Goal: Check status: Check status

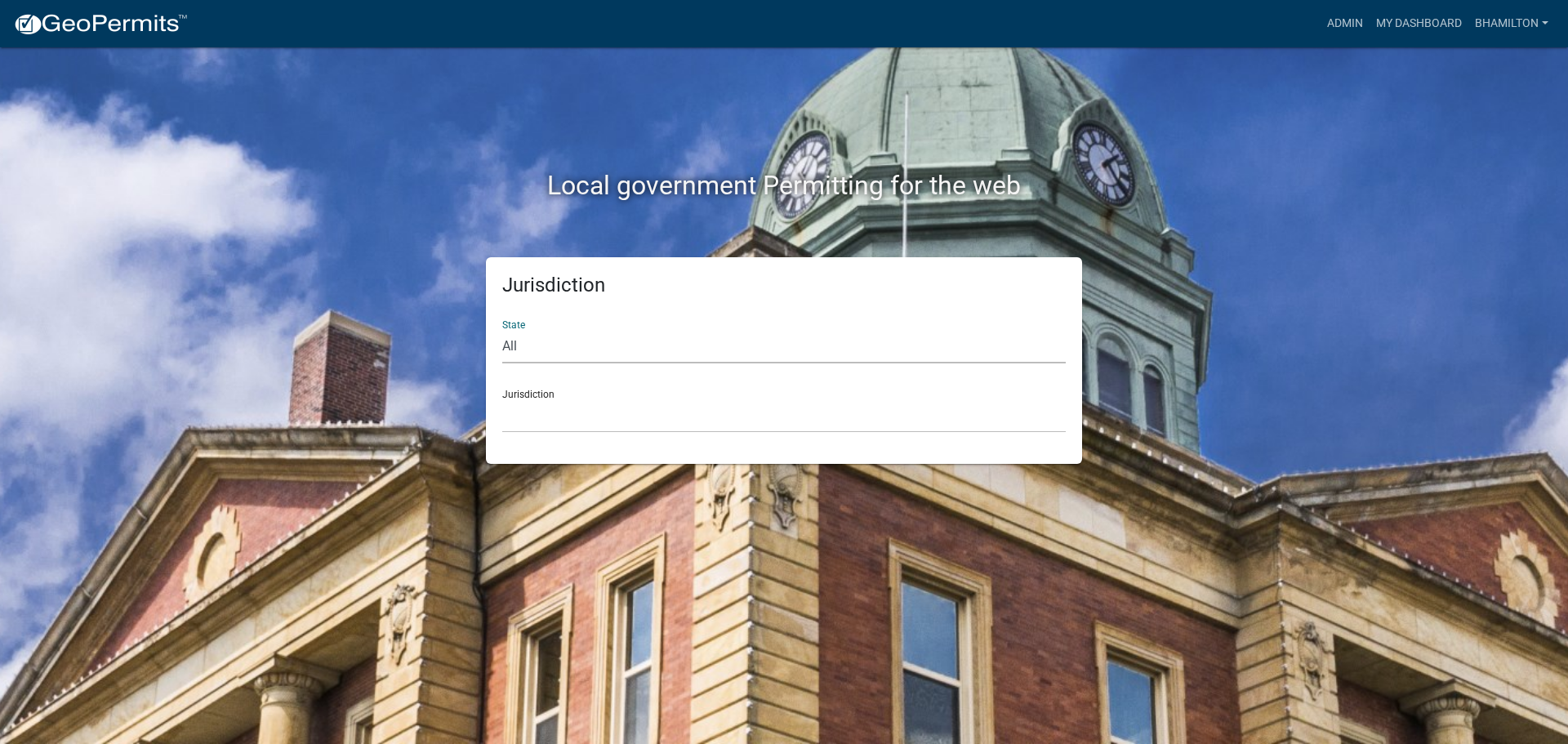
click at [512, 343] on select "All [US_STATE] [US_STATE] [US_STATE] [US_STATE] [US_STATE] [US_STATE] [US_STATE…" at bounding box center [784, 346] width 564 height 34
select select "[US_STATE]"
click at [502, 330] on select "All [US_STATE] [US_STATE] [US_STATE] [US_STATE] [US_STATE] [US_STATE] [US_STATE…" at bounding box center [784, 346] width 564 height 34
click at [528, 395] on div "Jurisdiction City of [GEOGRAPHIC_DATA], [US_STATE] City of [GEOGRAPHIC_DATA], […" at bounding box center [784, 404] width 564 height 56
click at [1333, 32] on link "Admin" at bounding box center [1345, 23] width 49 height 31
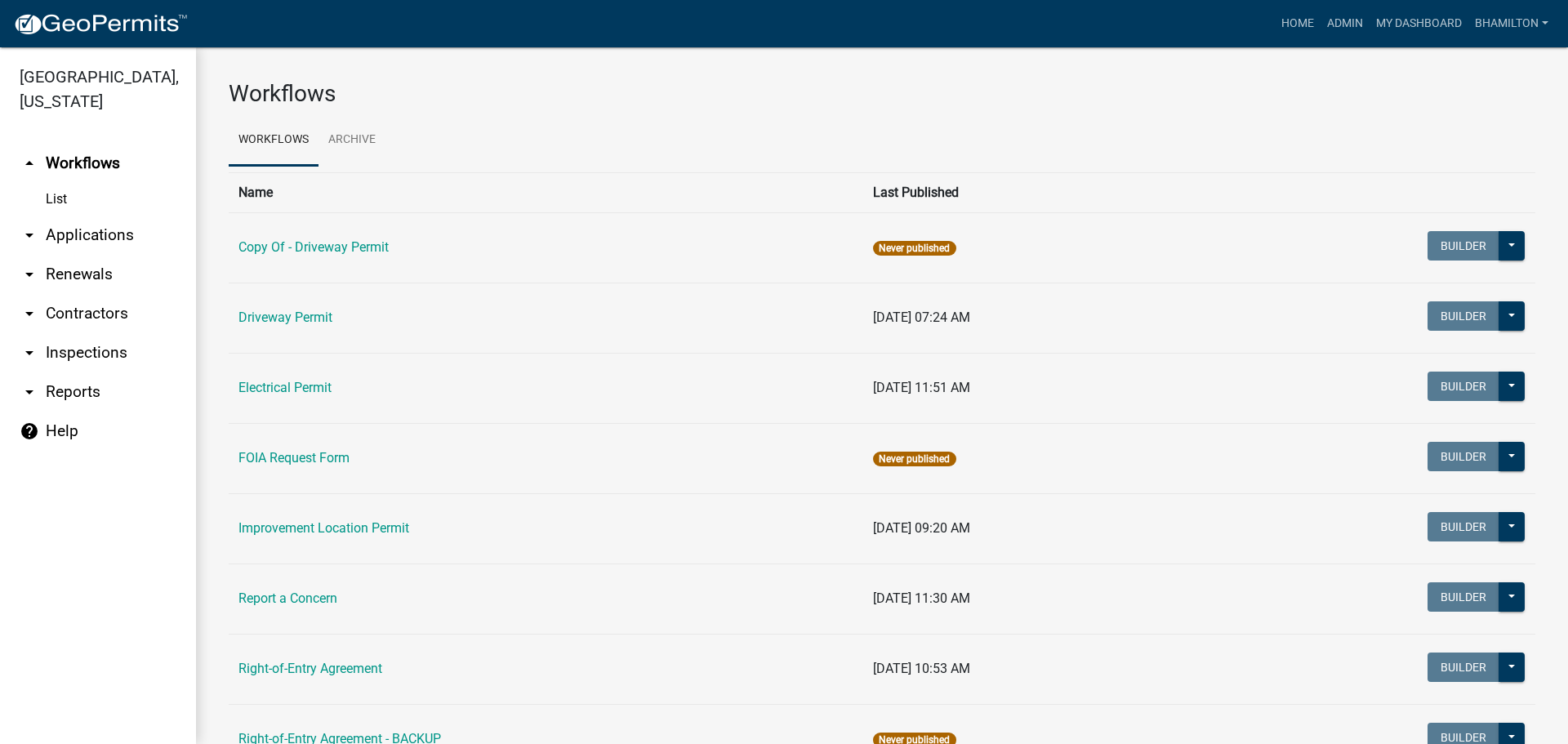
click at [117, 238] on link "arrow_drop_down Applications" at bounding box center [98, 234] width 196 height 40
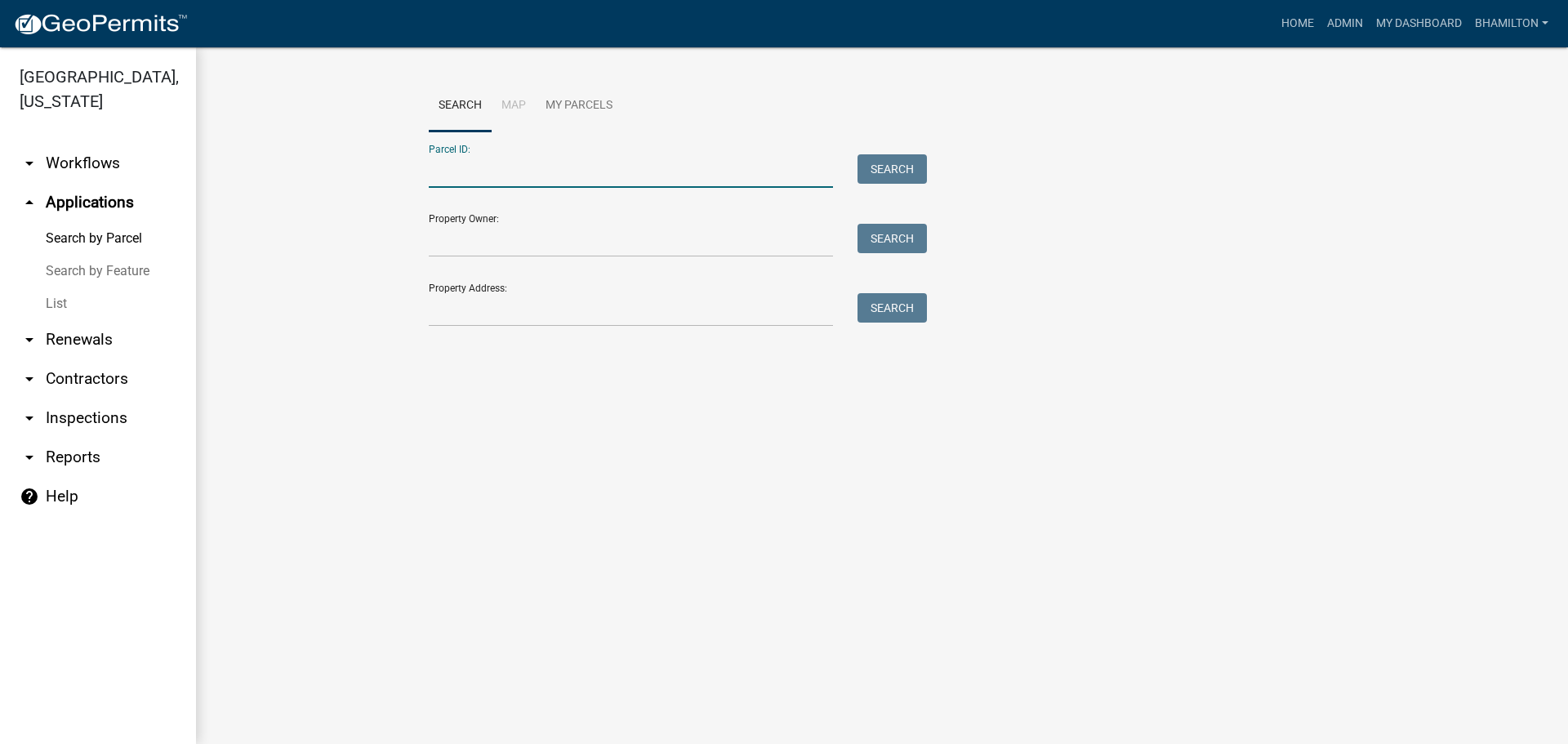
click at [466, 169] on input "Parcel ID:" at bounding box center [630, 171] width 405 height 34
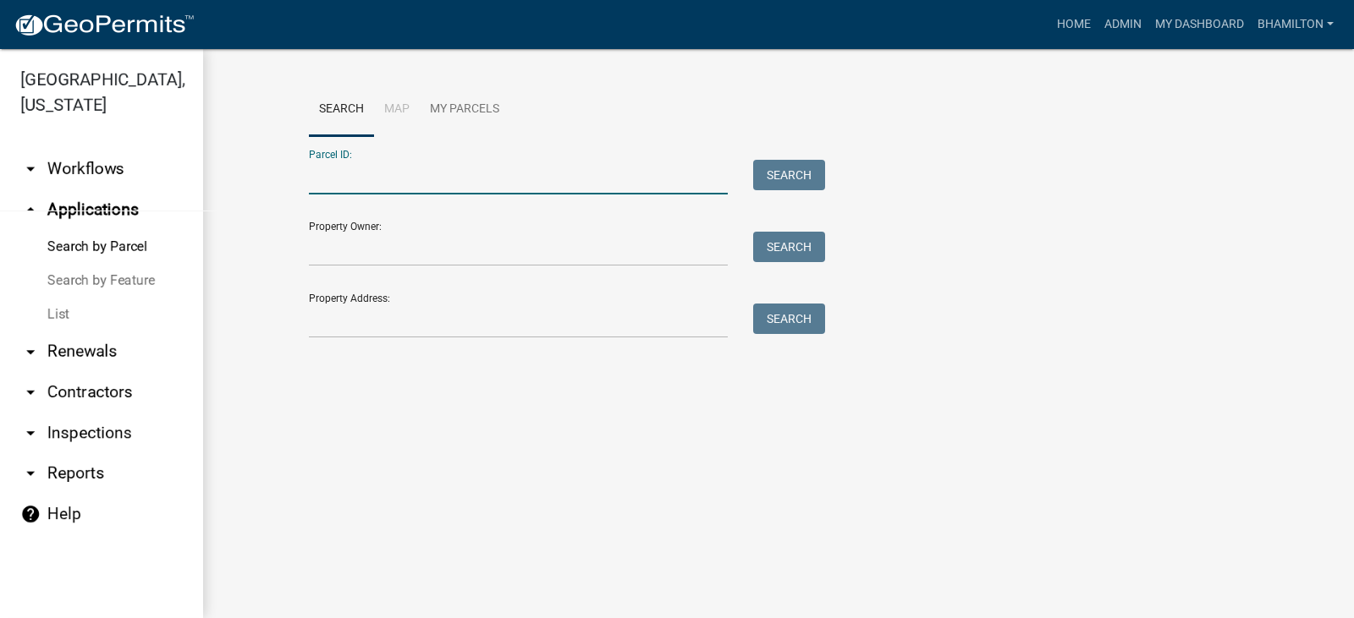
click at [399, 173] on input "Parcel ID:" at bounding box center [518, 177] width 419 height 35
paste input "55-06-02-180-003.000-015"
type input "55-06-02-180-003.000-015"
click at [800, 179] on button "Search" at bounding box center [789, 175] width 72 height 30
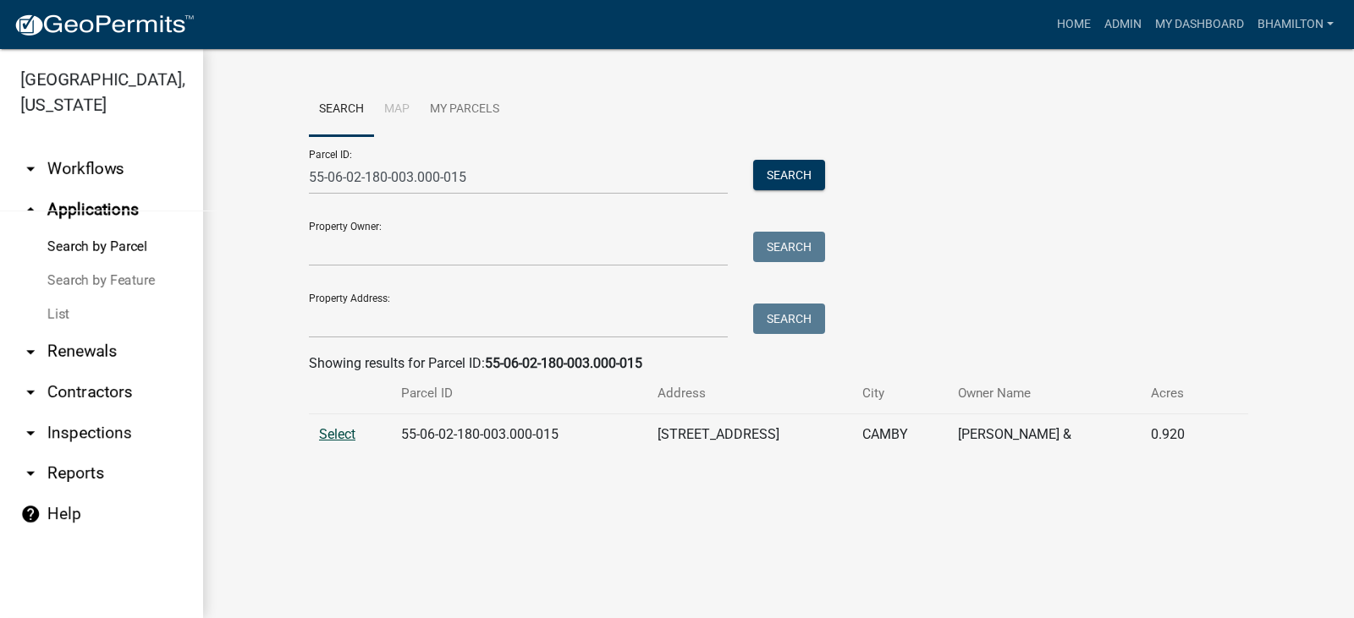
click at [354, 431] on span "Select" at bounding box center [337, 434] width 36 height 16
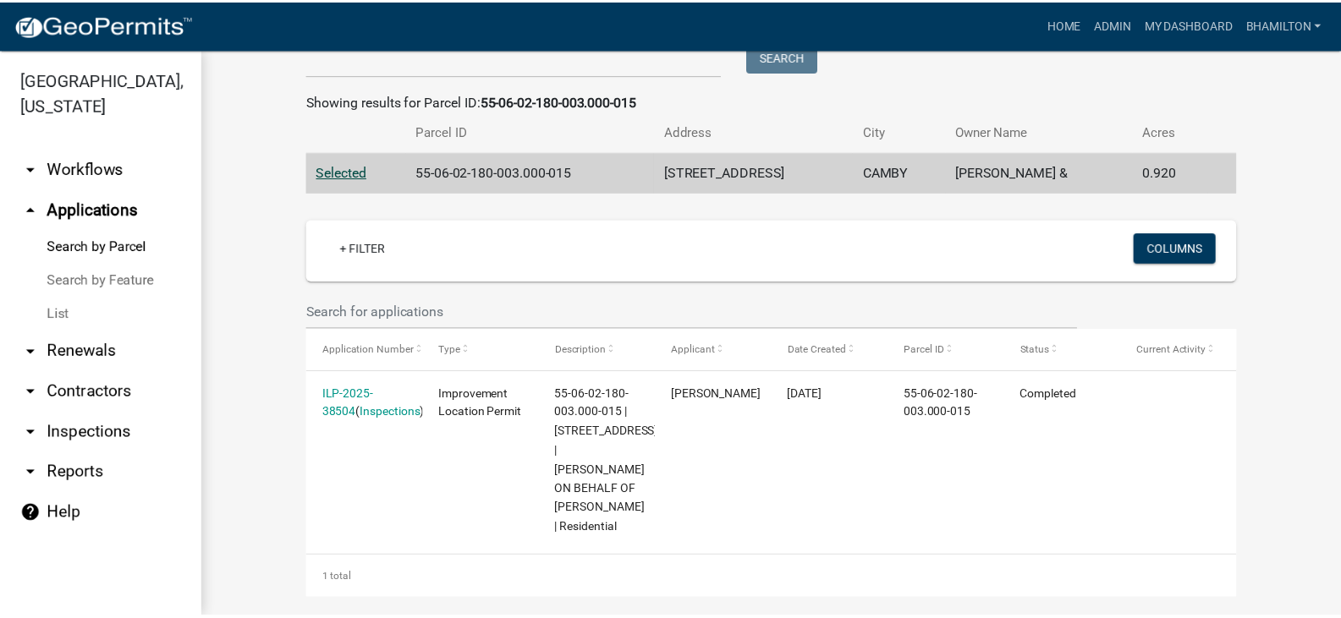
scroll to position [296, 0]
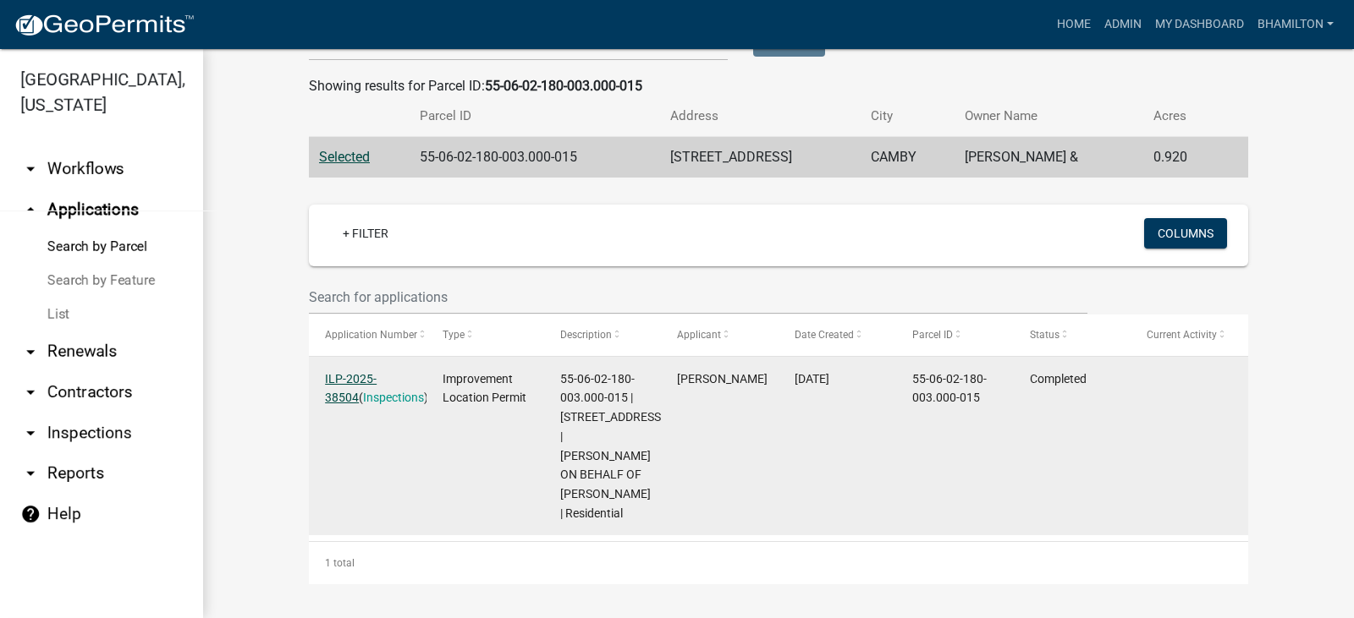
click at [376, 372] on link "ILP-2025-38504" at bounding box center [351, 388] width 52 height 33
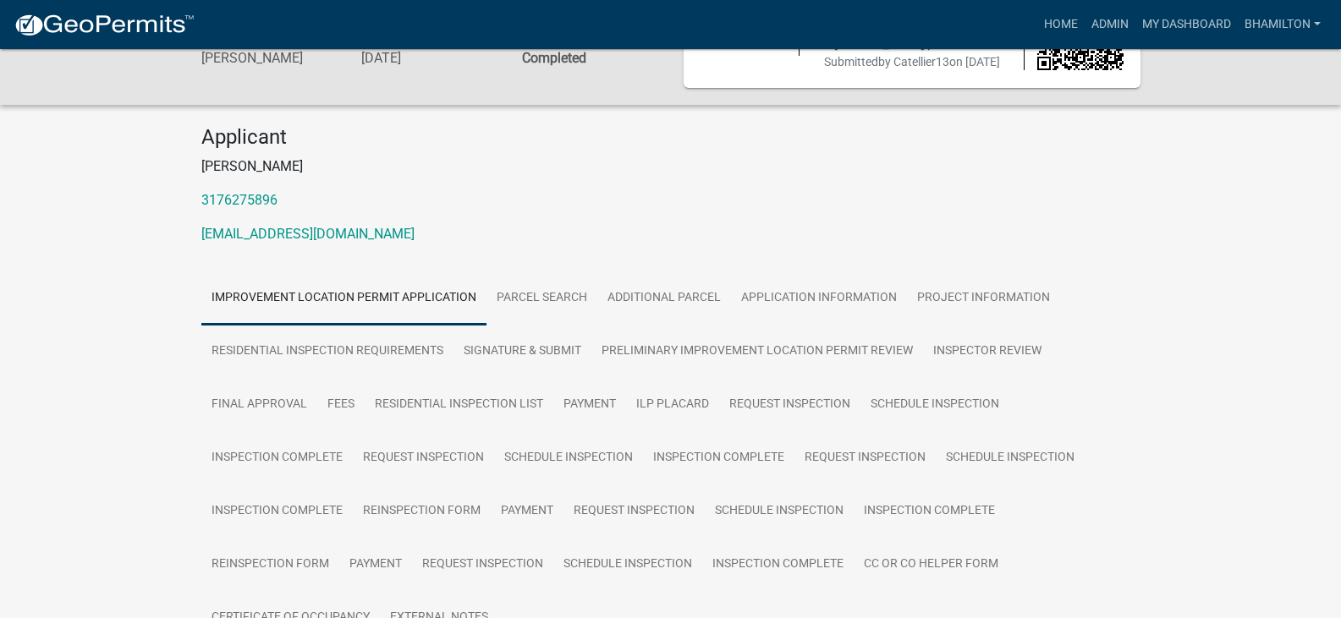
scroll to position [338, 0]
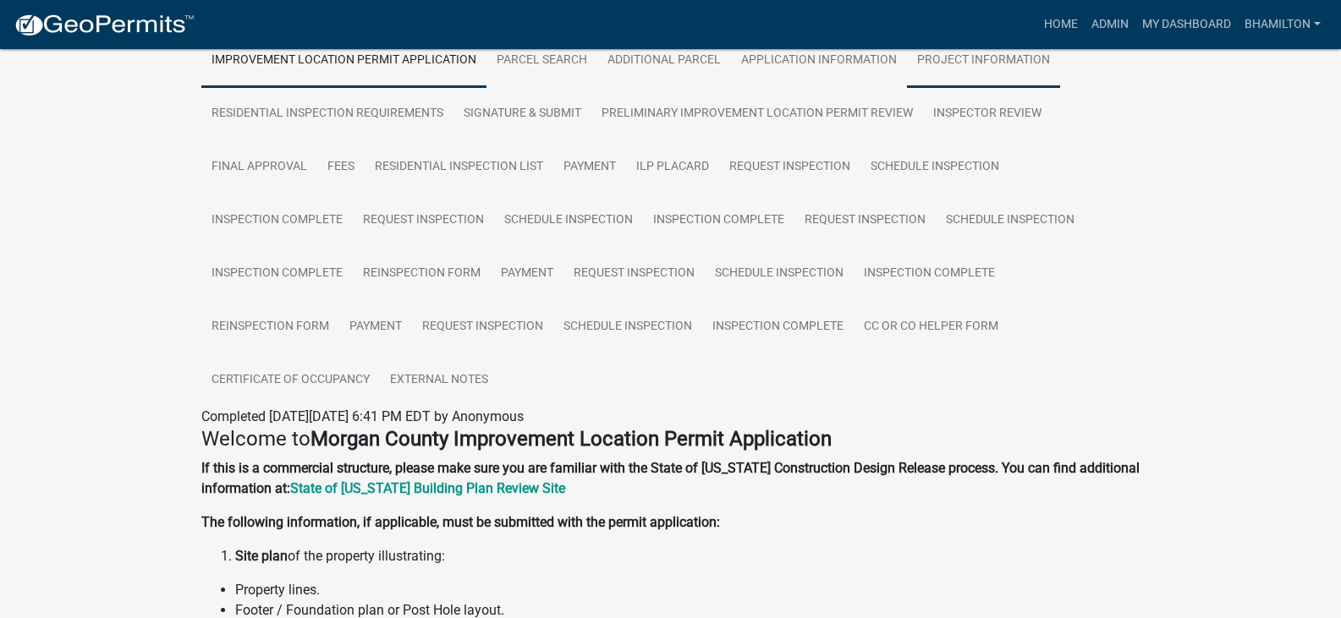
click at [956, 59] on link "Project Information" at bounding box center [983, 61] width 153 height 54
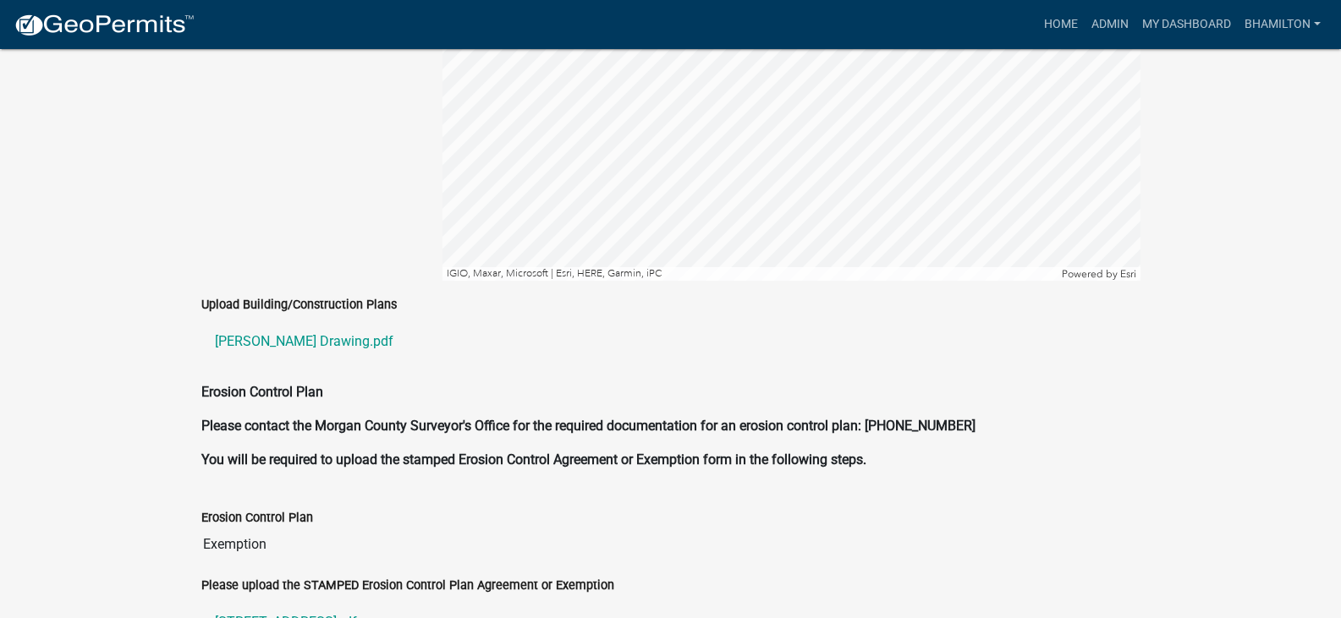
scroll to position [3632, 0]
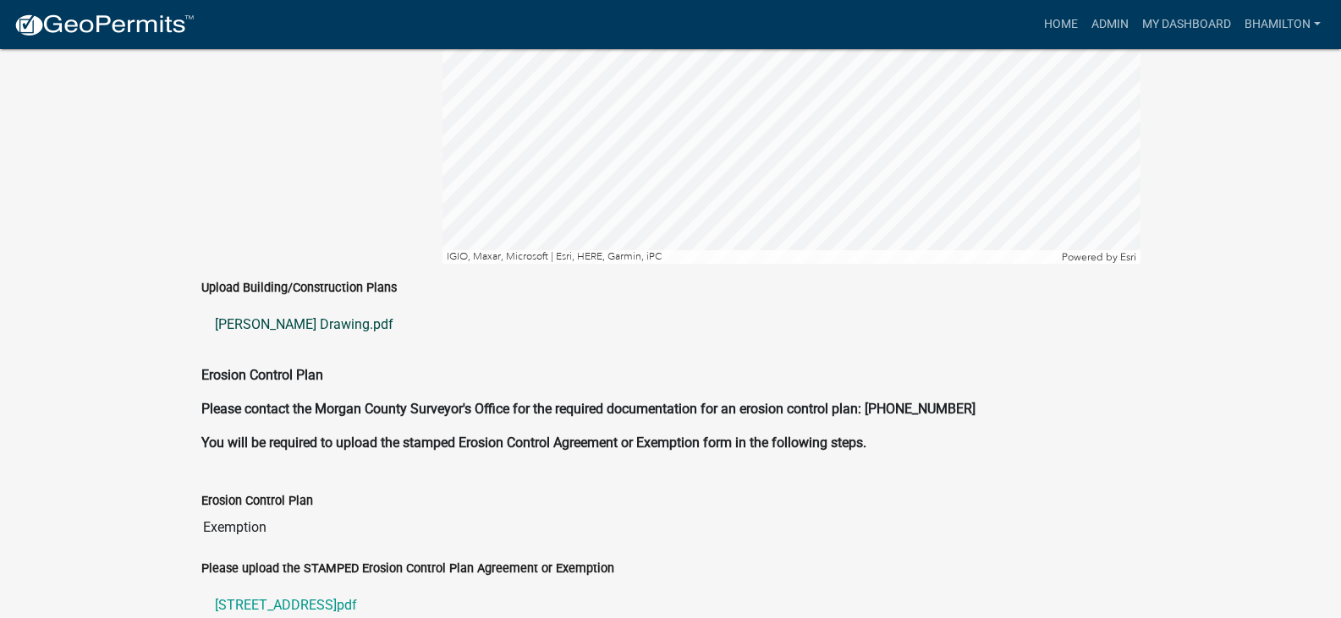
click at [316, 306] on link "[PERSON_NAME] Drawing.pdf" at bounding box center [670, 325] width 939 height 41
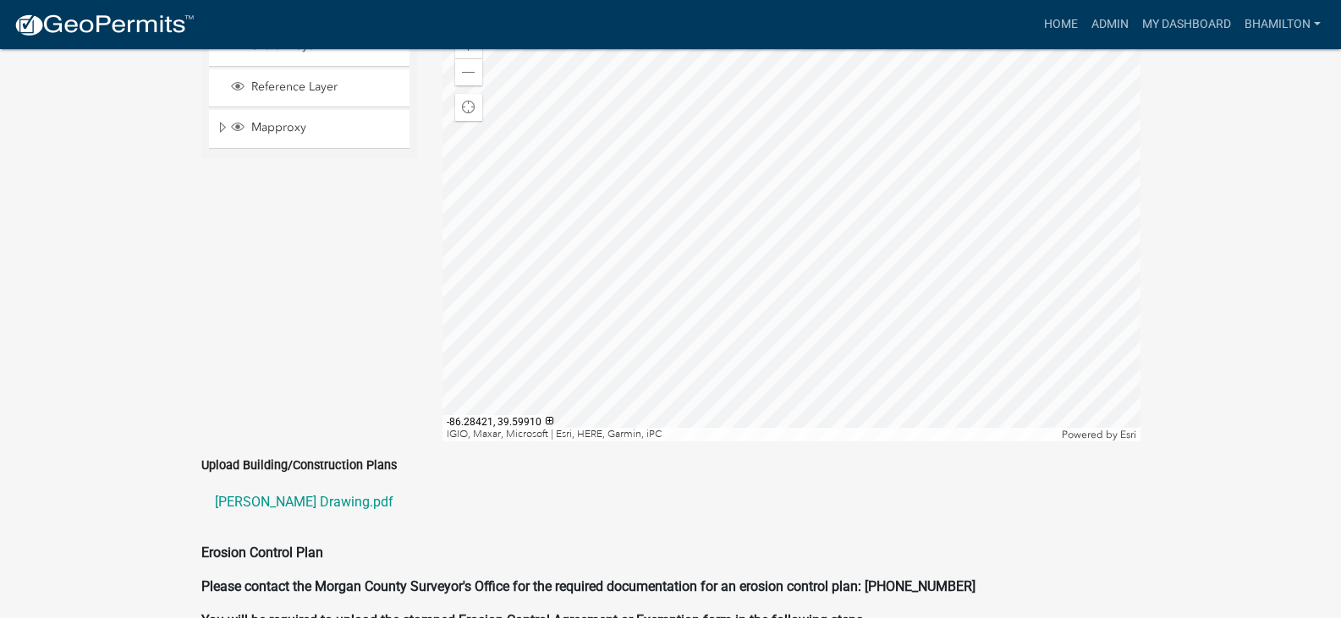
scroll to position [3463, 0]
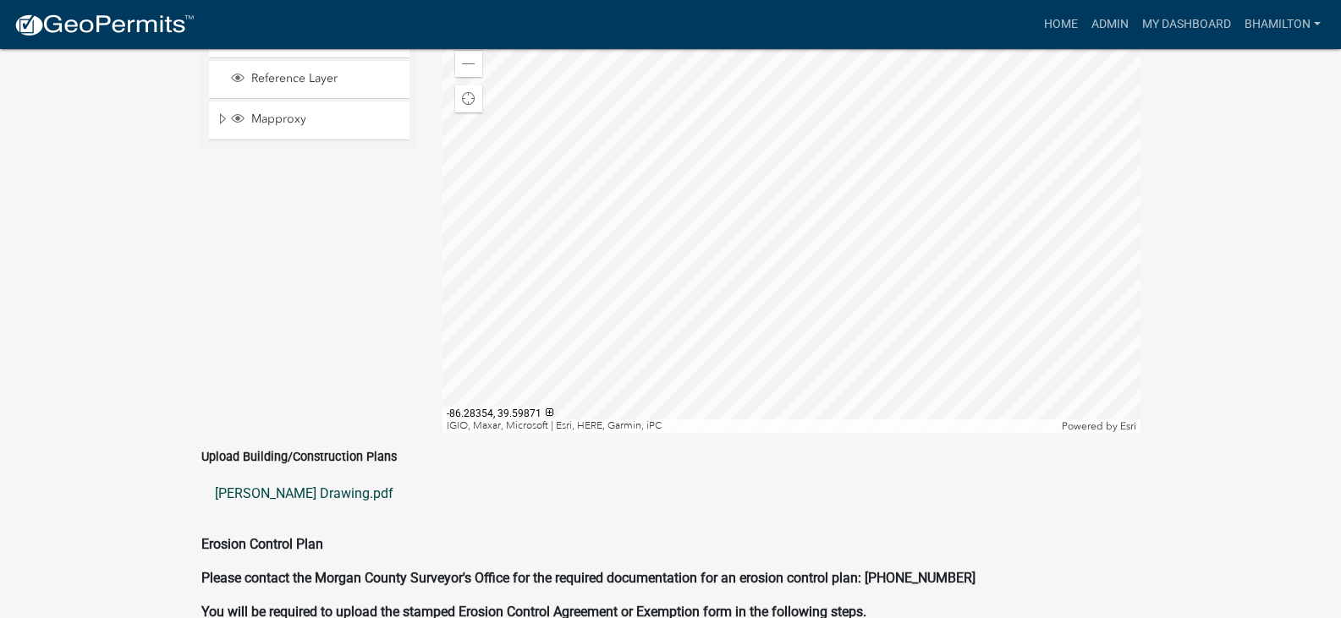
click at [319, 474] on link "[PERSON_NAME] Drawing.pdf" at bounding box center [670, 494] width 939 height 41
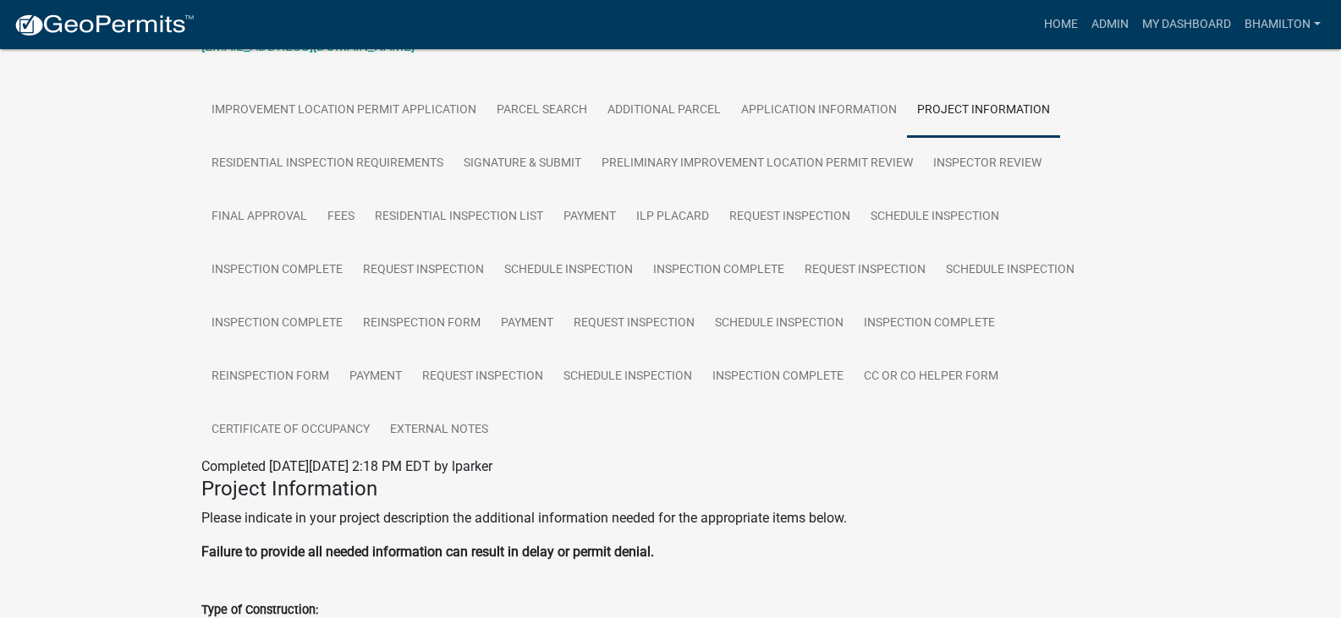
scroll to position [191, 0]
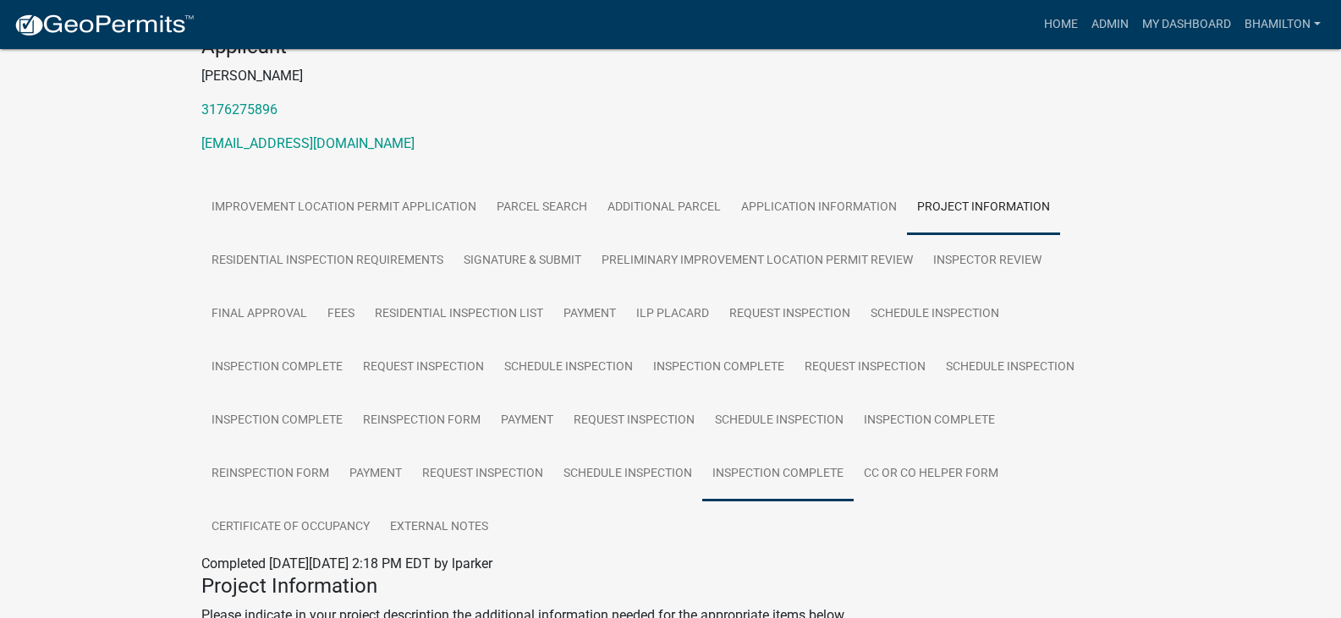
click at [755, 470] on link "Inspection Complete" at bounding box center [777, 475] width 151 height 54
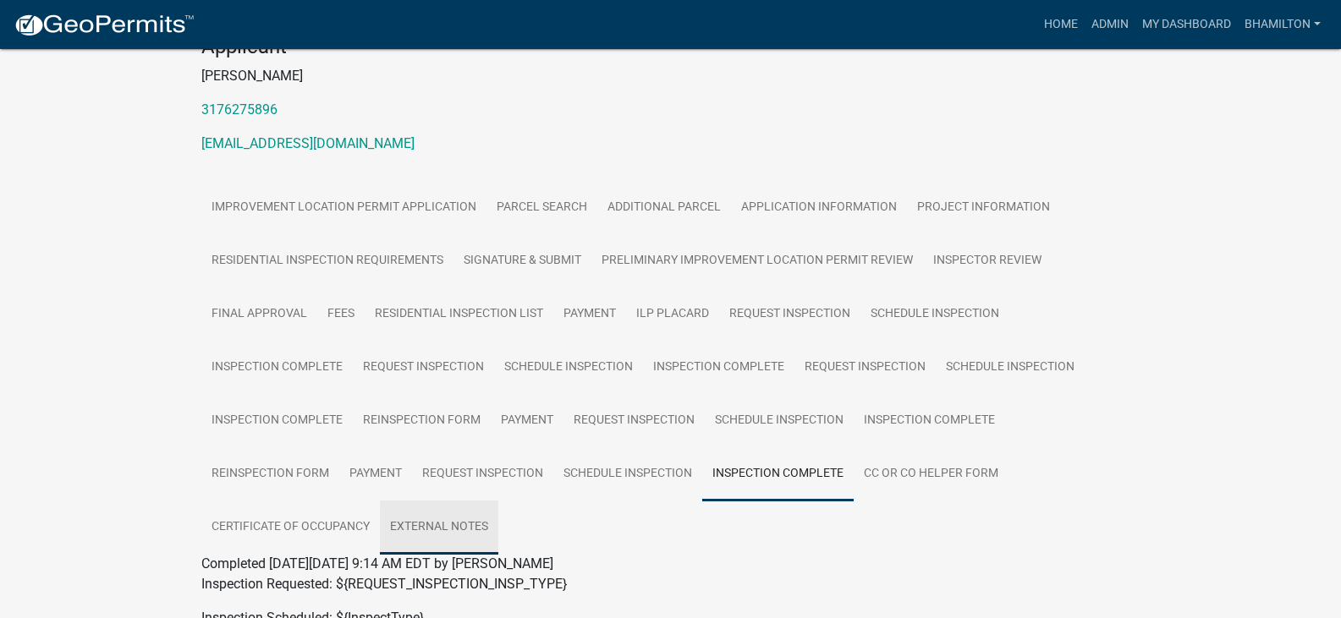
click at [442, 524] on link "External Notes" at bounding box center [439, 528] width 118 height 54
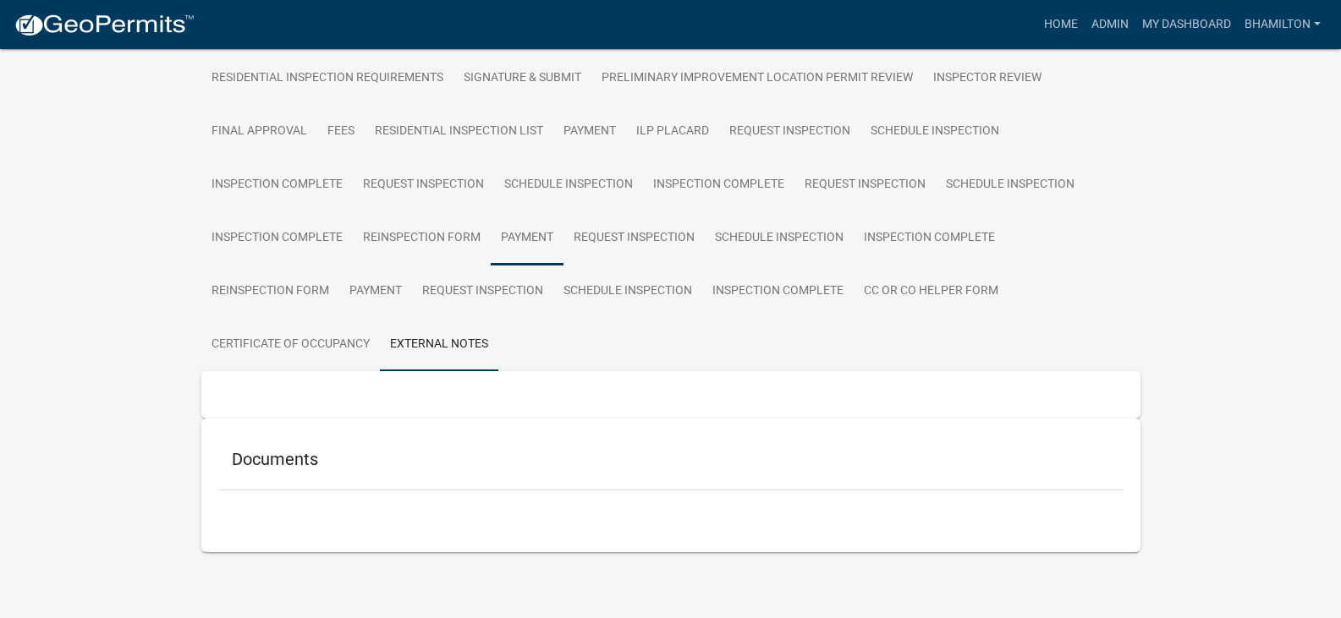
scroll to position [379, 0]
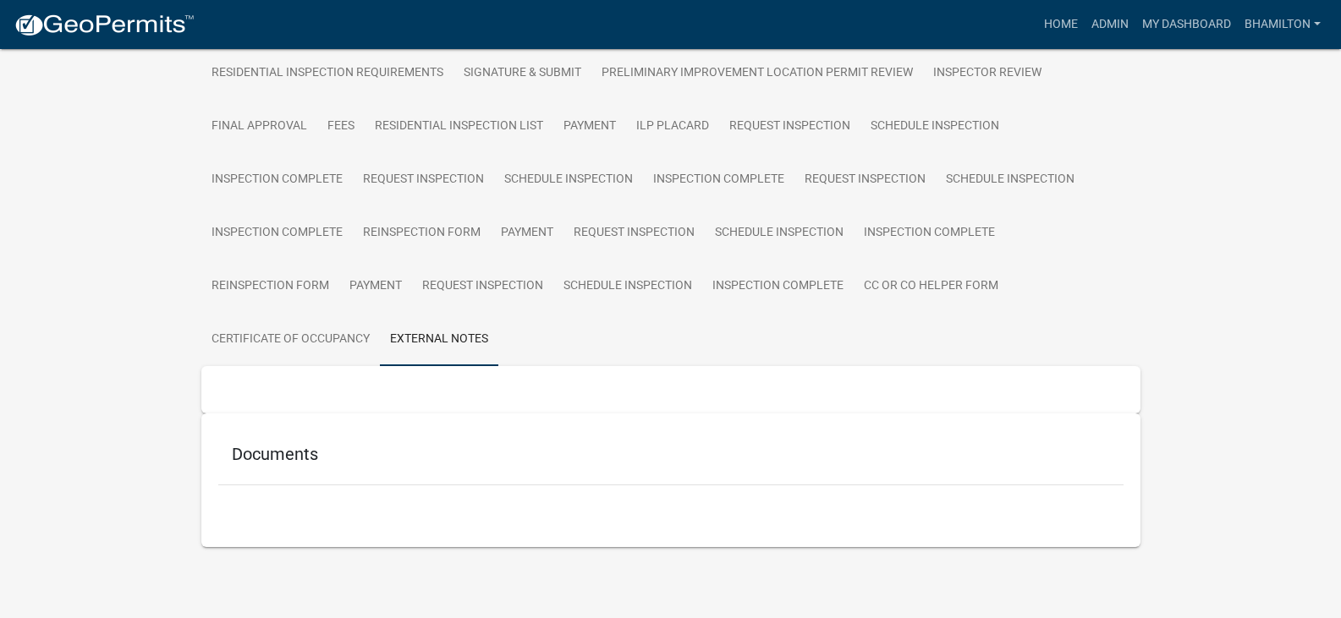
click at [306, 459] on h5 "Documents" at bounding box center [671, 454] width 878 height 20
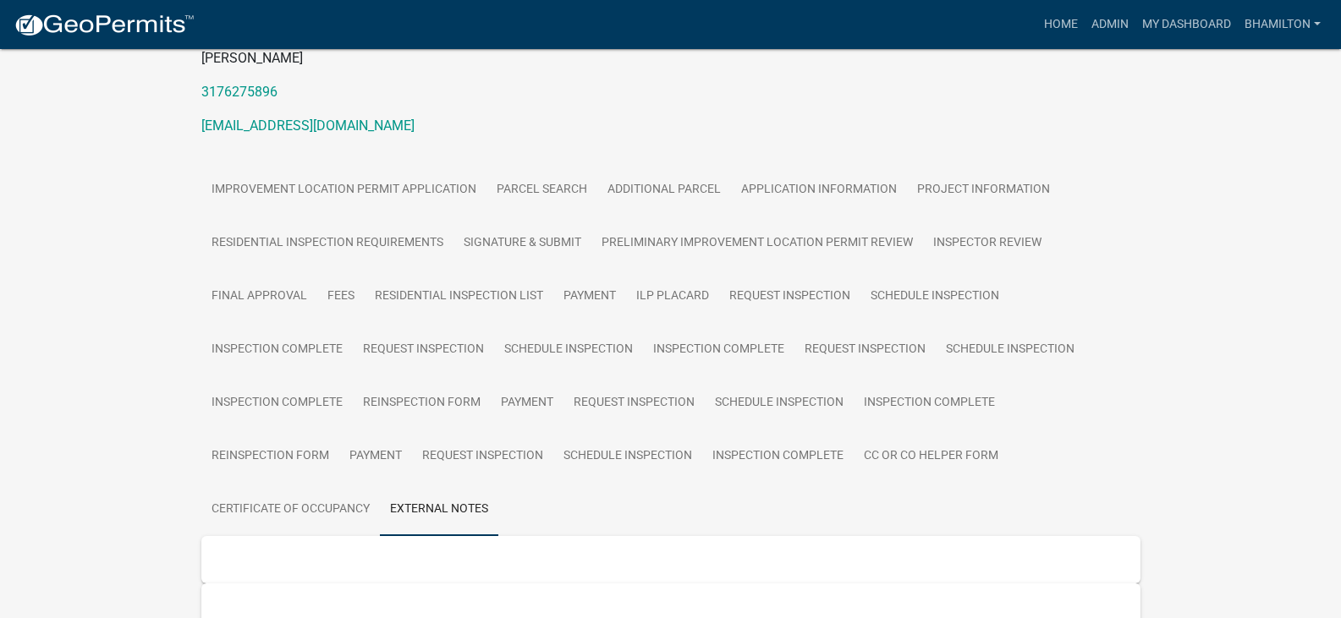
scroll to position [210, 0]
click at [948, 186] on link "Project Information" at bounding box center [983, 189] width 153 height 54
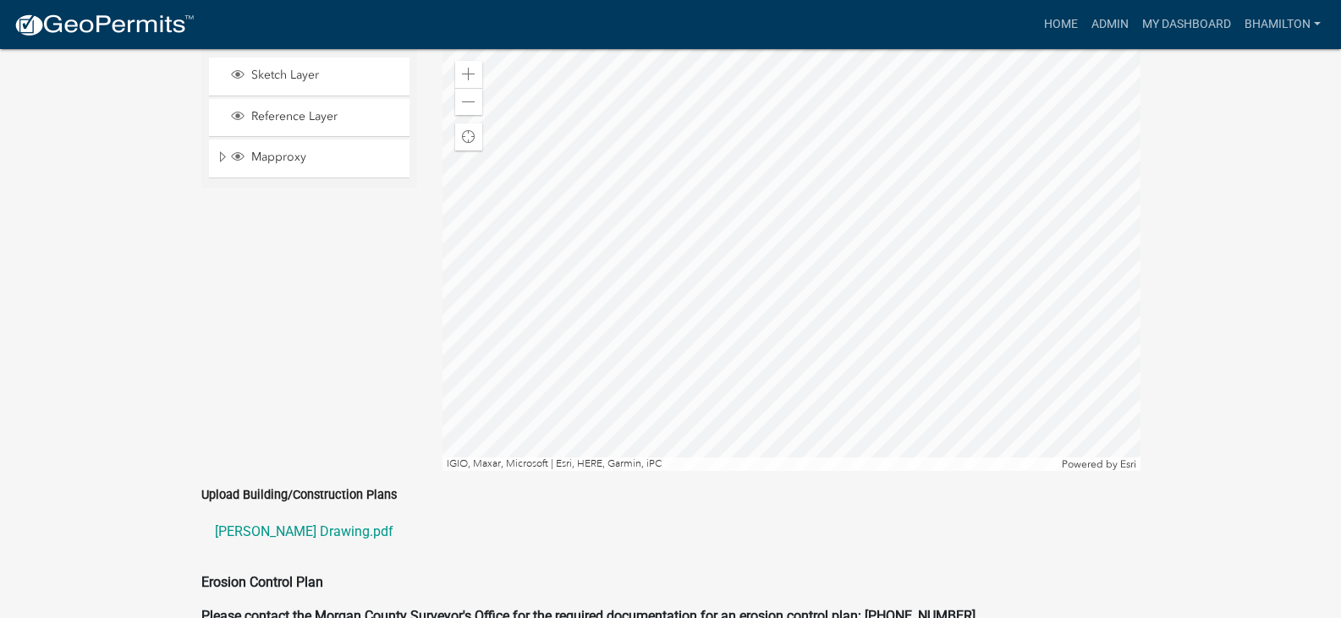
scroll to position [3744, 0]
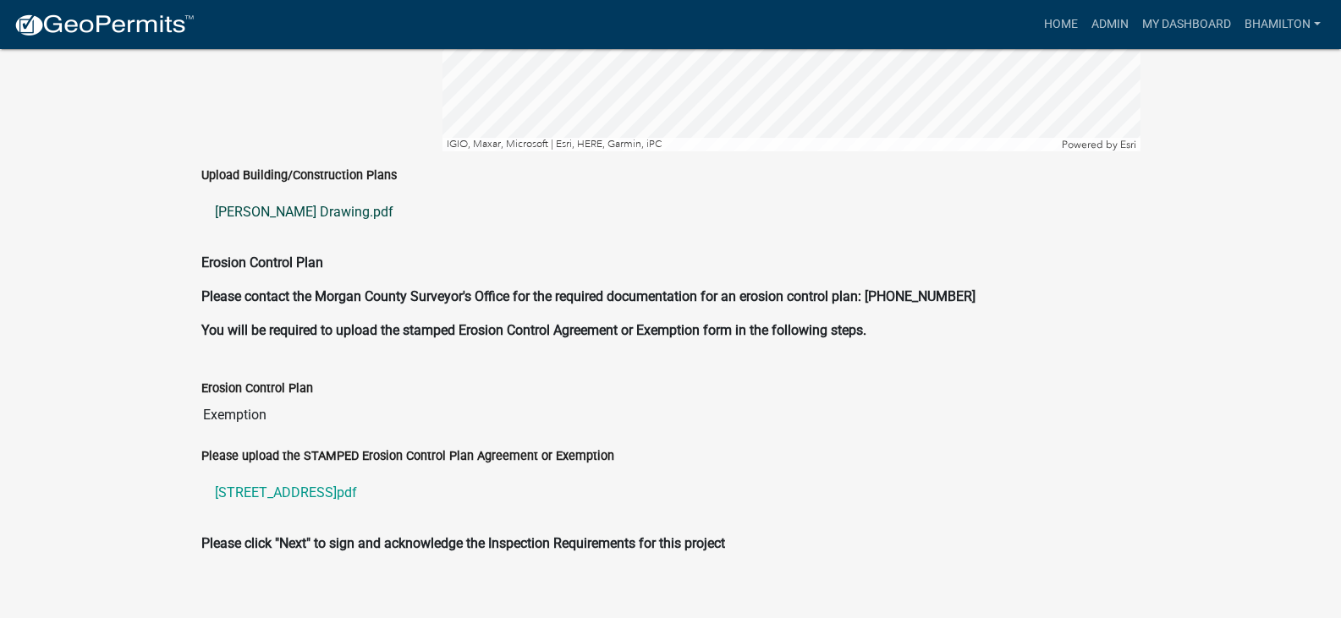
click at [294, 192] on link "[PERSON_NAME] Drawing.pdf" at bounding box center [670, 212] width 939 height 41
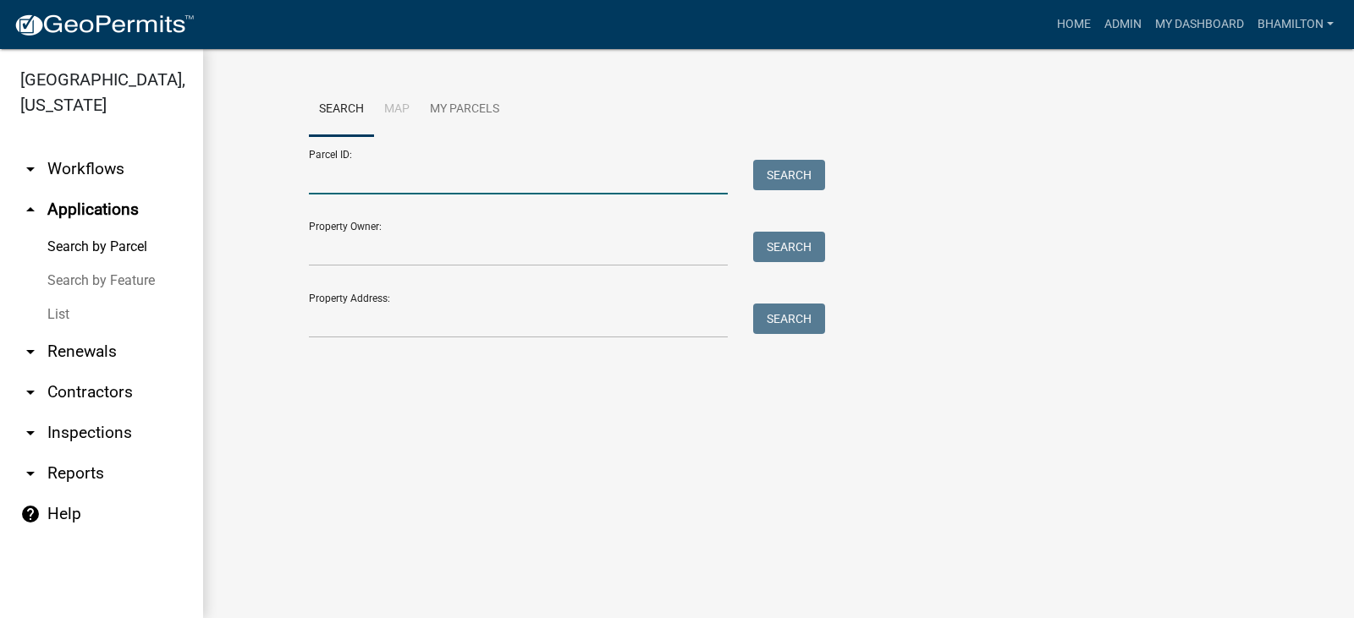
click at [350, 177] on input "Parcel ID:" at bounding box center [518, 177] width 419 height 35
paste input "55-06-02-120-013.000-015"
type input "55-06-02-120-013.000-015"
click at [791, 178] on button "Search" at bounding box center [789, 175] width 72 height 30
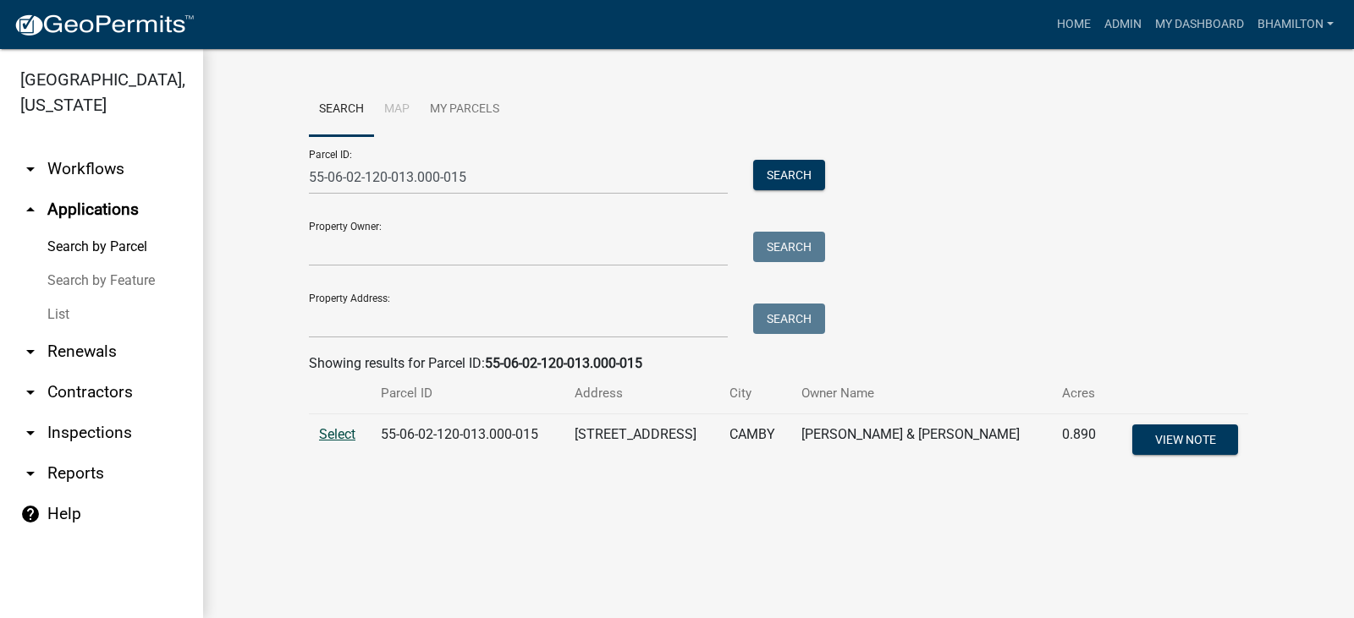
click at [332, 433] on span "Select" at bounding box center [337, 434] width 36 height 16
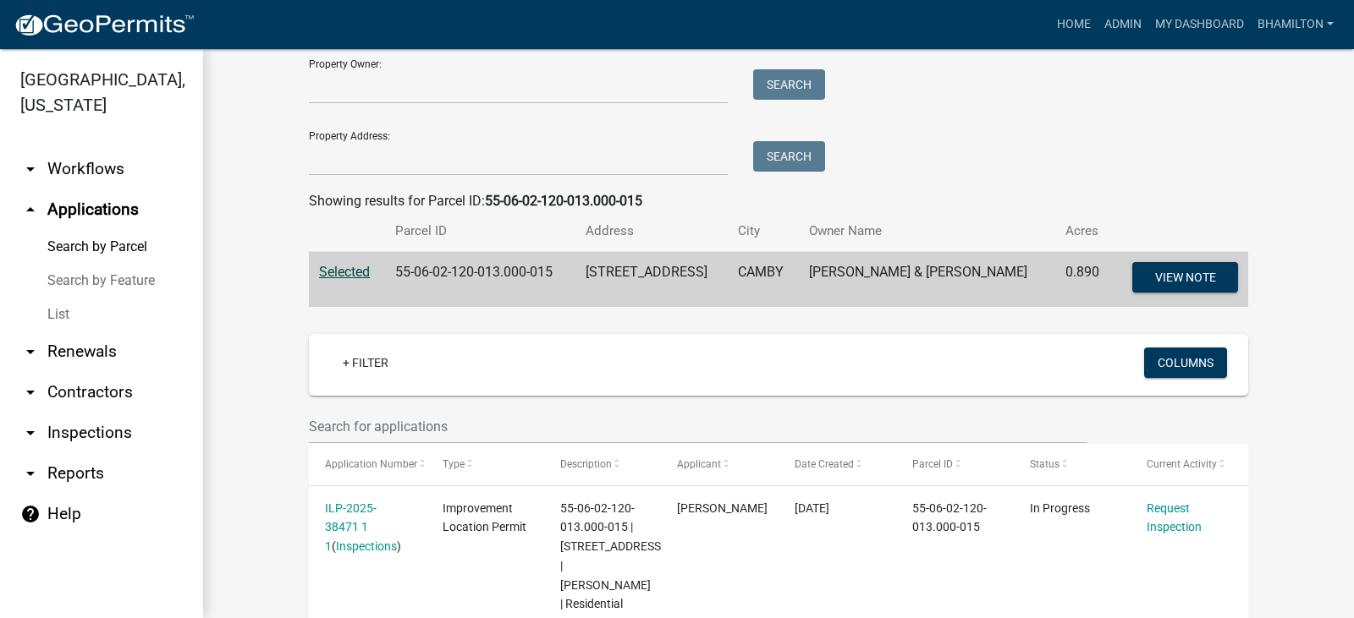
scroll to position [253, 0]
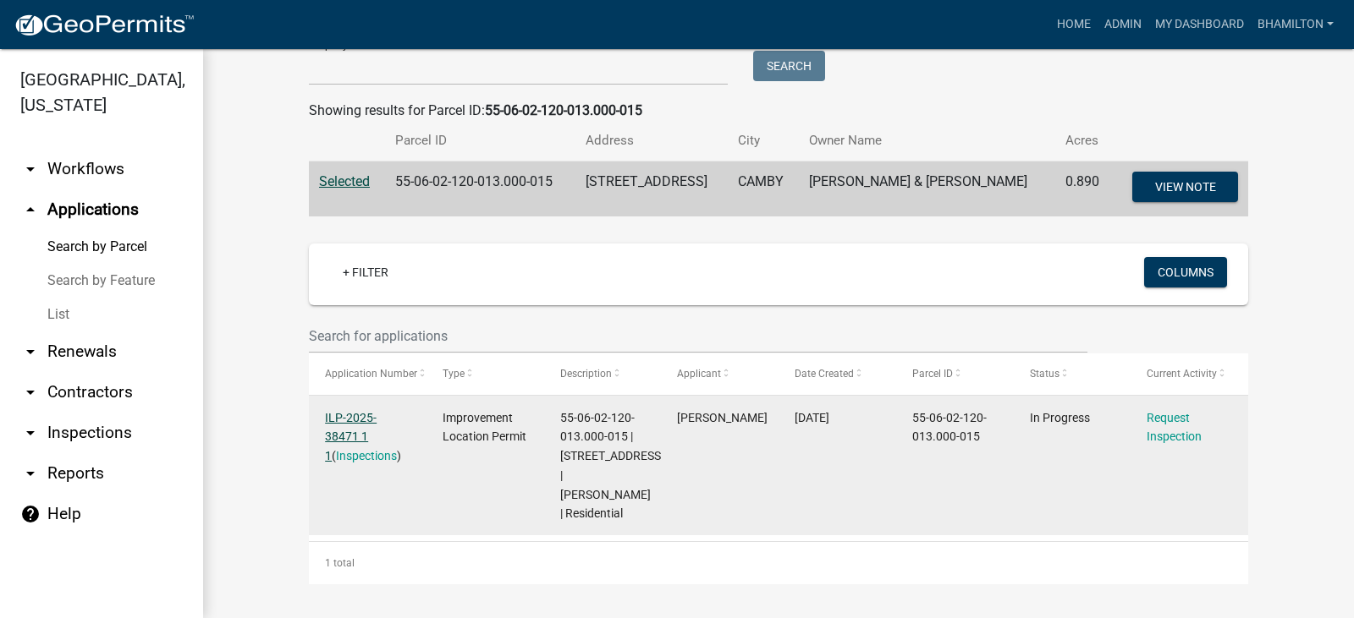
click at [376, 419] on link "ILP-2025-38471 1 1" at bounding box center [351, 437] width 52 height 52
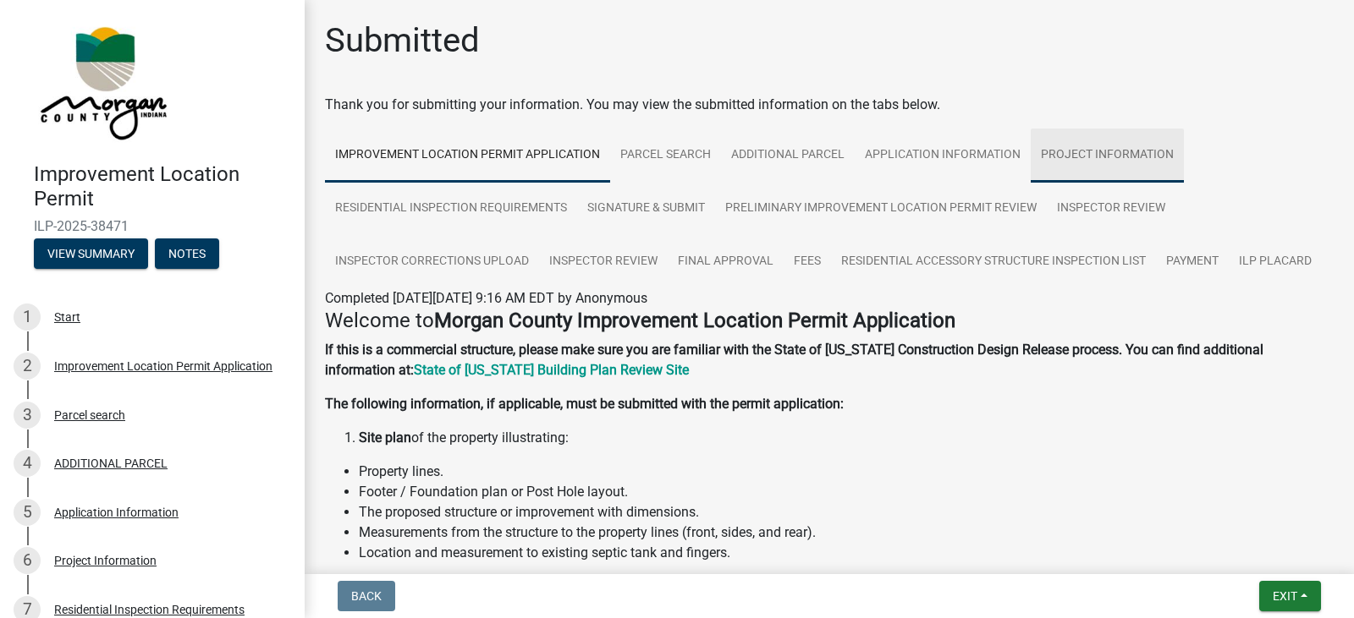
click at [1074, 156] on link "Project Information" at bounding box center [1106, 156] width 153 height 54
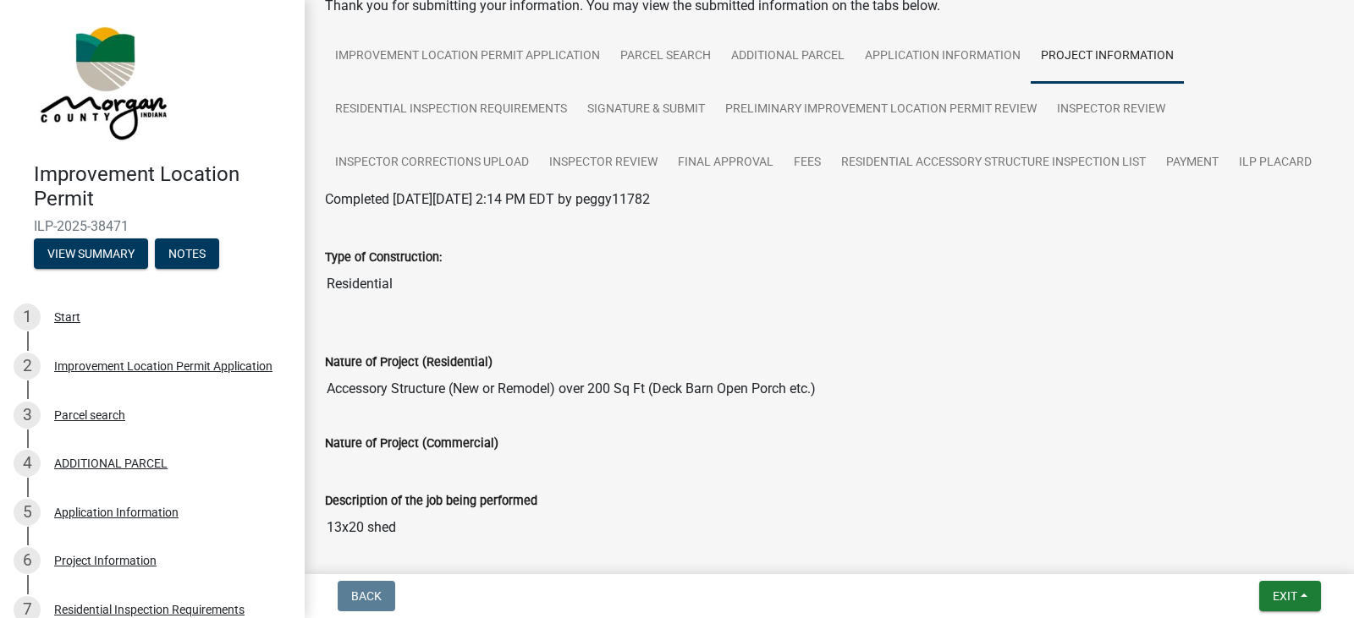
scroll to position [423, 0]
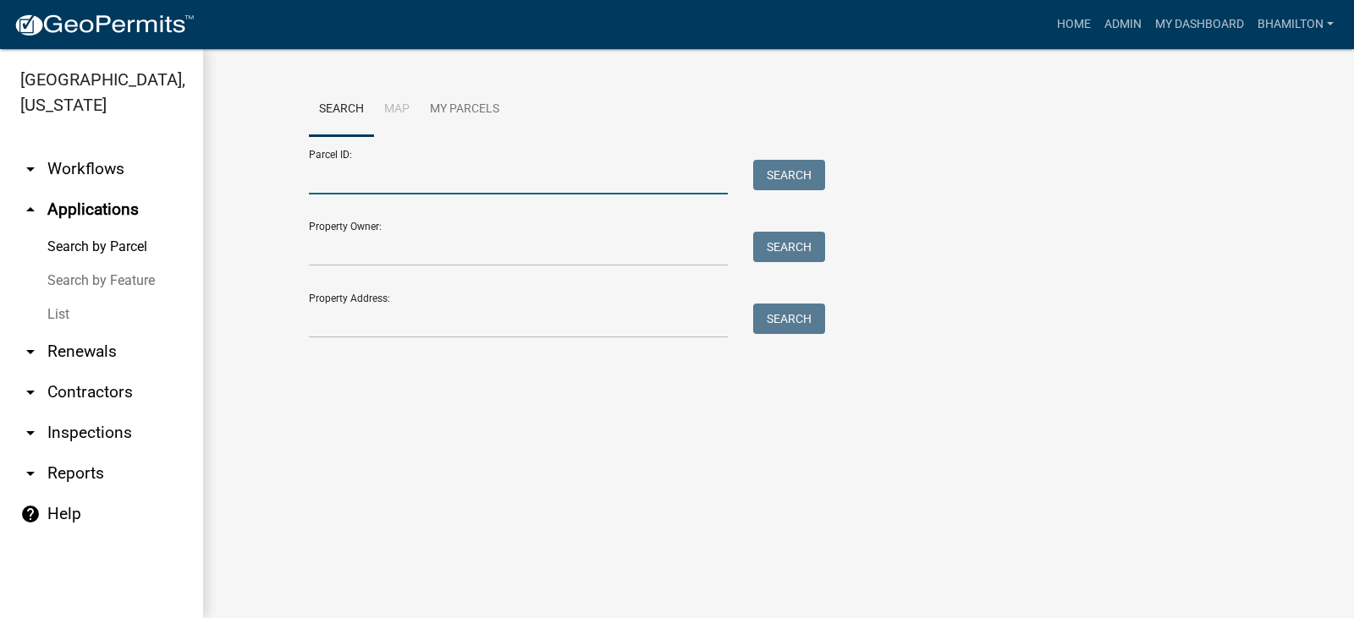
click at [319, 179] on input "Parcel ID:" at bounding box center [518, 177] width 419 height 35
paste input "55-06-02-200-001.001-015"
type input "55-06-02-200-001.001-015"
click at [788, 175] on button "Search" at bounding box center [789, 175] width 72 height 30
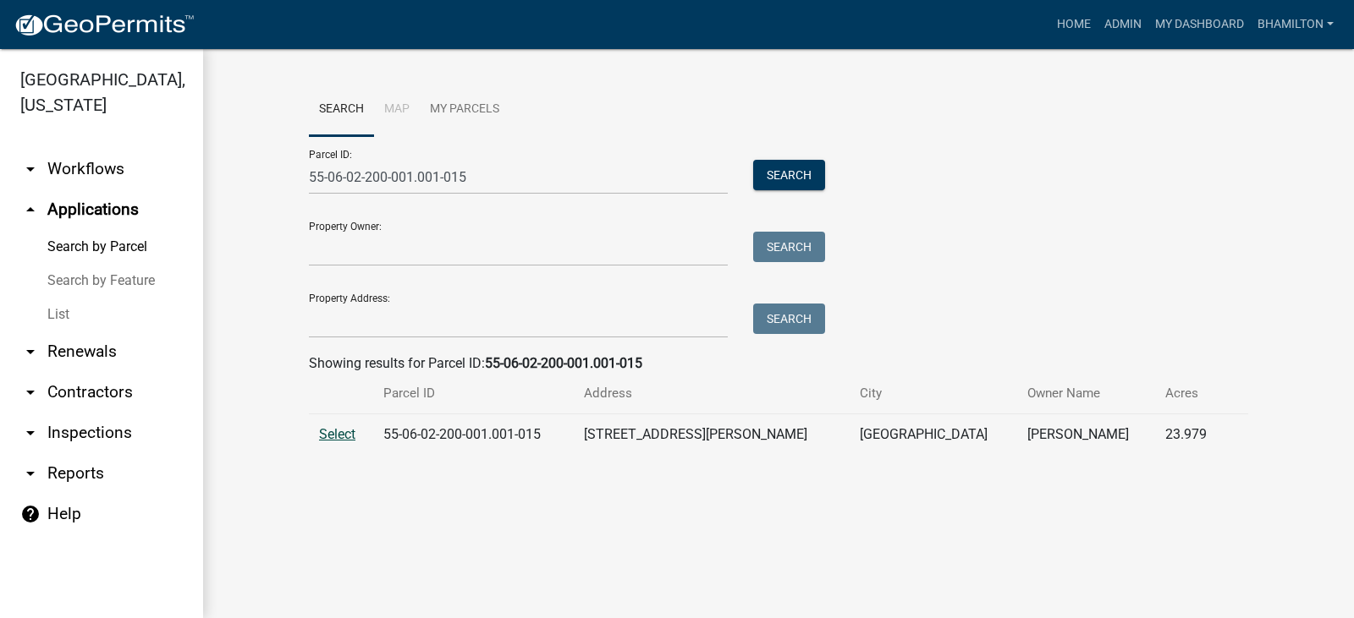
click at [342, 441] on span "Select" at bounding box center [337, 434] width 36 height 16
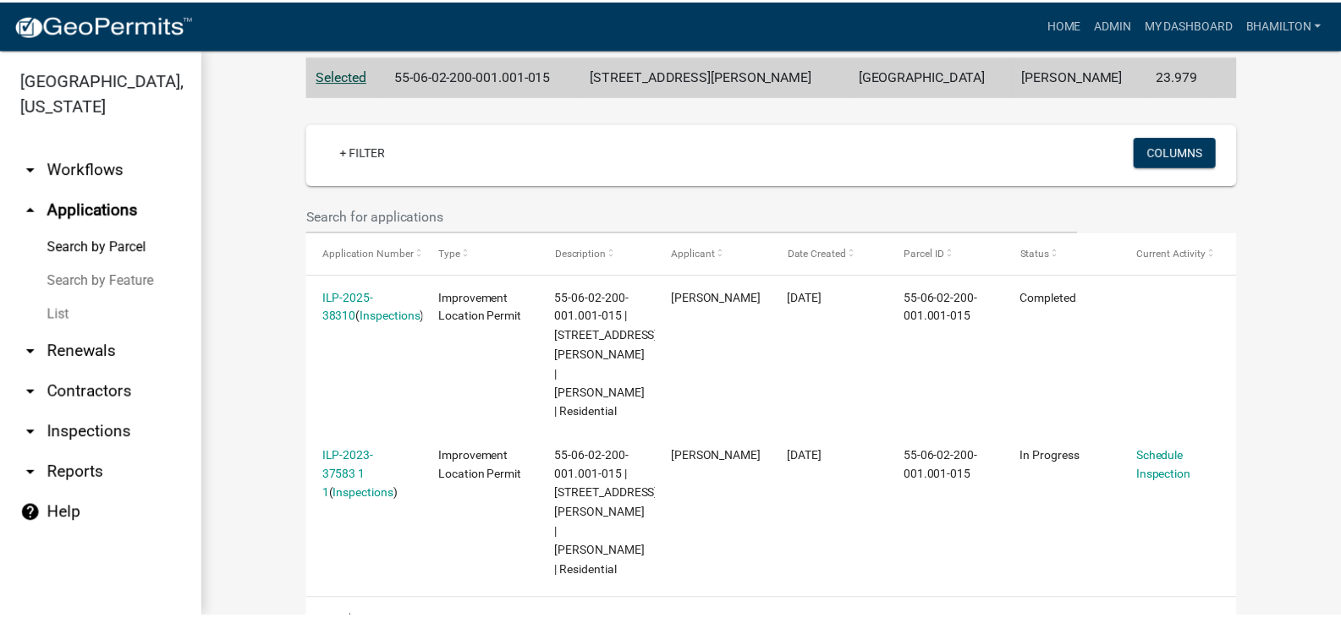
scroll to position [378, 0]
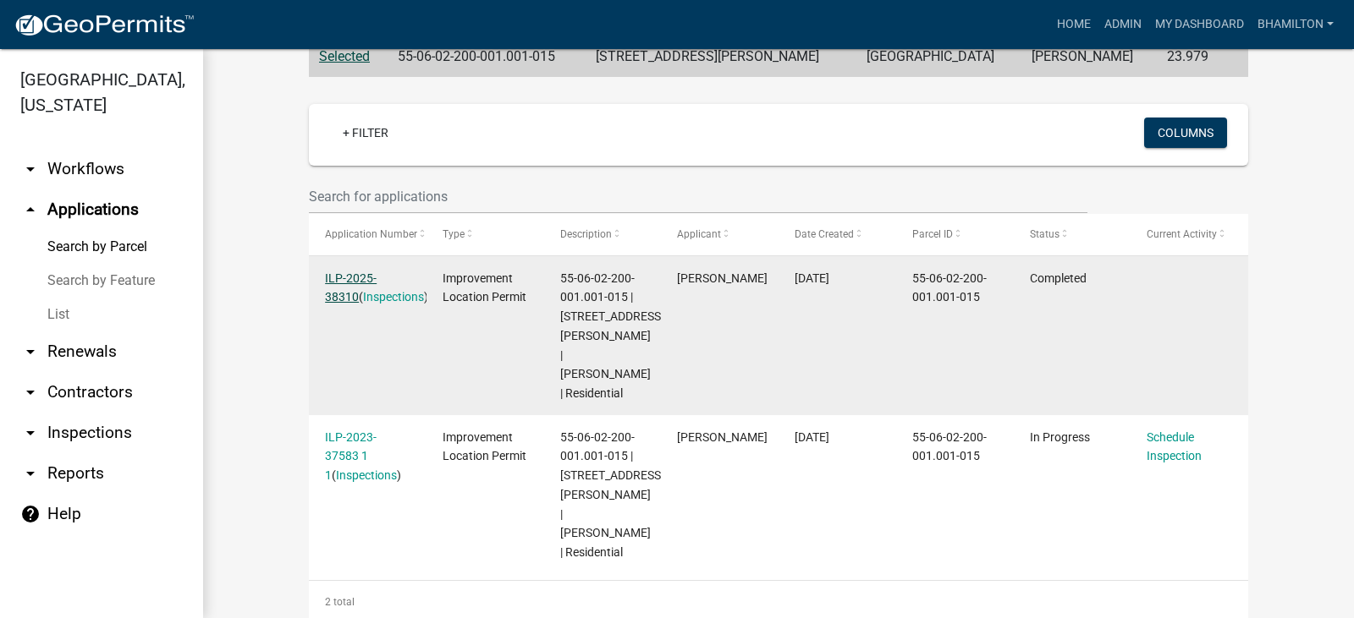
click at [360, 278] on link "ILP-2025-38310" at bounding box center [351, 288] width 52 height 33
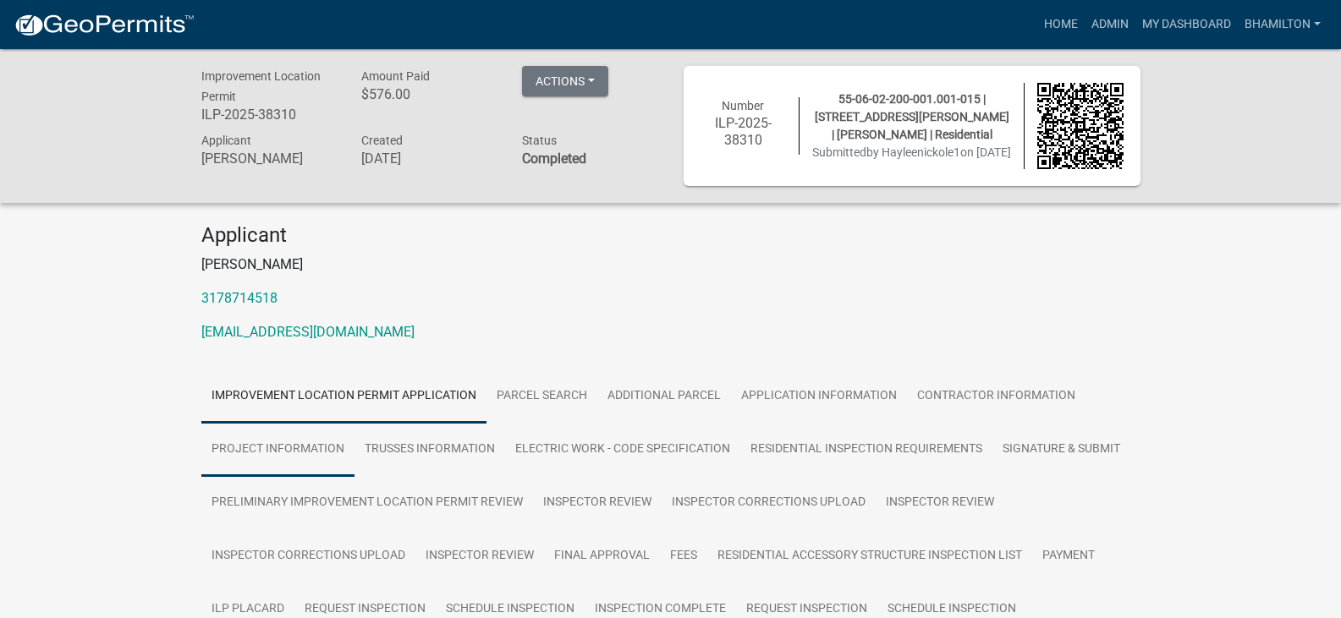
click at [317, 449] on link "Project Information" at bounding box center [277, 450] width 153 height 54
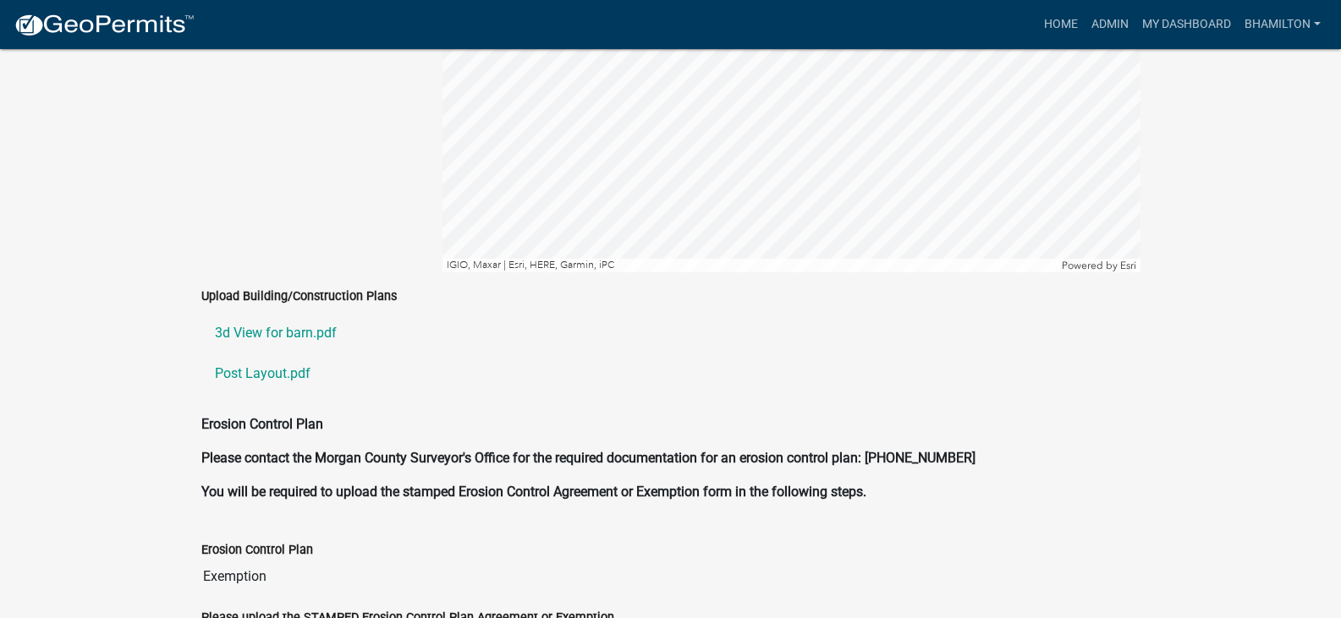
scroll to position [3722, 0]
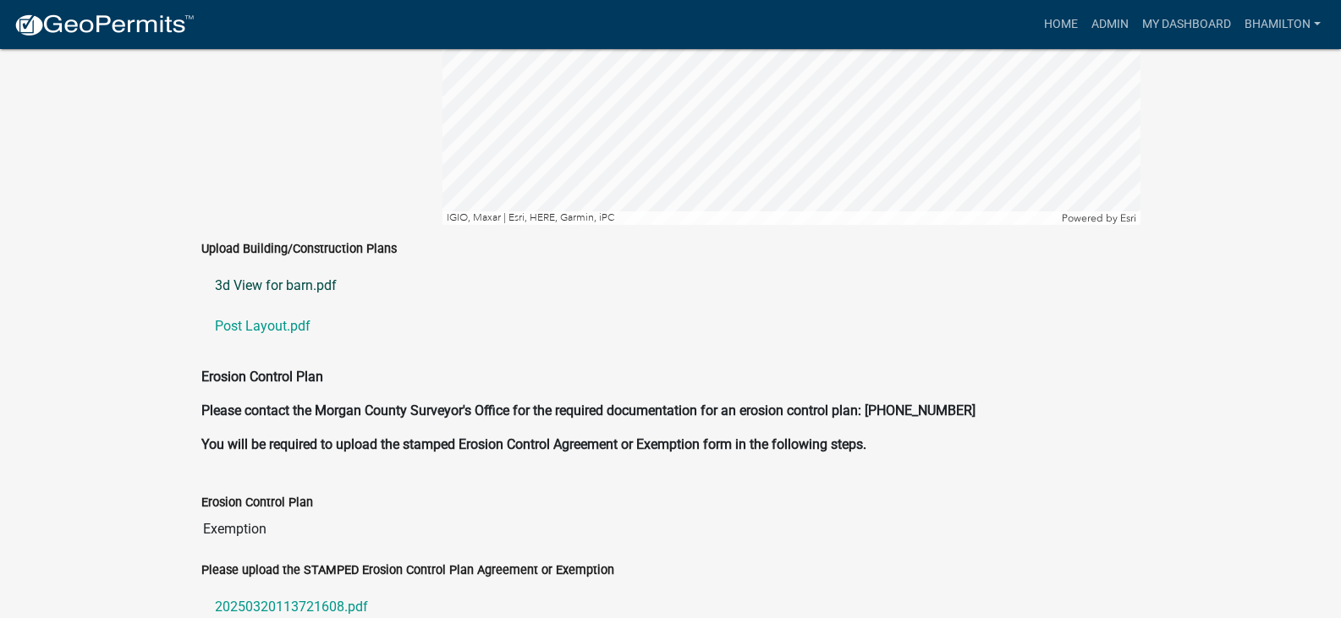
click at [302, 267] on link "3d View for barn.pdf" at bounding box center [670, 286] width 939 height 41
click at [232, 310] on link "Post Layout.pdf" at bounding box center [670, 326] width 939 height 41
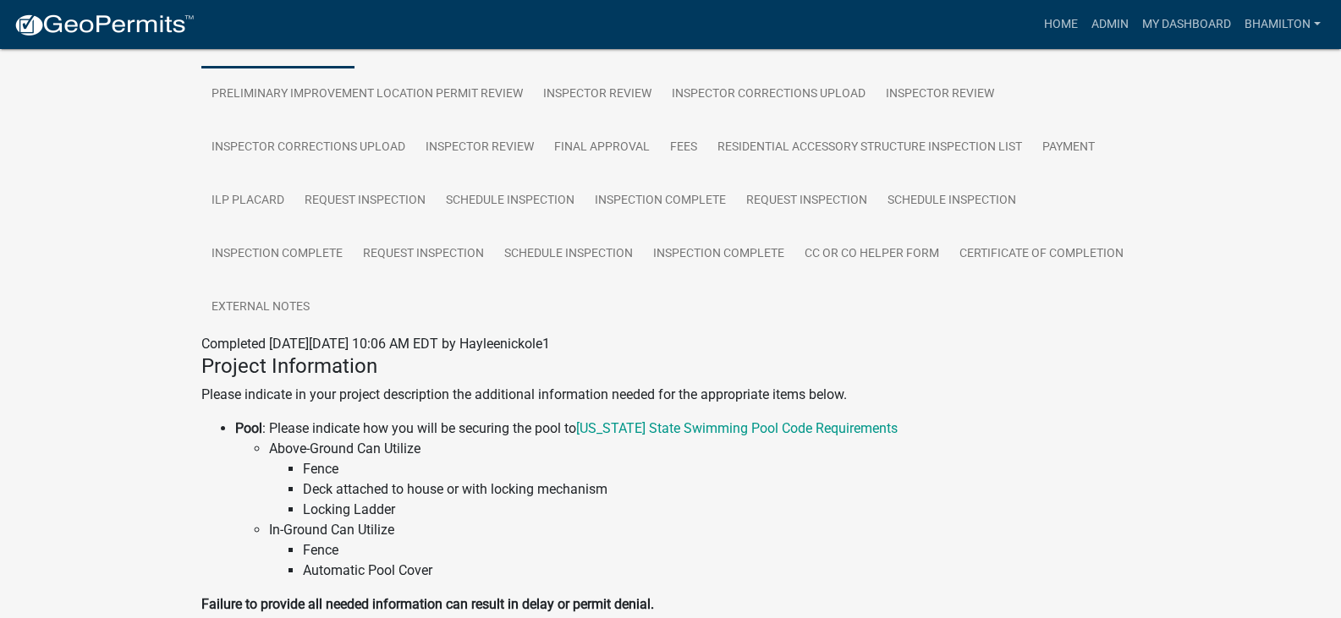
scroll to position [330, 0]
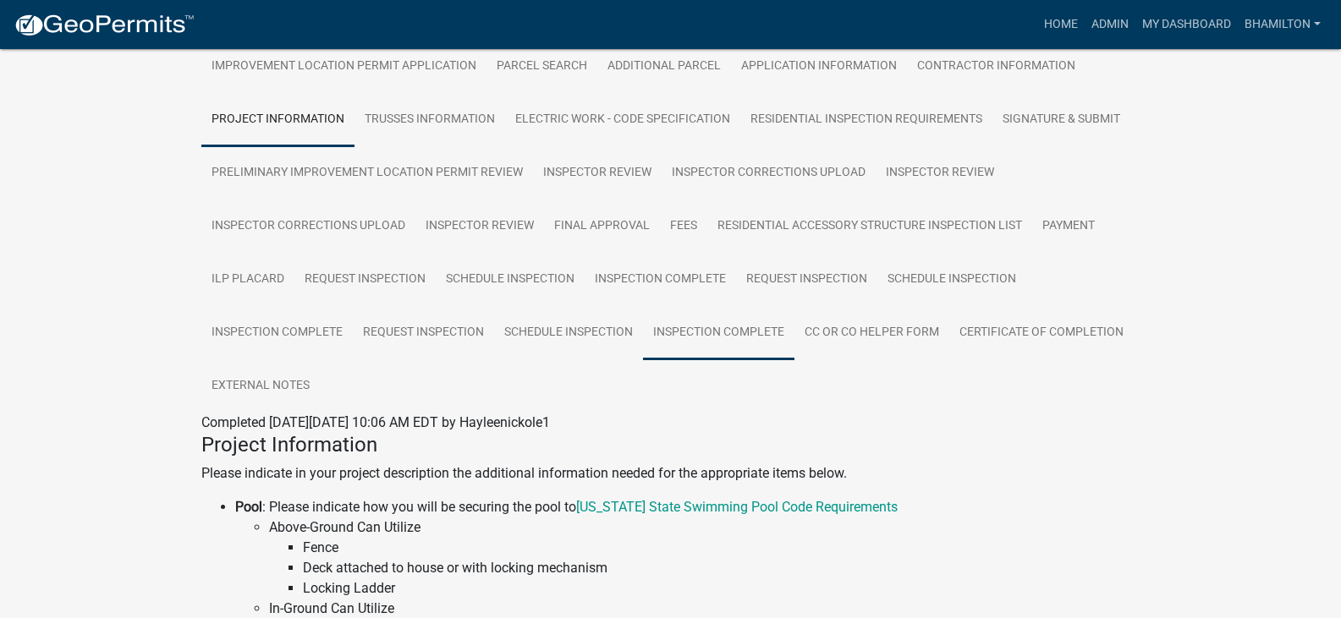
click at [668, 338] on link "Inspection Complete" at bounding box center [718, 333] width 151 height 54
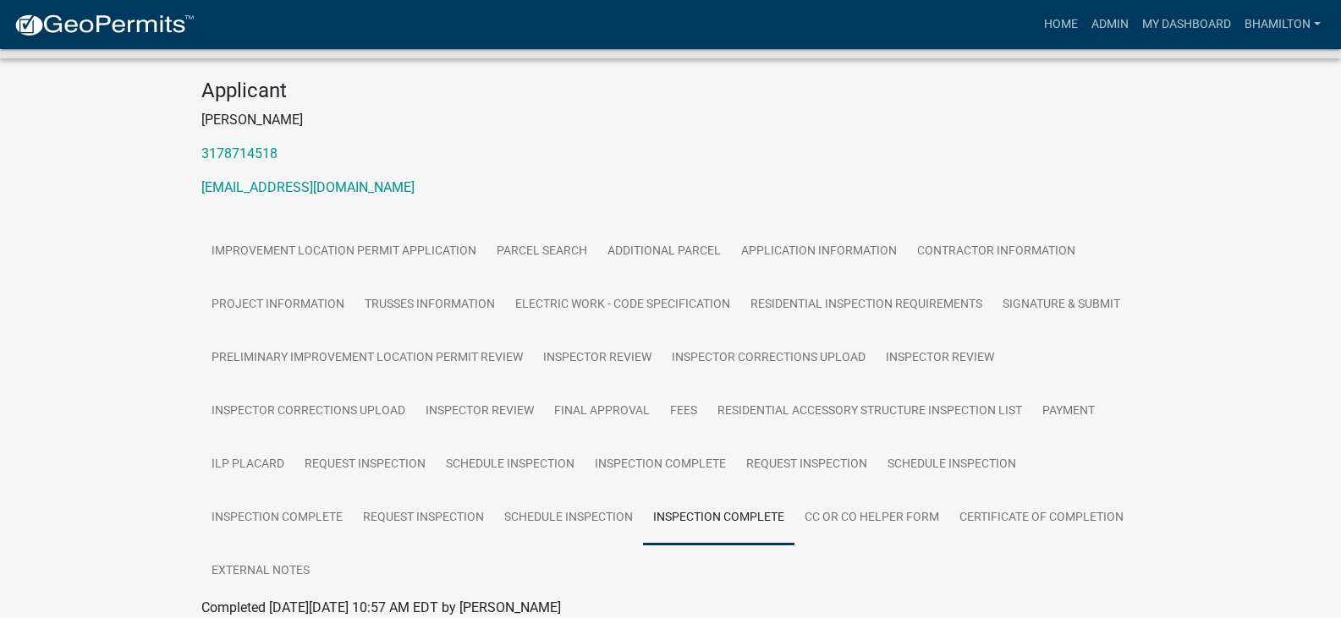
scroll to position [310, 0]
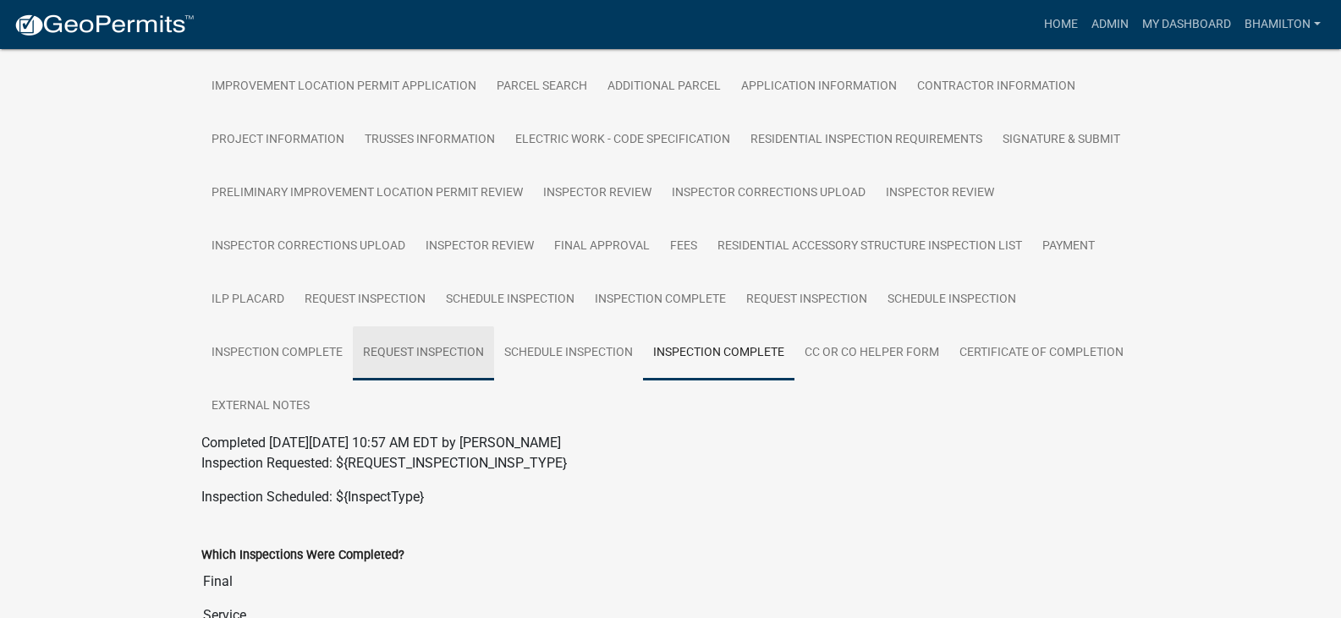
click at [410, 363] on link "Request Inspection" at bounding box center [423, 354] width 141 height 54
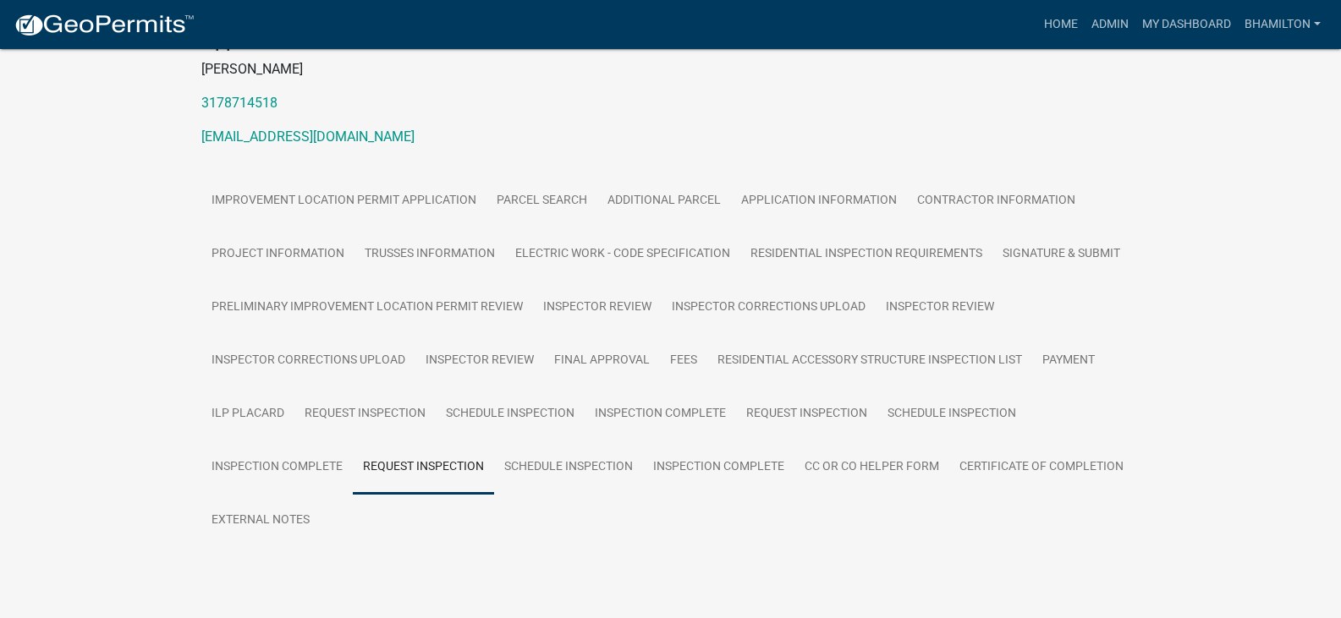
scroll to position [248, 0]
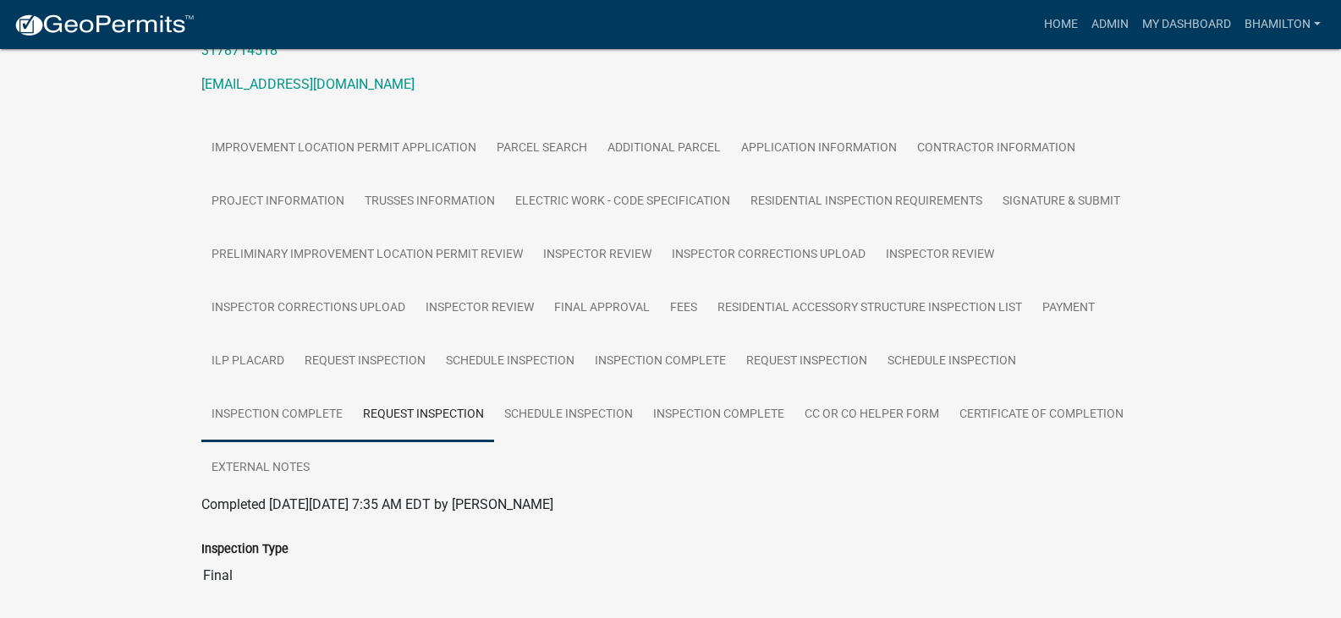
click at [318, 411] on link "Inspection Complete" at bounding box center [276, 415] width 151 height 54
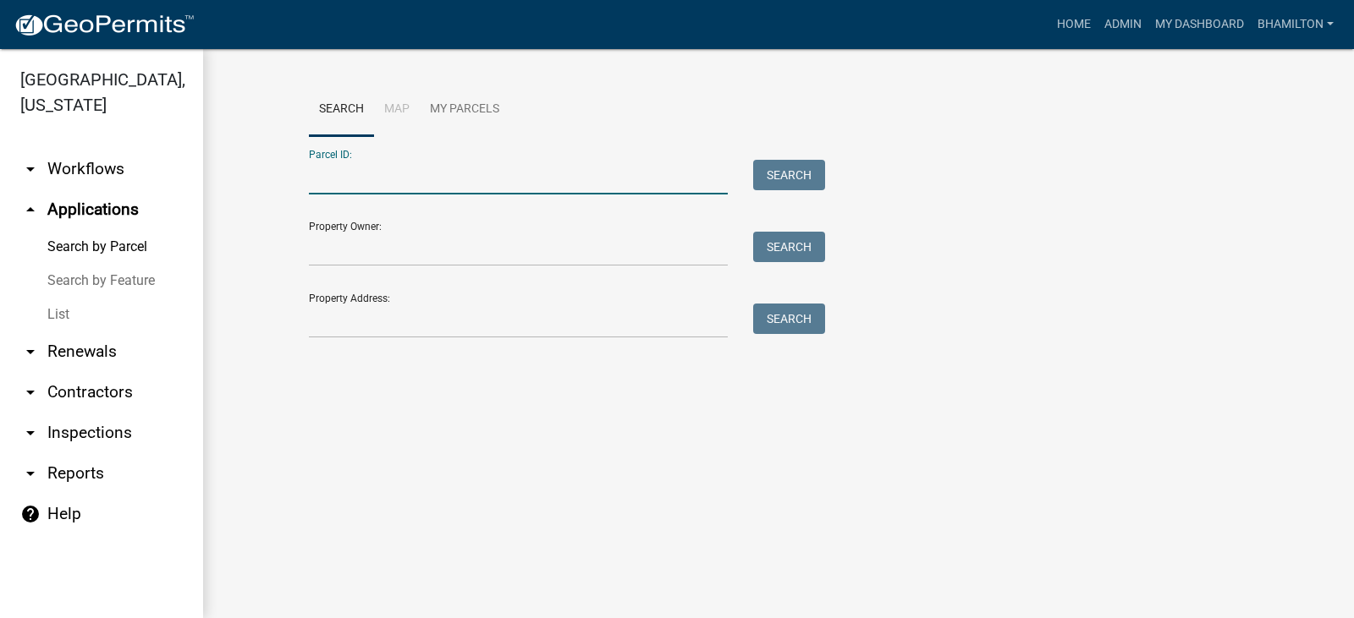
click at [343, 173] on input "Parcel ID:" at bounding box center [518, 177] width 419 height 35
paste input "[PERSON_NAME]"
type input "J"
click at [351, 176] on input "Parcel ID:" at bounding box center [518, 177] width 419 height 35
paste input "55-06-02-200-001.001-015"
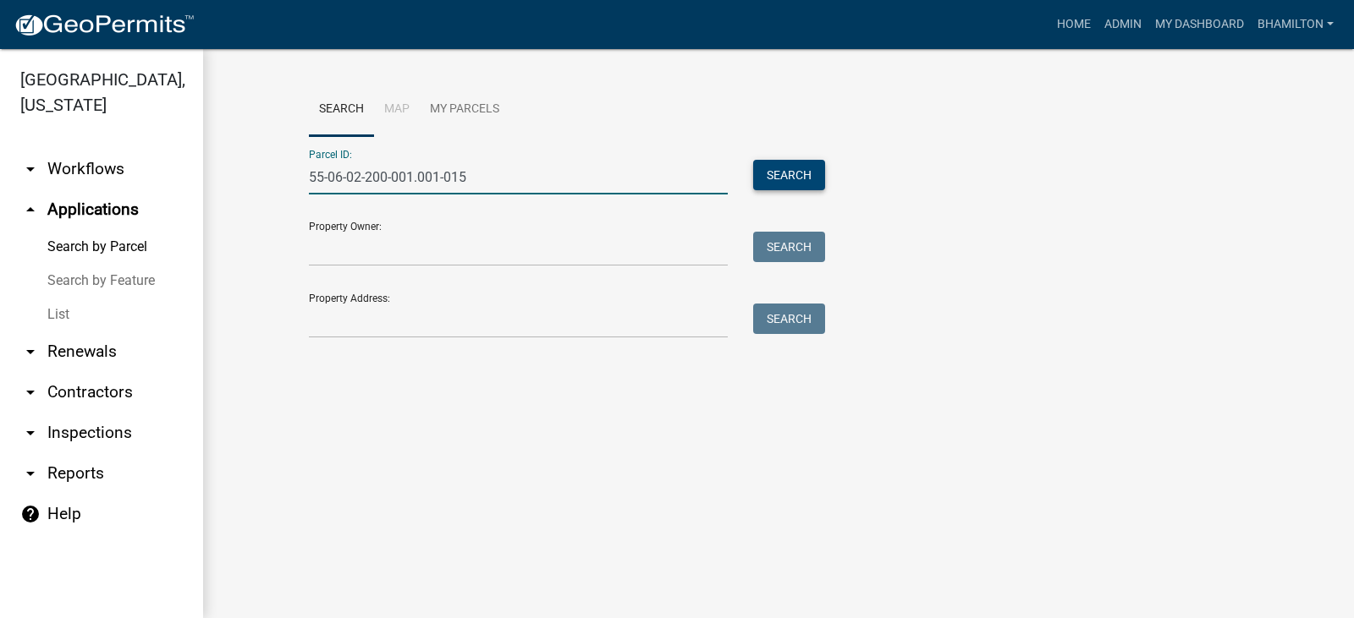
type input "55-06-02-200-001.001-015"
click at [810, 176] on button "Search" at bounding box center [789, 175] width 72 height 30
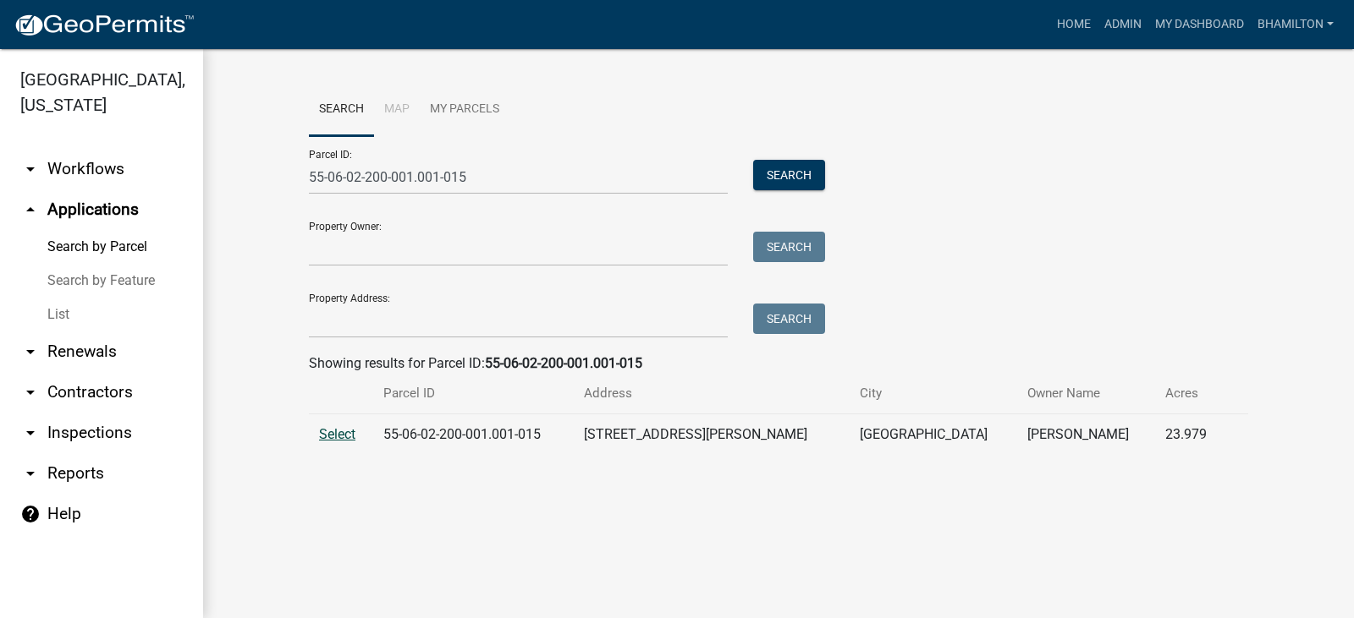
click at [333, 431] on span "Select" at bounding box center [337, 434] width 36 height 16
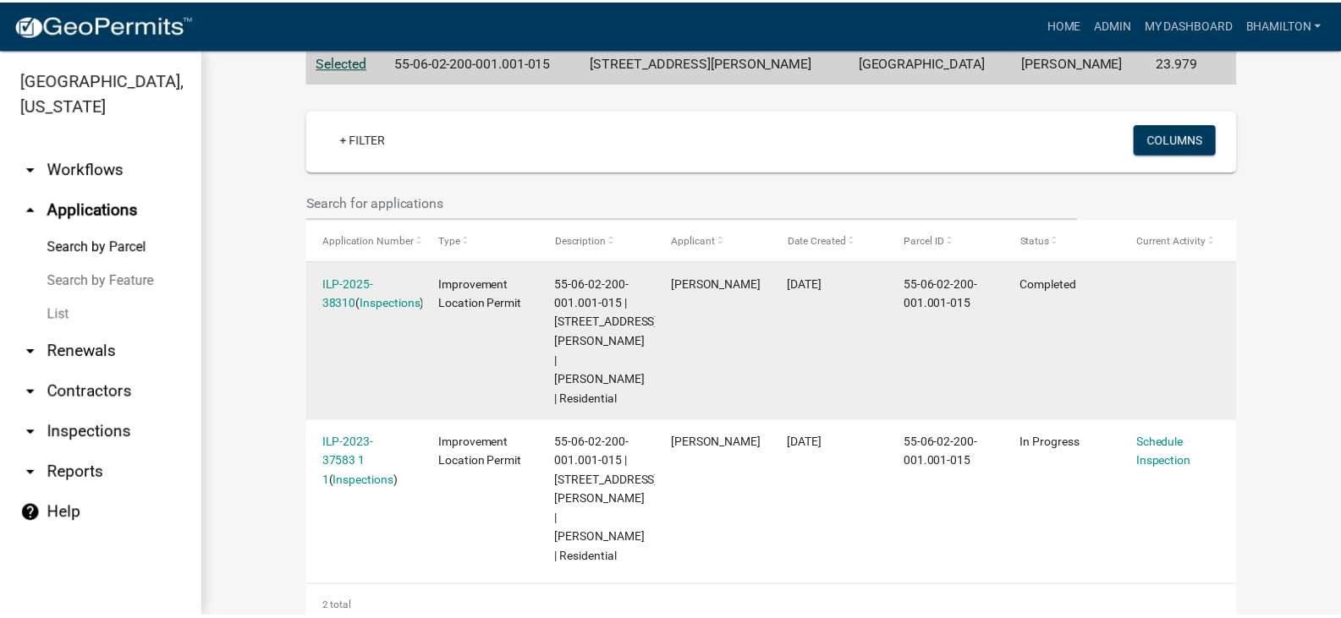
scroll to position [378, 0]
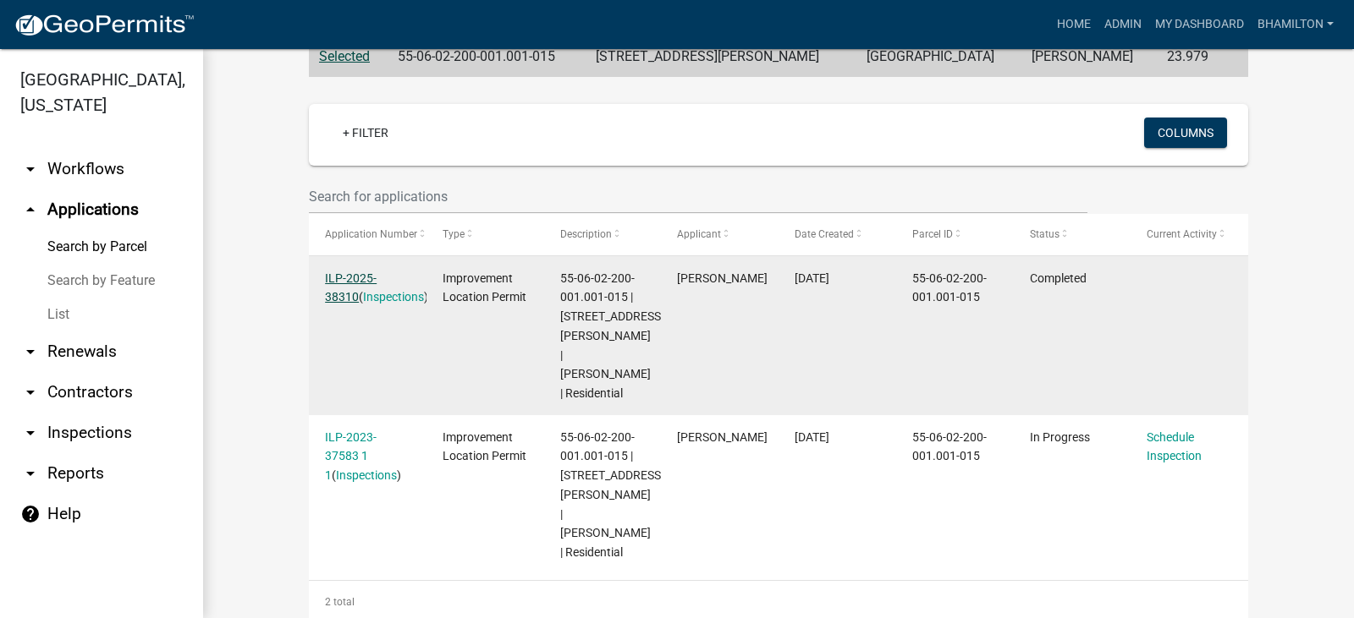
click at [376, 277] on link "ILP-2025-38310" at bounding box center [351, 288] width 52 height 33
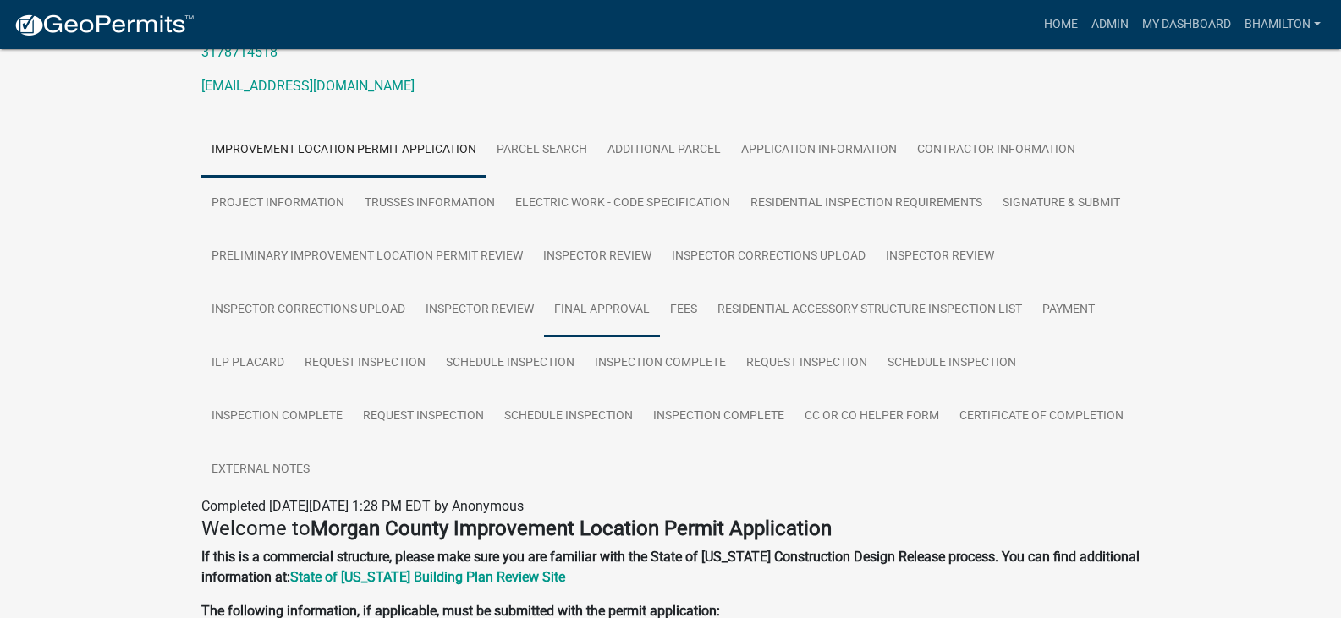
scroll to position [254, 0]
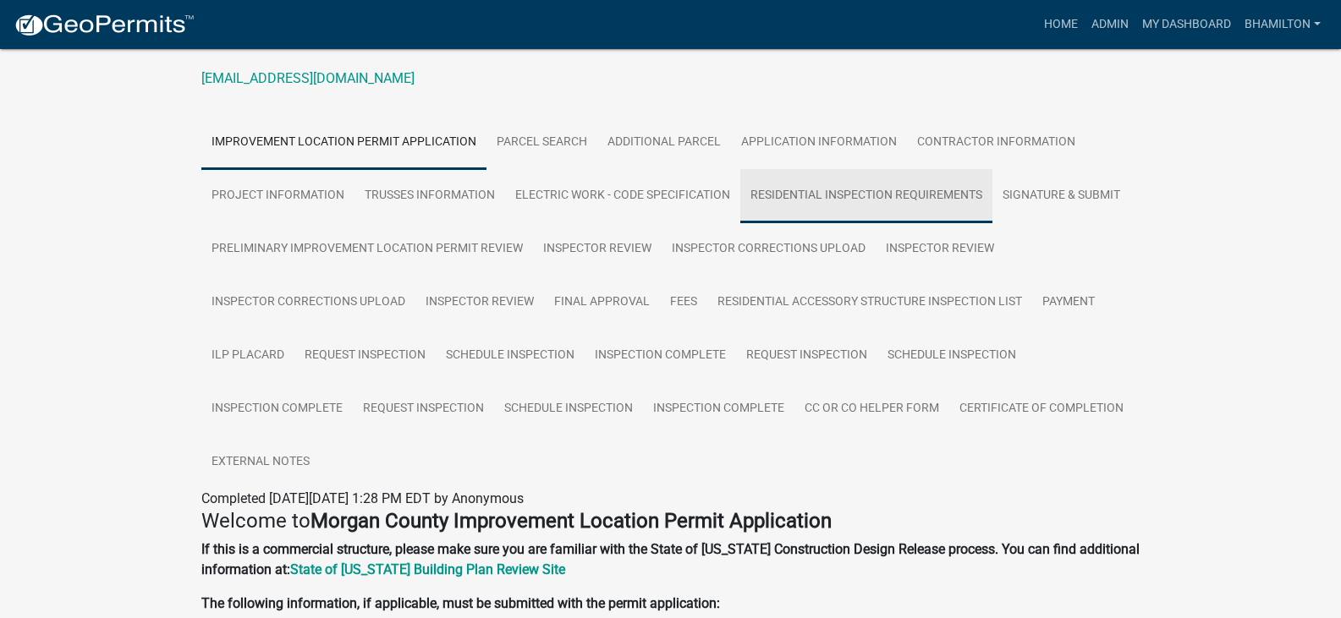
click at [881, 204] on link "Residential Inspection Requirements" at bounding box center [866, 196] width 252 height 54
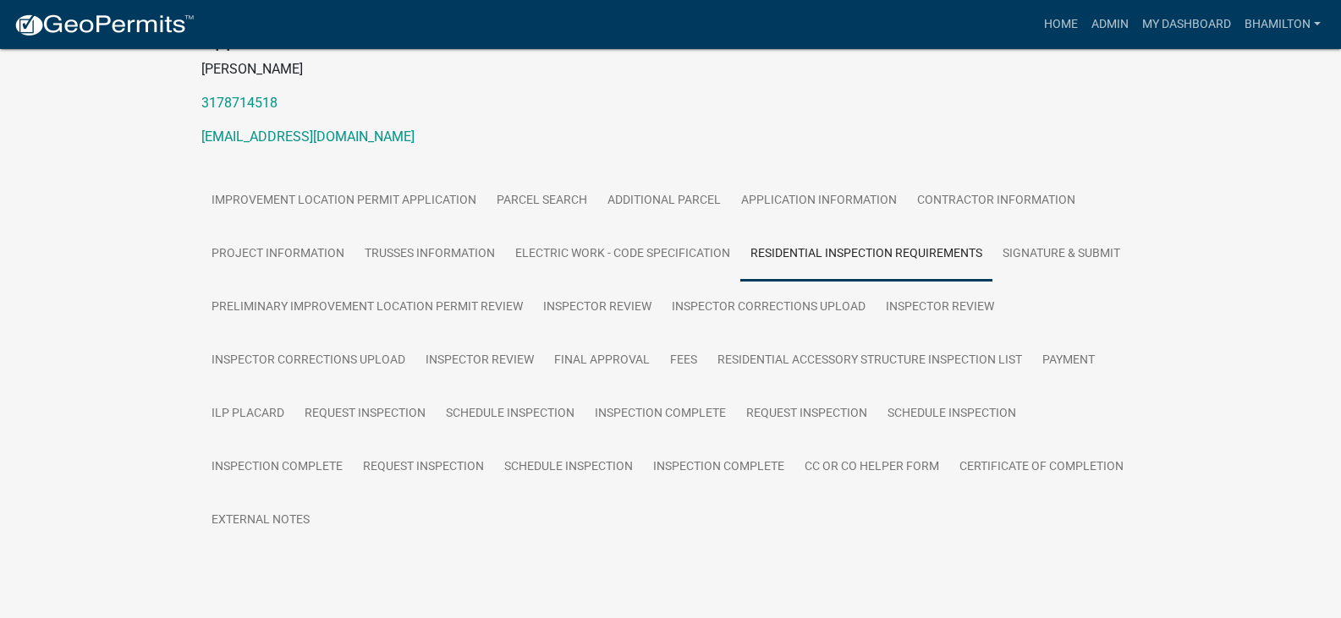
scroll to position [248, 0]
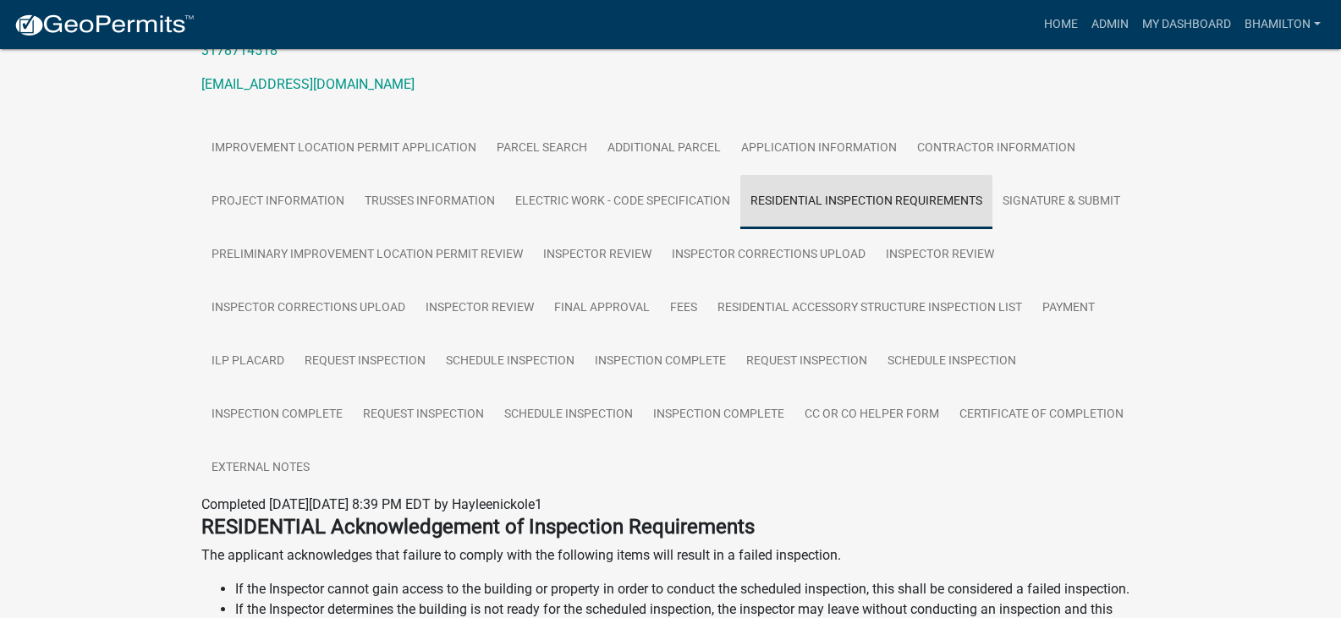
click at [882, 203] on link "Residential Inspection Requirements" at bounding box center [866, 202] width 252 height 54
drag, startPoint x: 853, startPoint y: 226, endPoint x: 568, endPoint y: 399, distance: 333.7
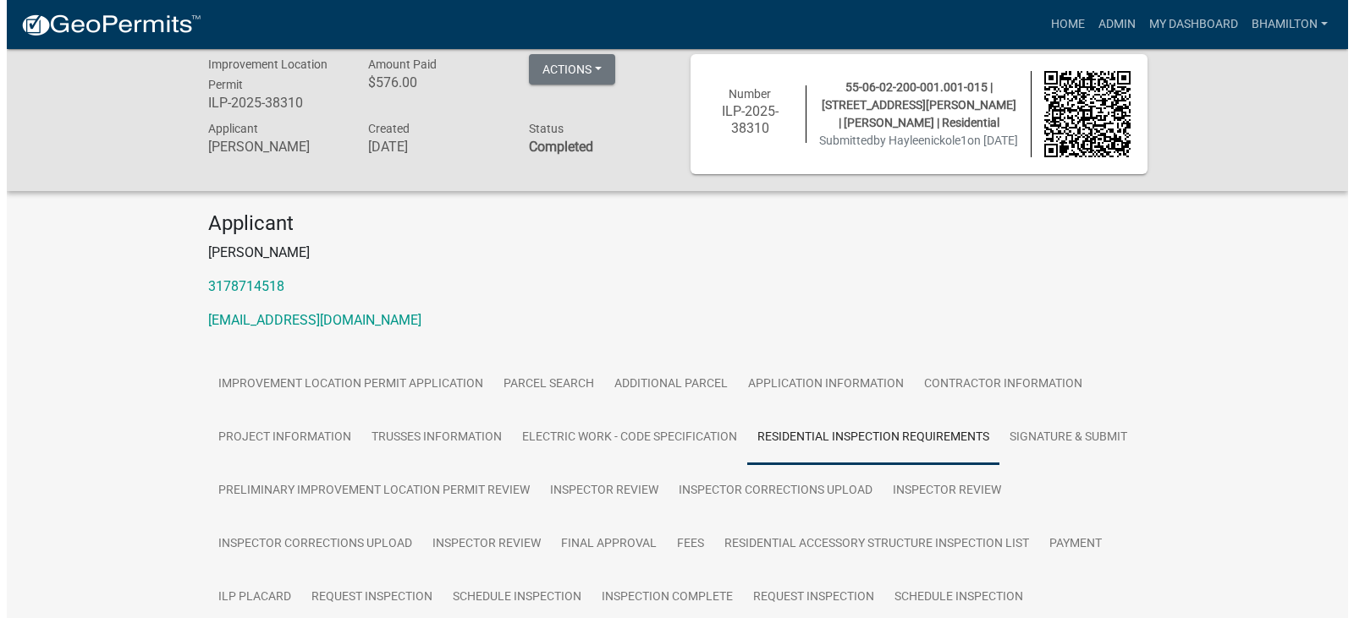
scroll to position [0, 0]
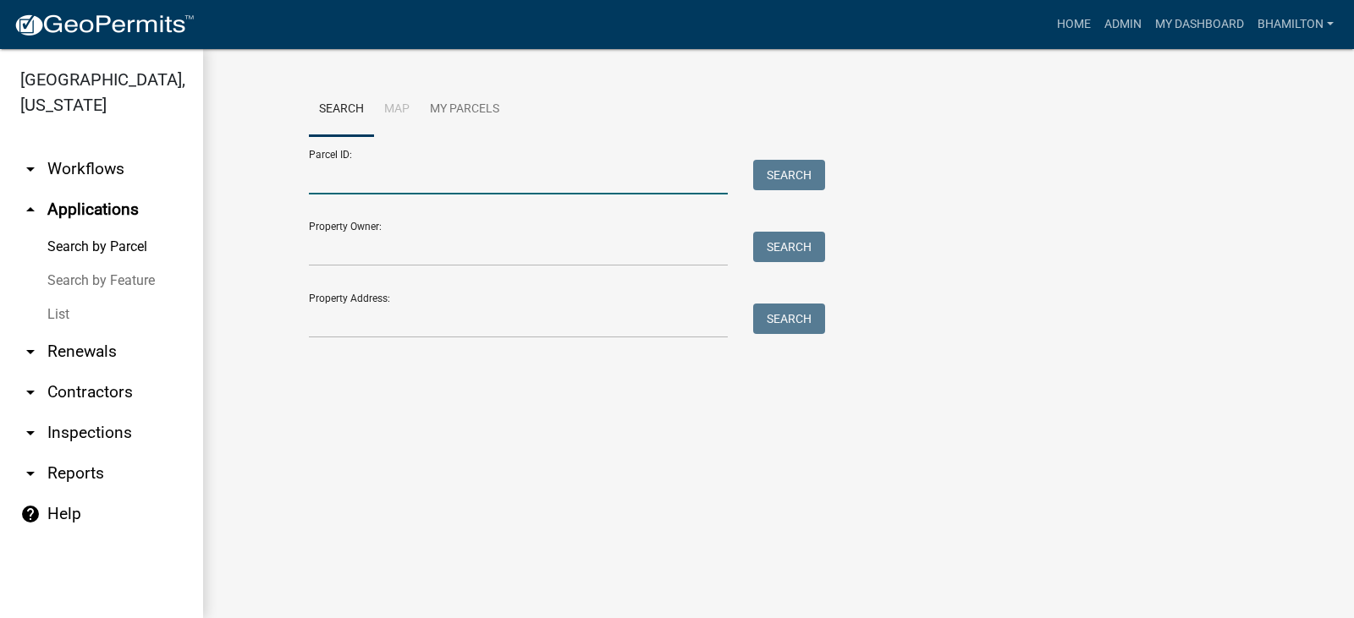
click at [401, 183] on input "Parcel ID:" at bounding box center [518, 177] width 419 height 35
paste input "55-06-02-200-001.001-015"
type input "55-06-02-200-001.001-015"
click at [815, 182] on button "Search" at bounding box center [789, 175] width 72 height 30
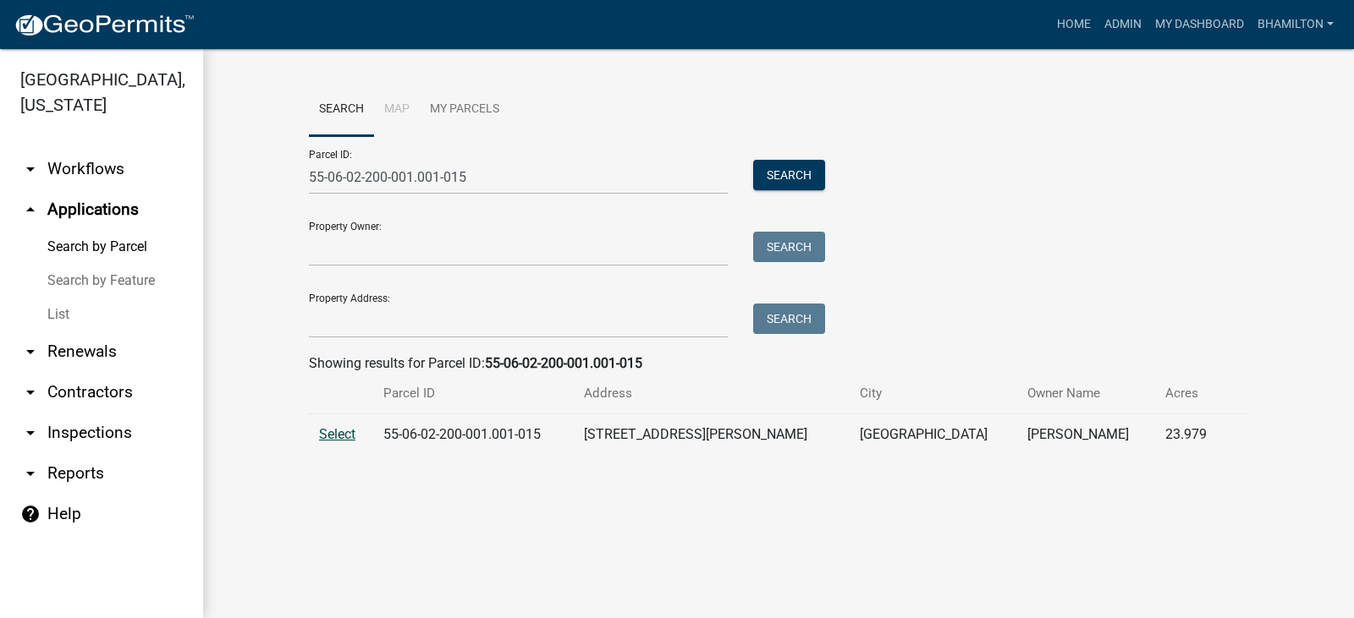
click at [332, 440] on span "Select" at bounding box center [337, 434] width 36 height 16
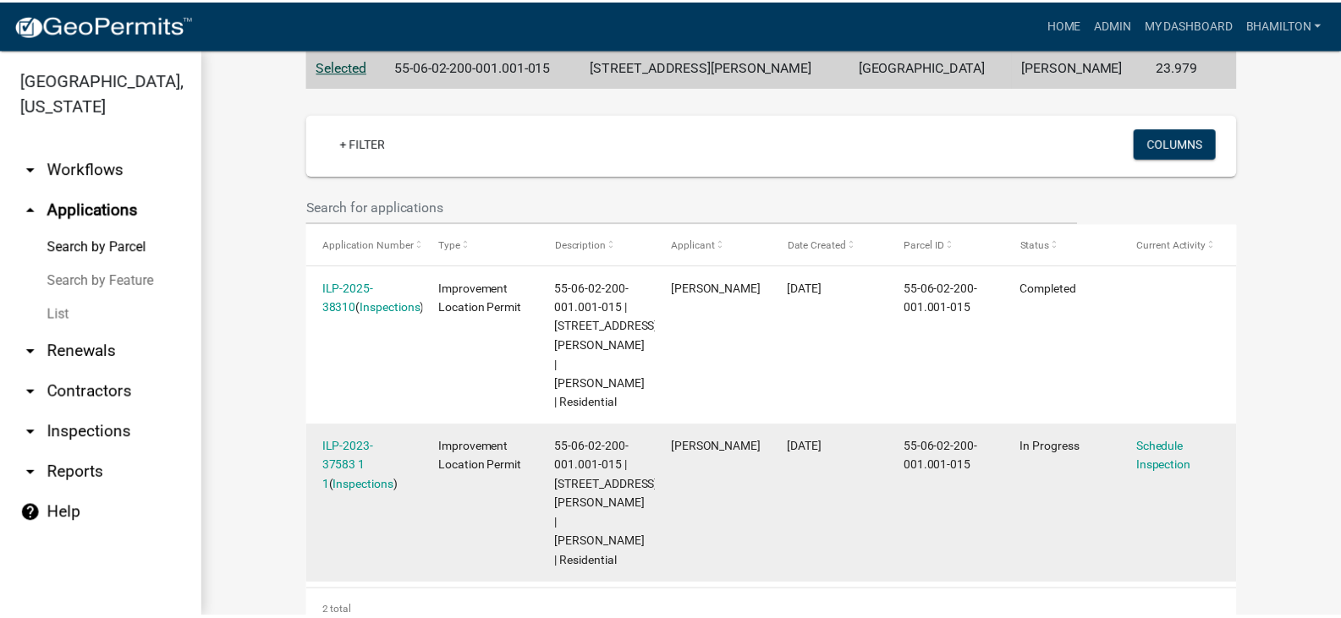
scroll to position [378, 0]
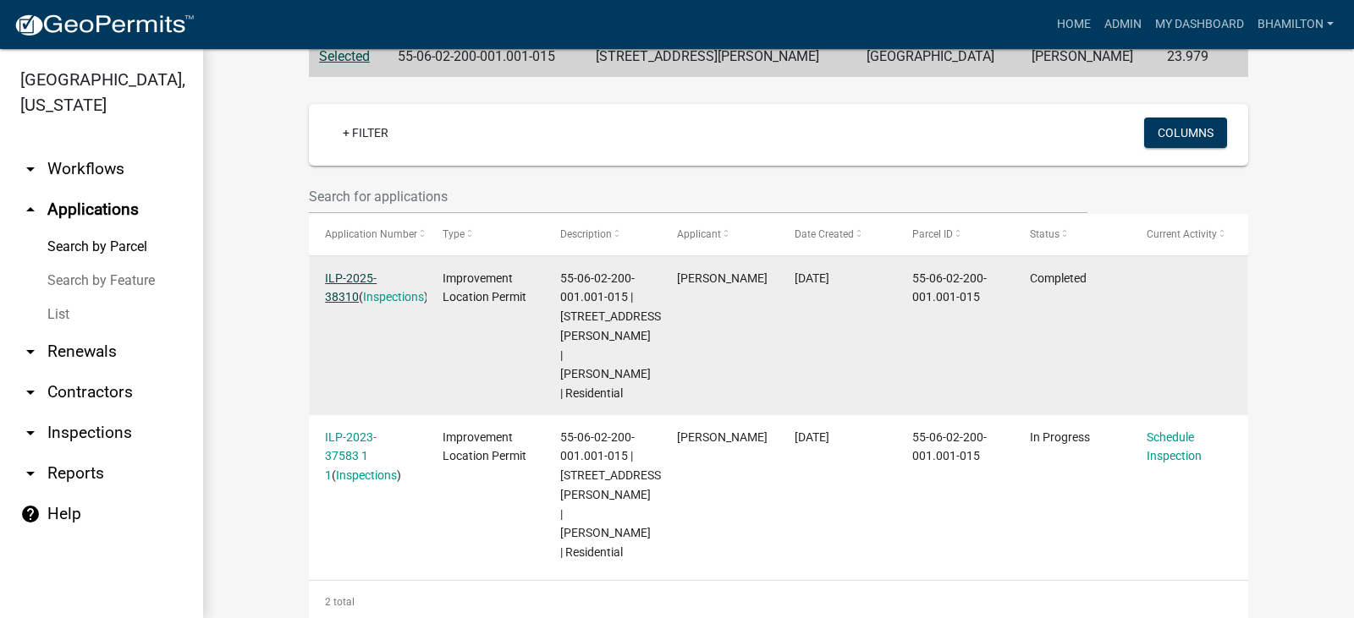
click at [376, 283] on link "ILP-2025-38310" at bounding box center [351, 288] width 52 height 33
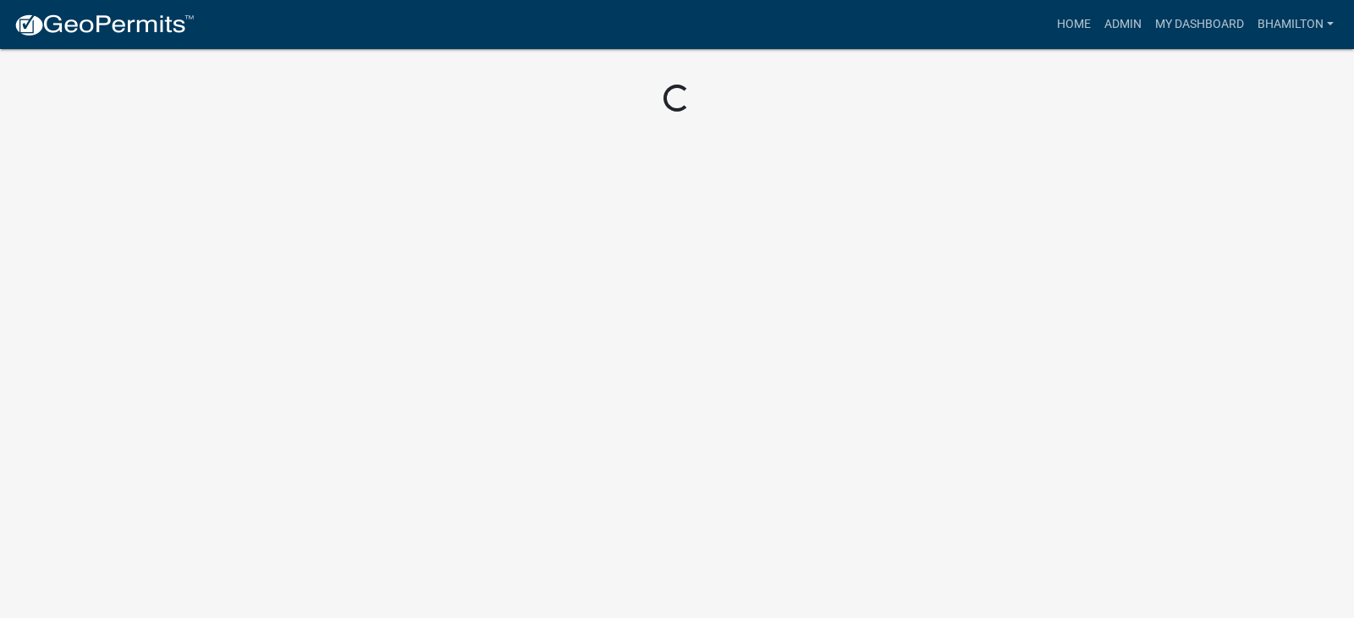
click at [377, 283] on body "Internet Explorer does NOT work with GeoPermits. Get a new browser for more sec…" at bounding box center [677, 309] width 1354 height 618
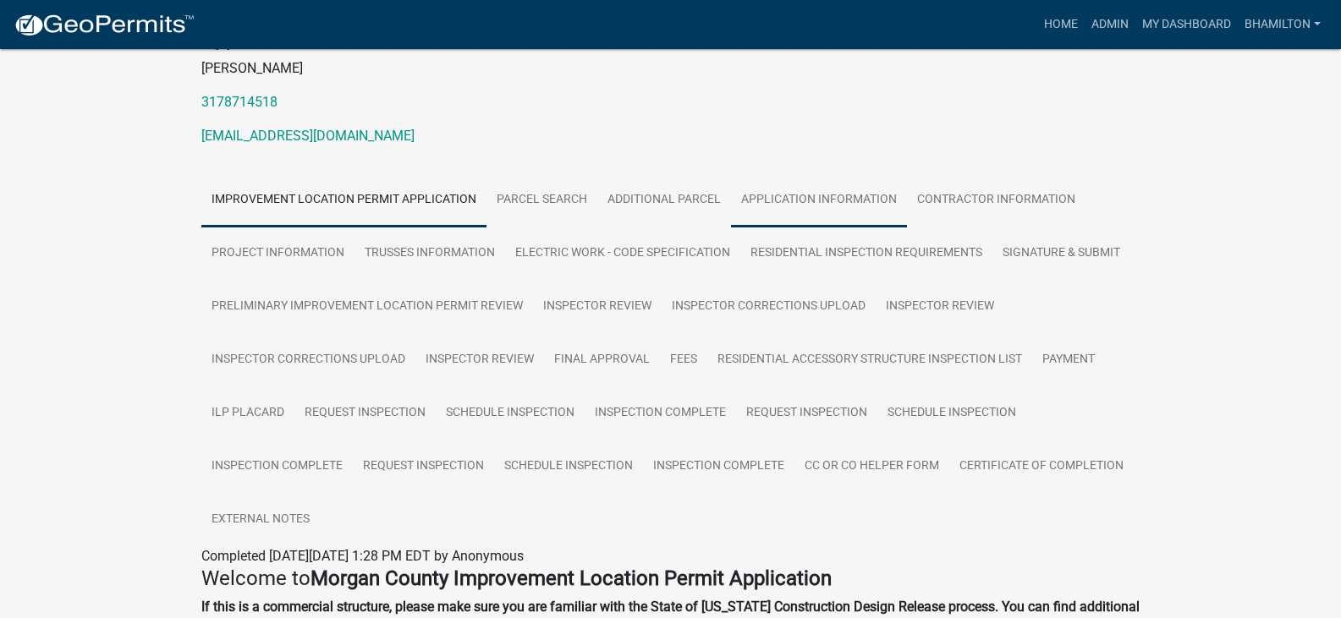
scroll to position [226, 0]
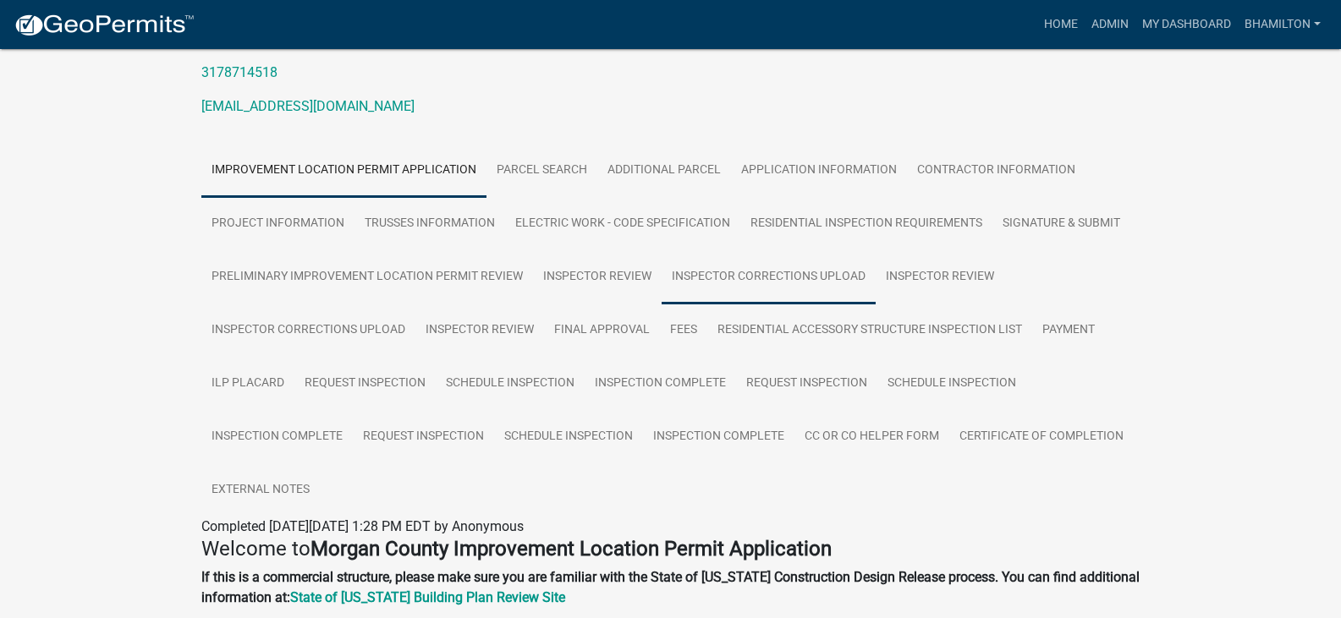
click at [805, 278] on link "Inspector Corrections Upload" at bounding box center [769, 277] width 214 height 54
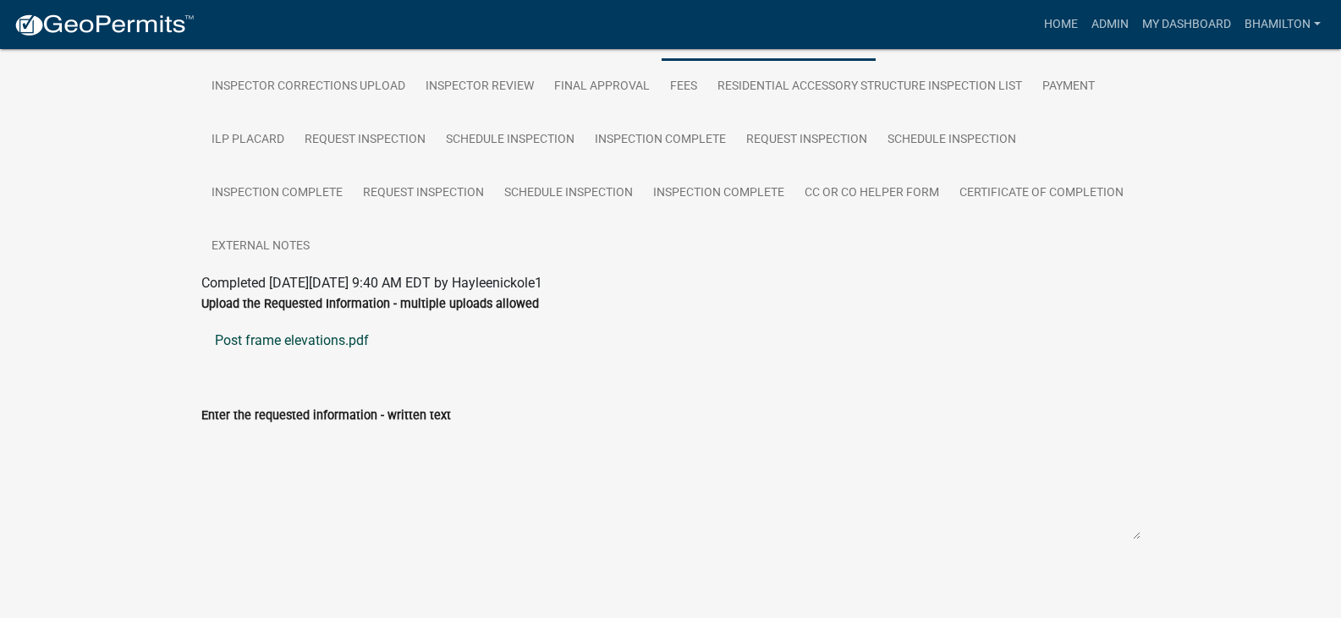
scroll to position [479, 0]
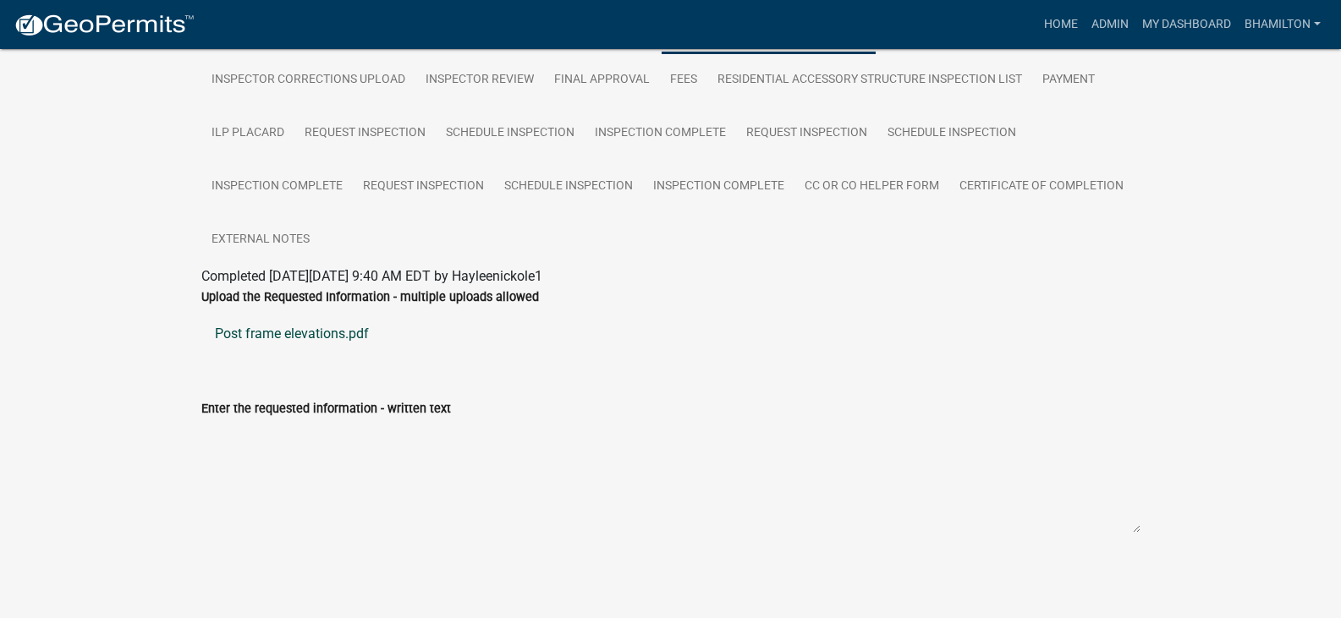
click at [360, 333] on link "Post frame elevations.pdf" at bounding box center [670, 334] width 939 height 41
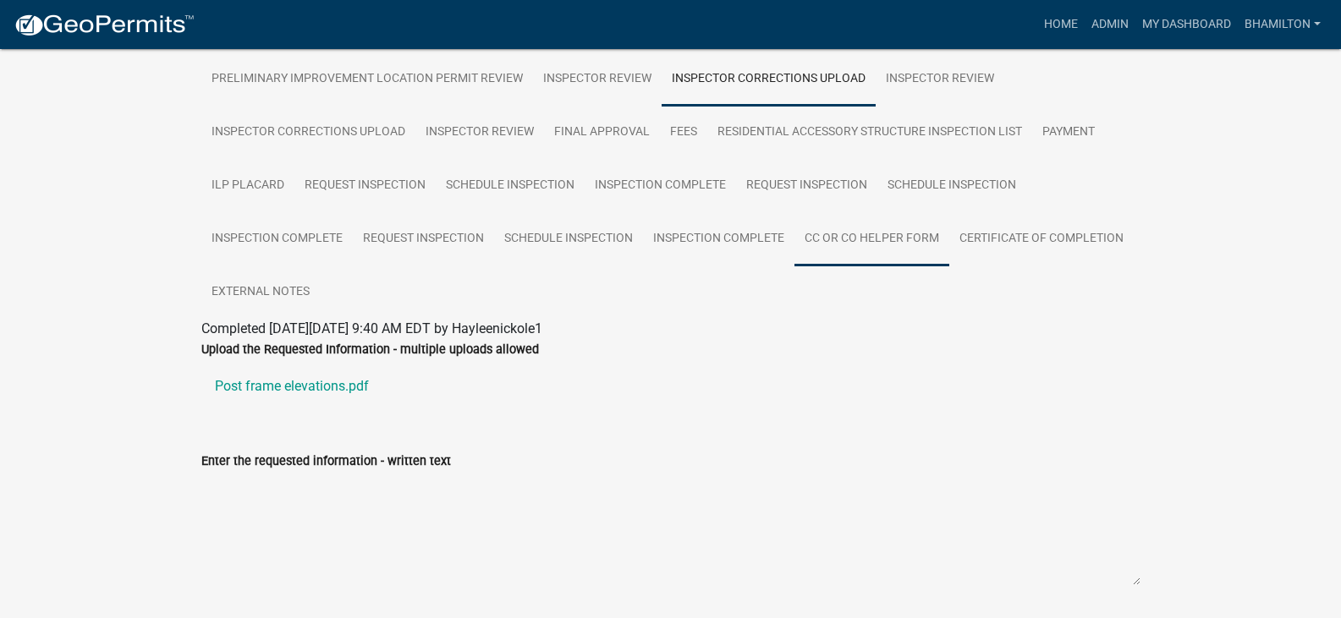
scroll to position [394, 0]
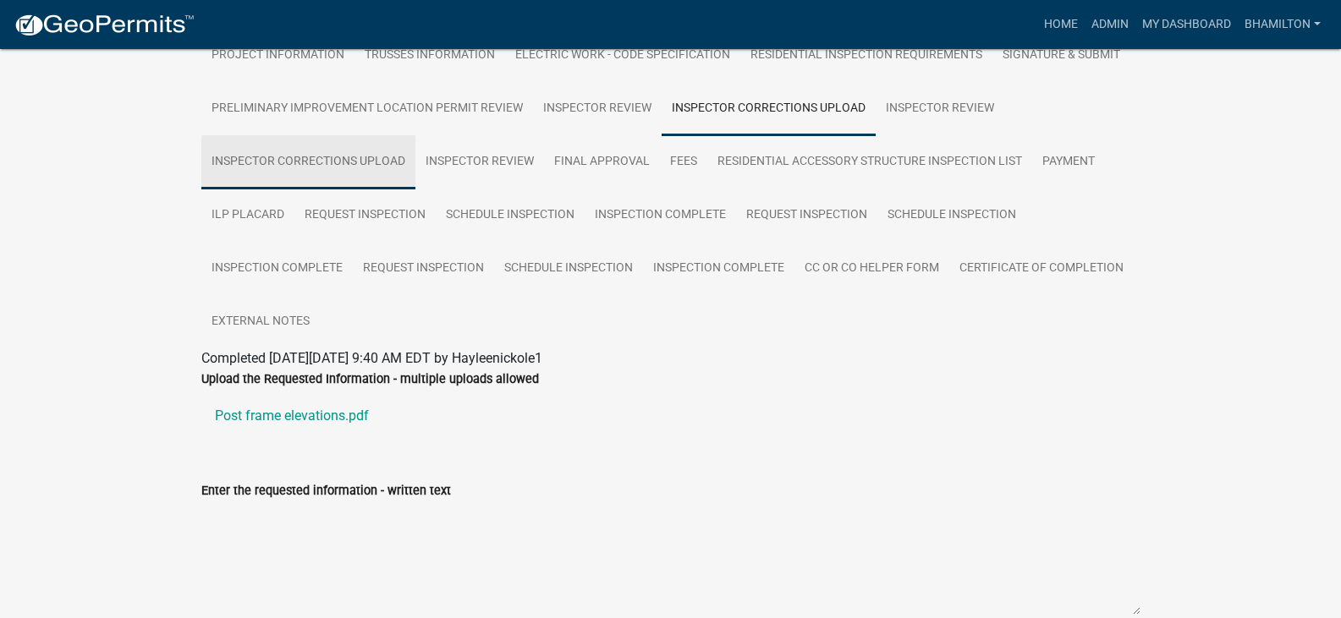
click at [380, 157] on link "Inspector Corrections Upload" at bounding box center [308, 162] width 214 height 54
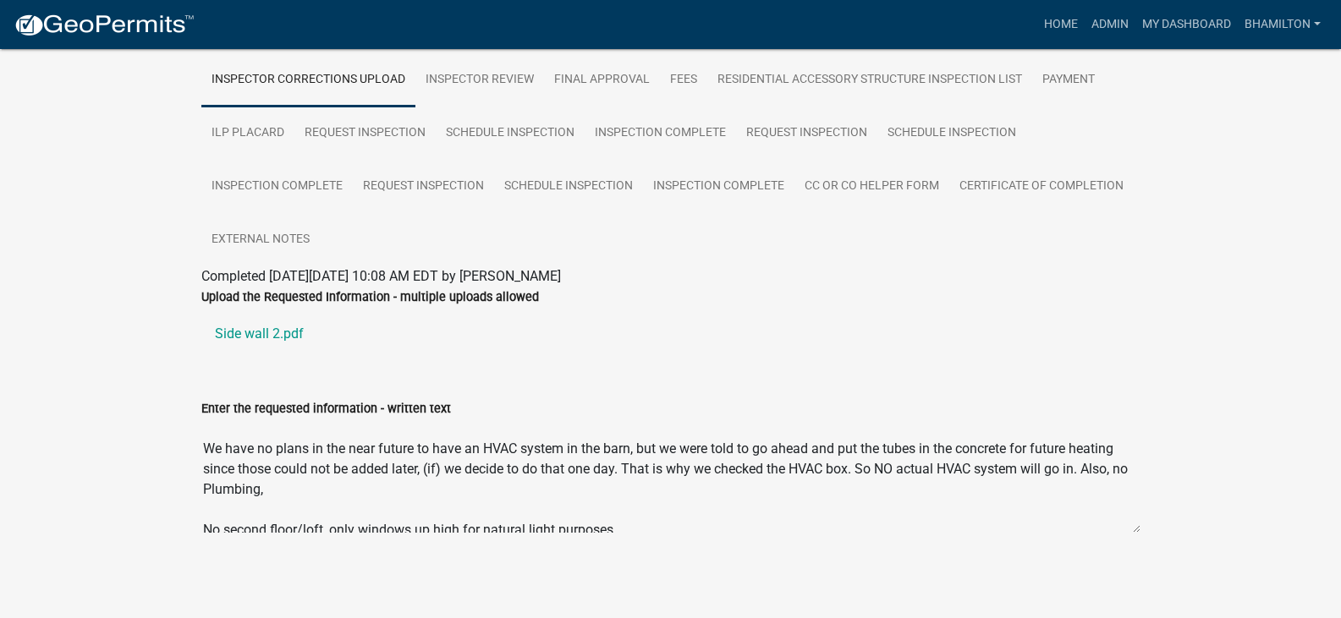
scroll to position [102, 0]
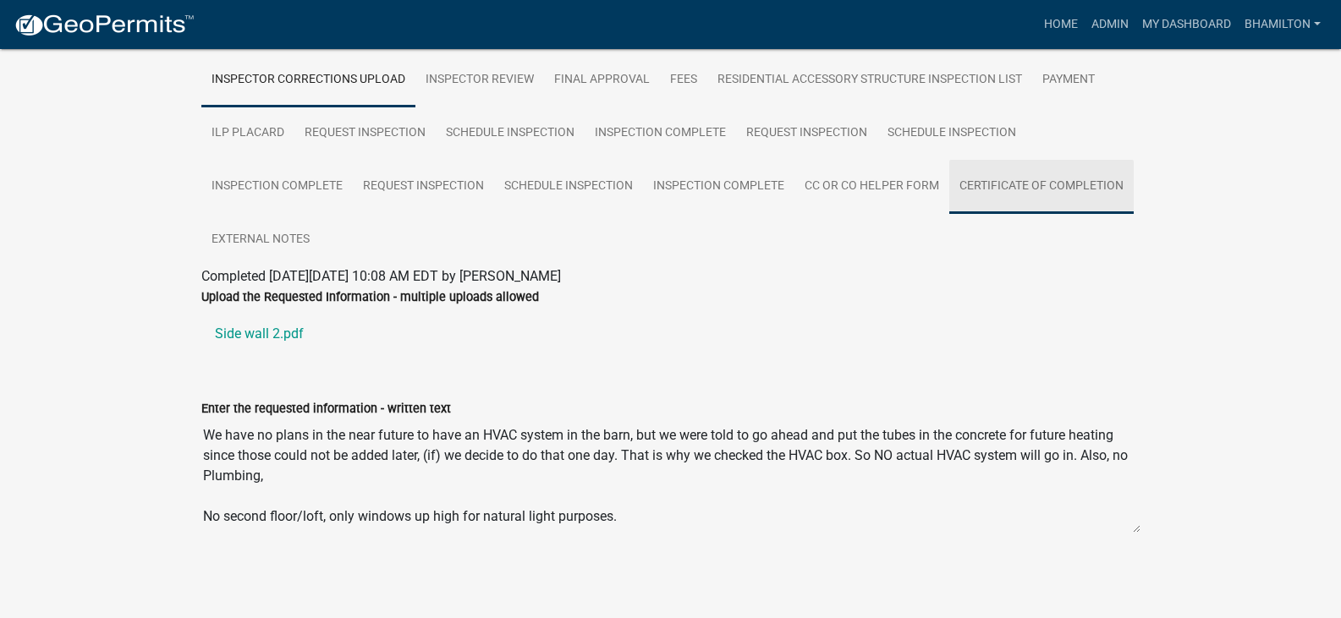
click at [1025, 189] on link "Certificate of Completion" at bounding box center [1041, 187] width 184 height 54
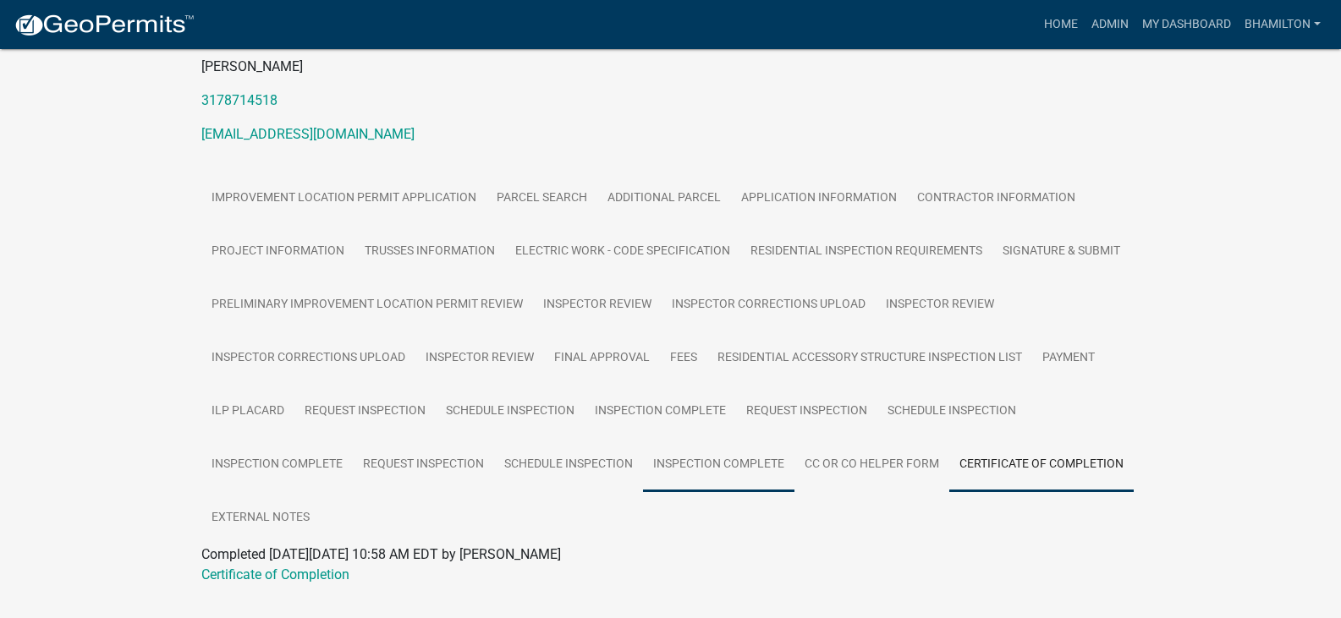
scroll to position [239, 0]
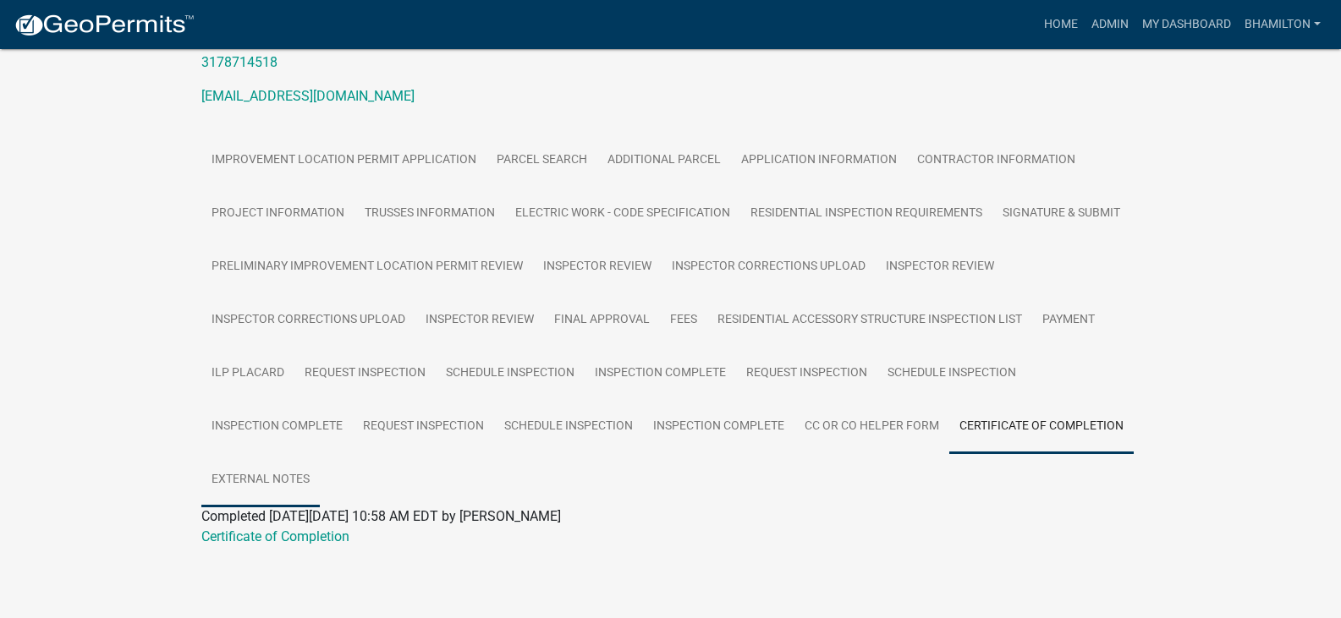
click at [273, 481] on link "External Notes" at bounding box center [260, 480] width 118 height 54
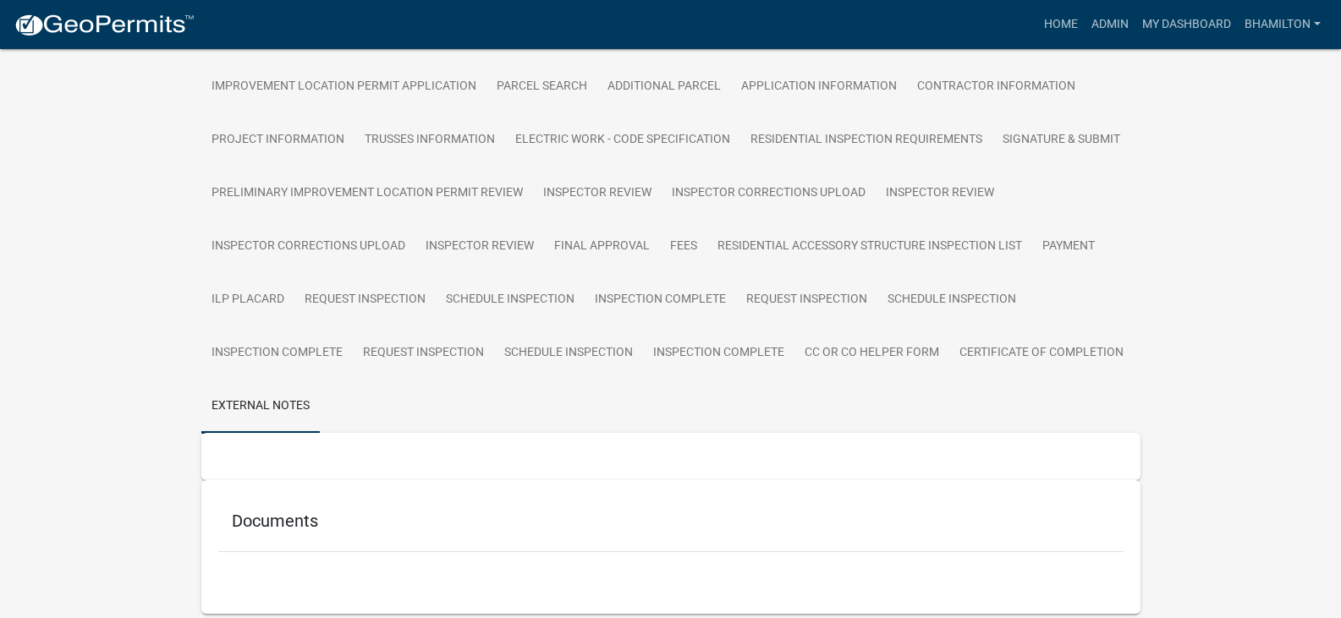
scroll to position [379, 0]
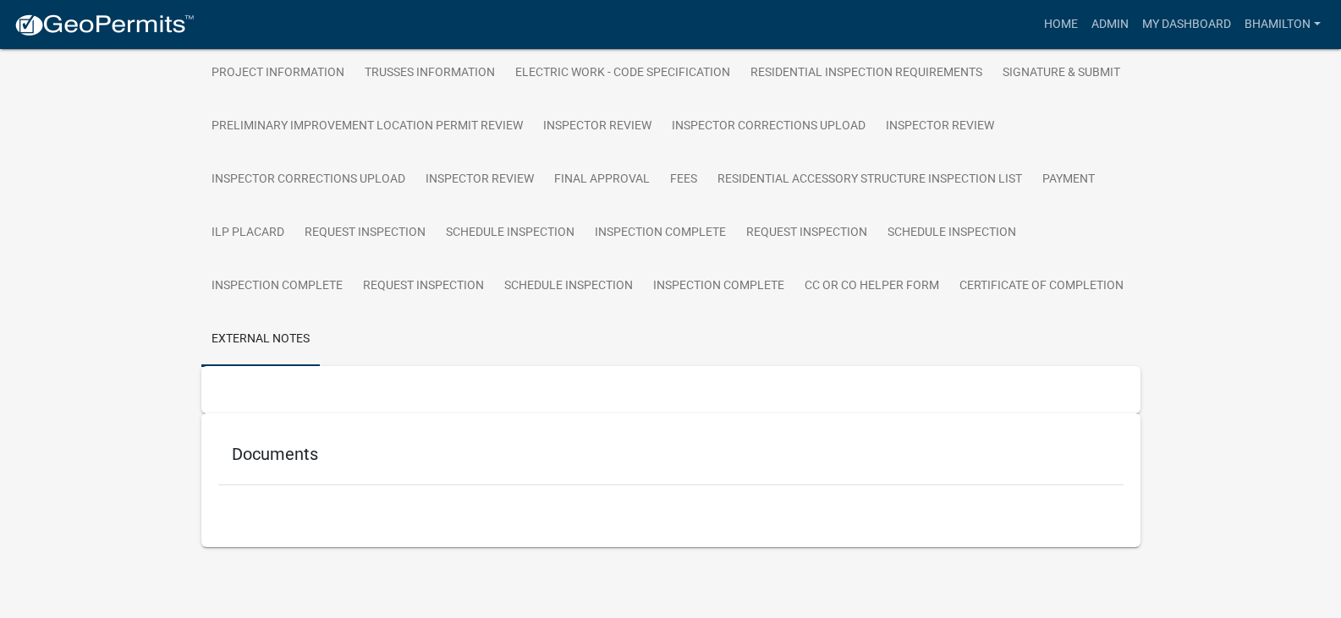
click at [305, 462] on h5 "Documents" at bounding box center [671, 454] width 878 height 20
click at [840, 282] on link "CC or CO Helper Form" at bounding box center [871, 287] width 155 height 54
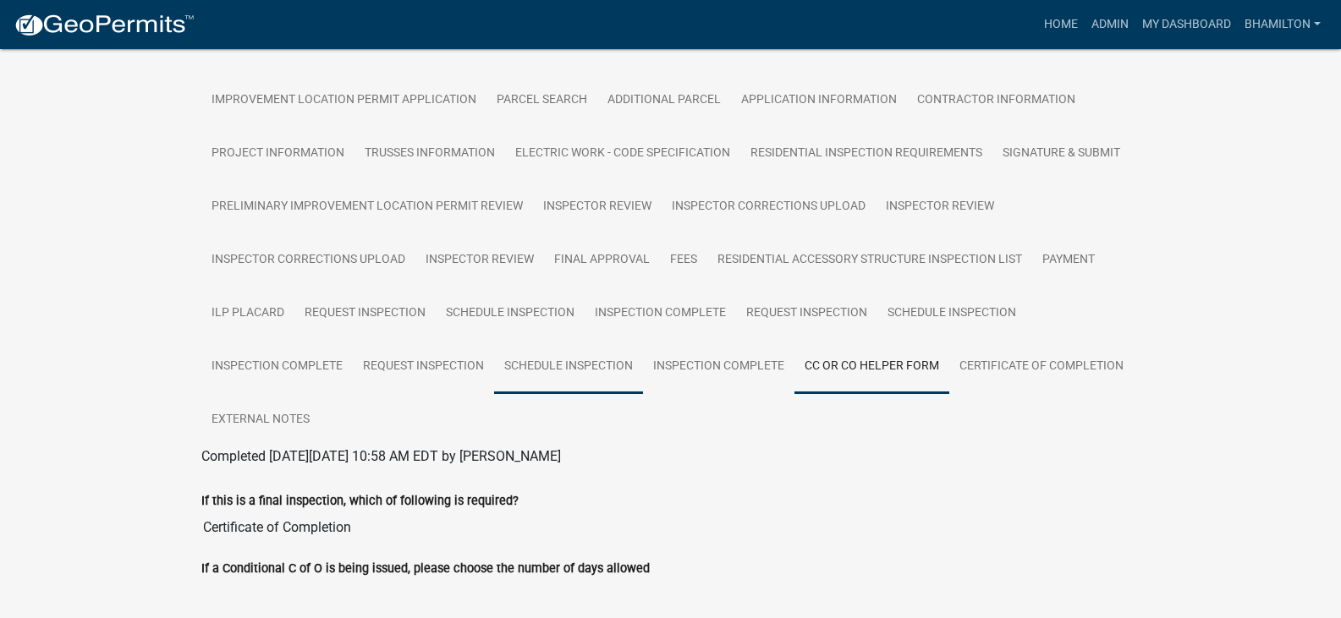
scroll to position [343, 0]
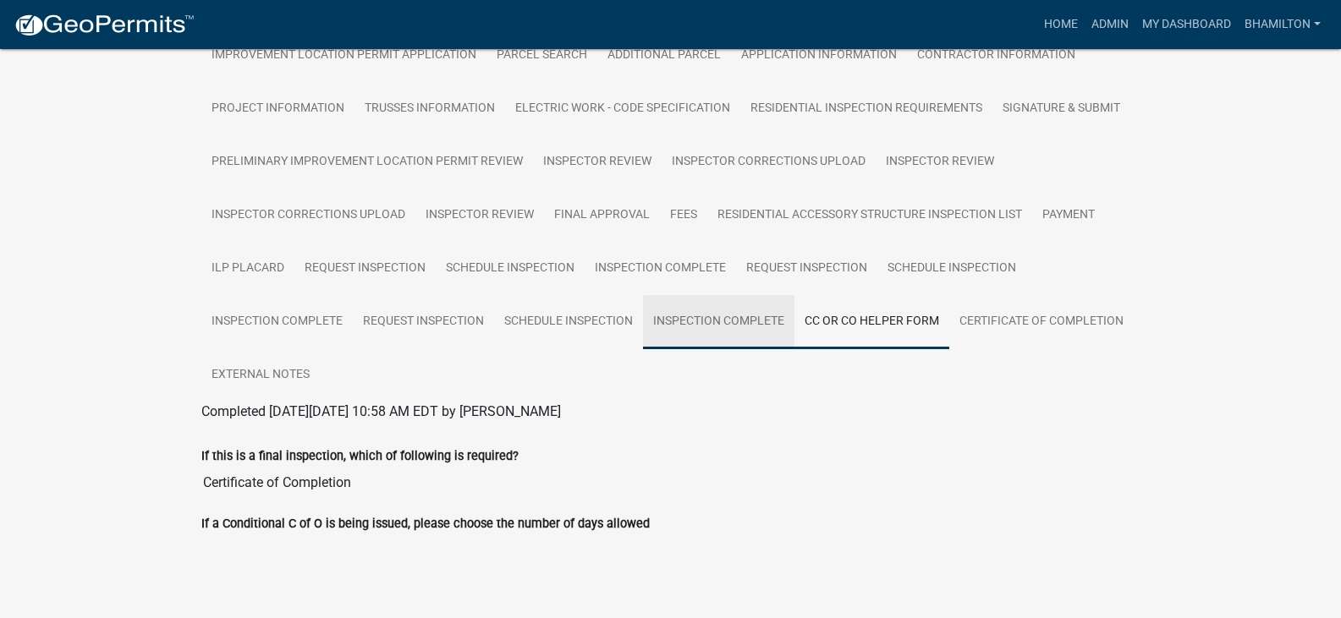
click at [683, 317] on link "Inspection Complete" at bounding box center [718, 322] width 151 height 54
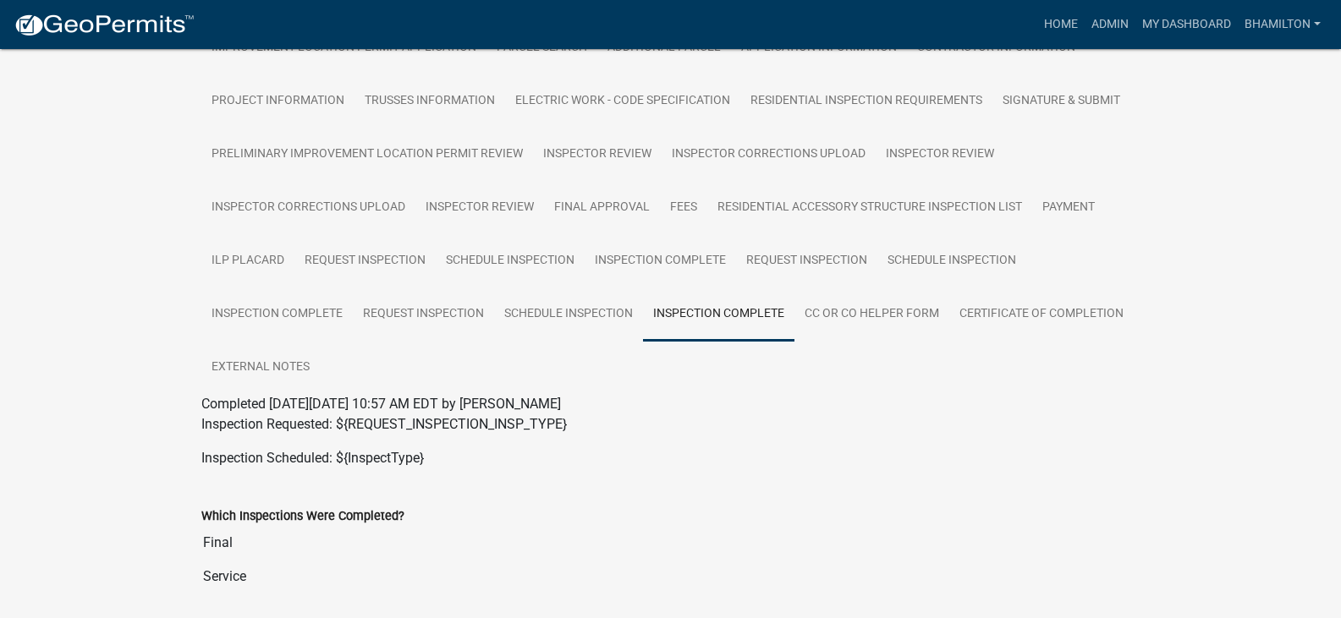
scroll to position [310, 0]
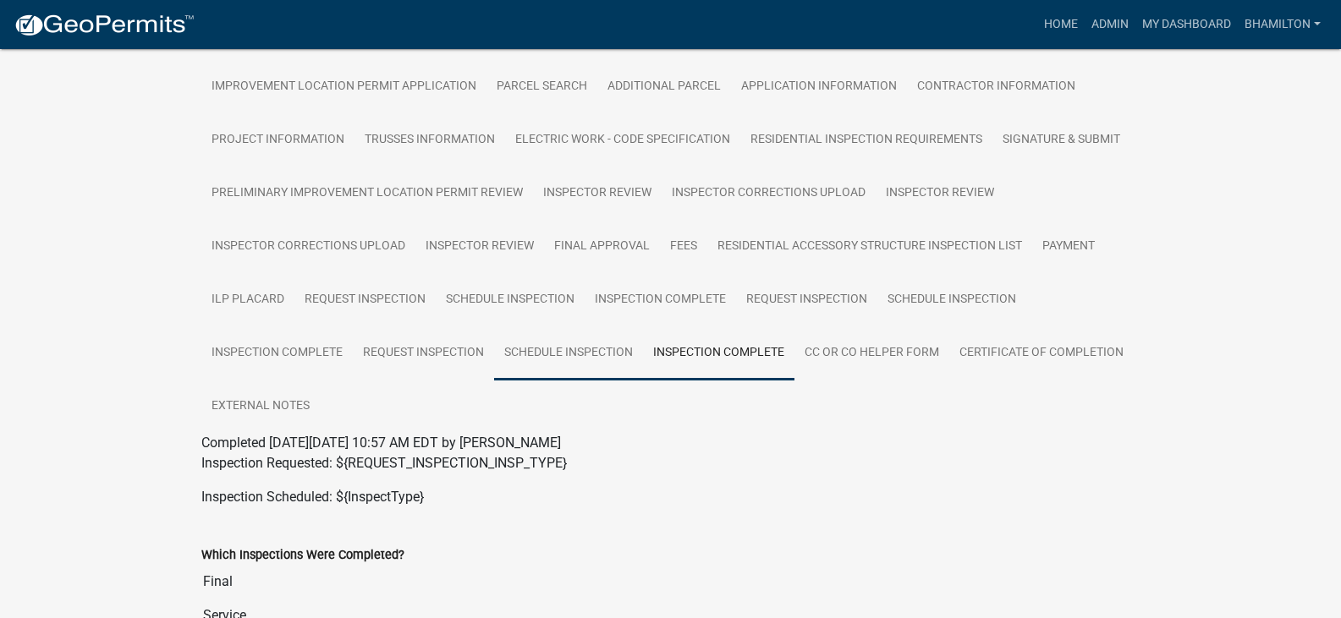
click at [530, 349] on link "Schedule Inspection" at bounding box center [568, 354] width 149 height 54
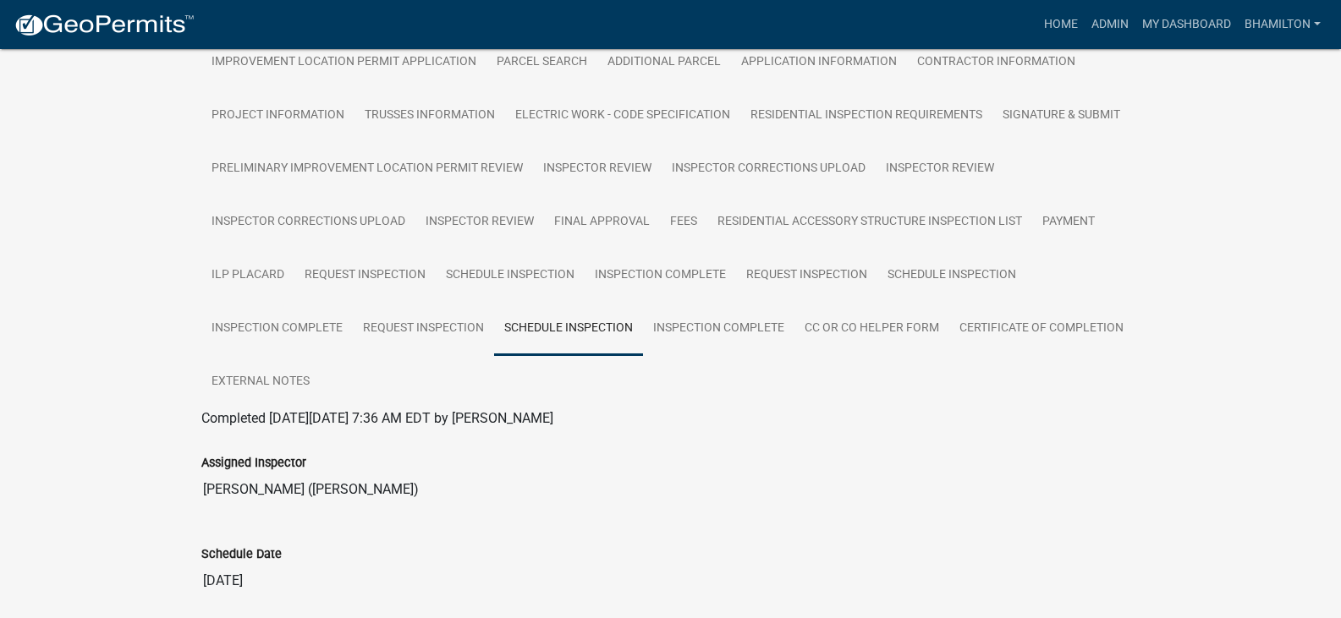
scroll to position [330, 0]
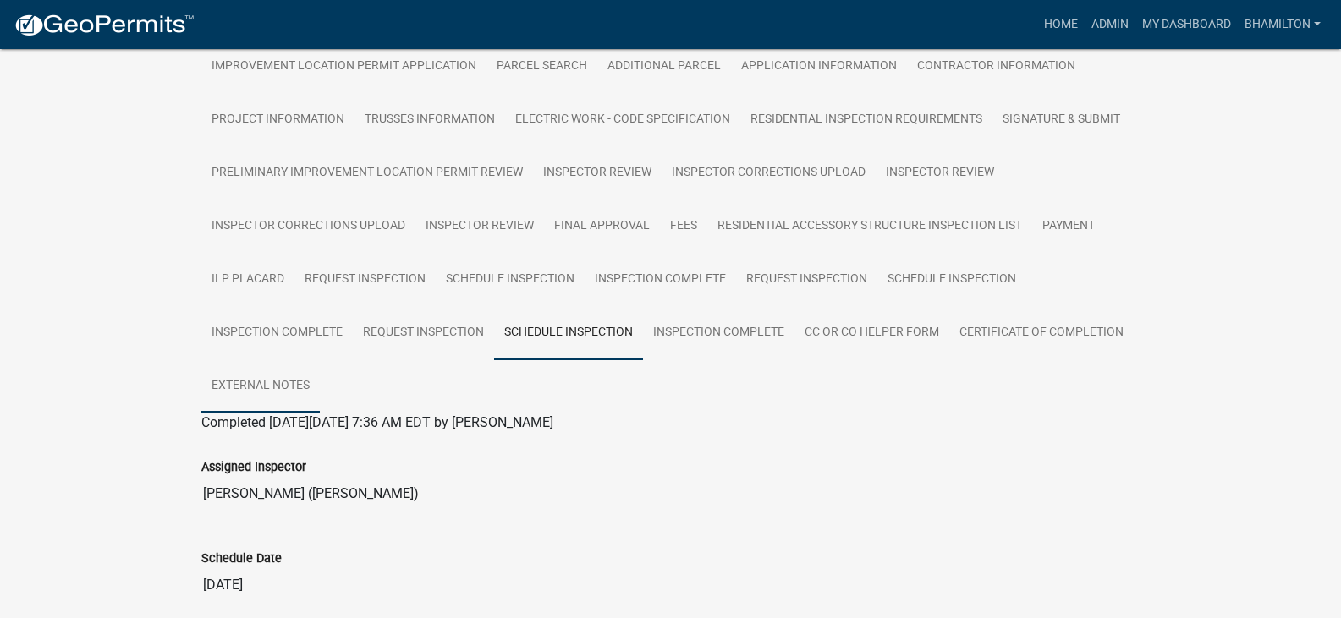
click at [294, 386] on link "External Notes" at bounding box center [260, 387] width 118 height 54
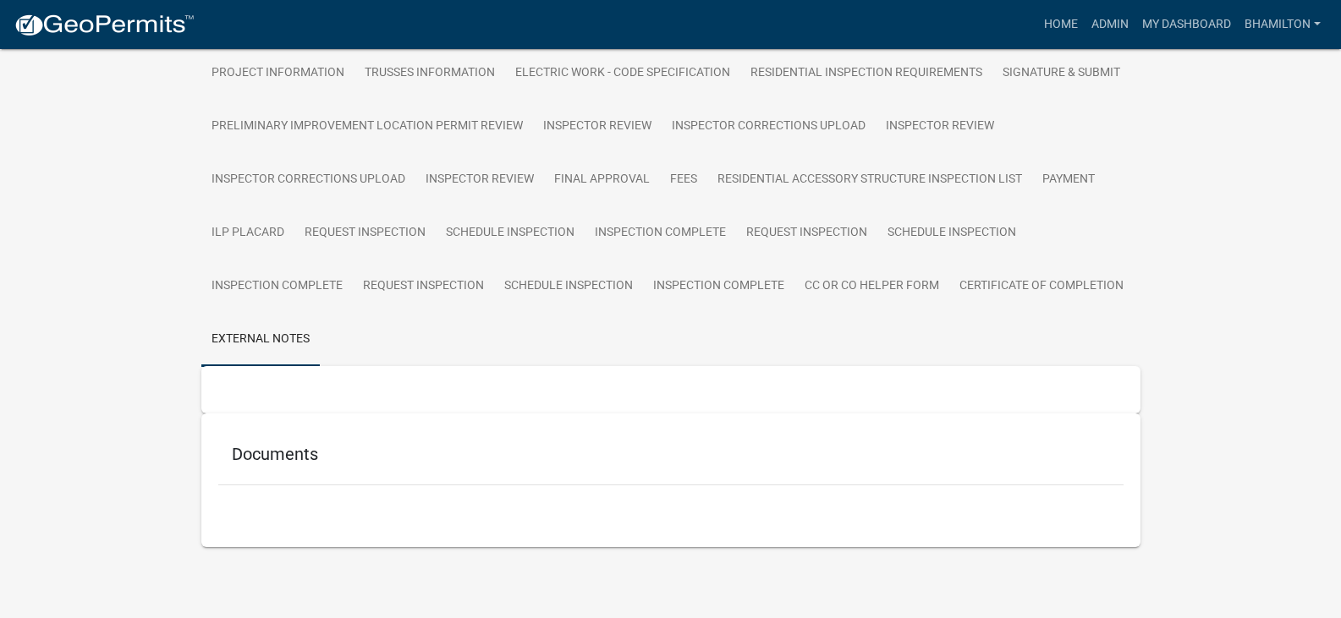
scroll to position [379, 0]
click at [985, 284] on link "Certificate of Completion" at bounding box center [1041, 287] width 184 height 54
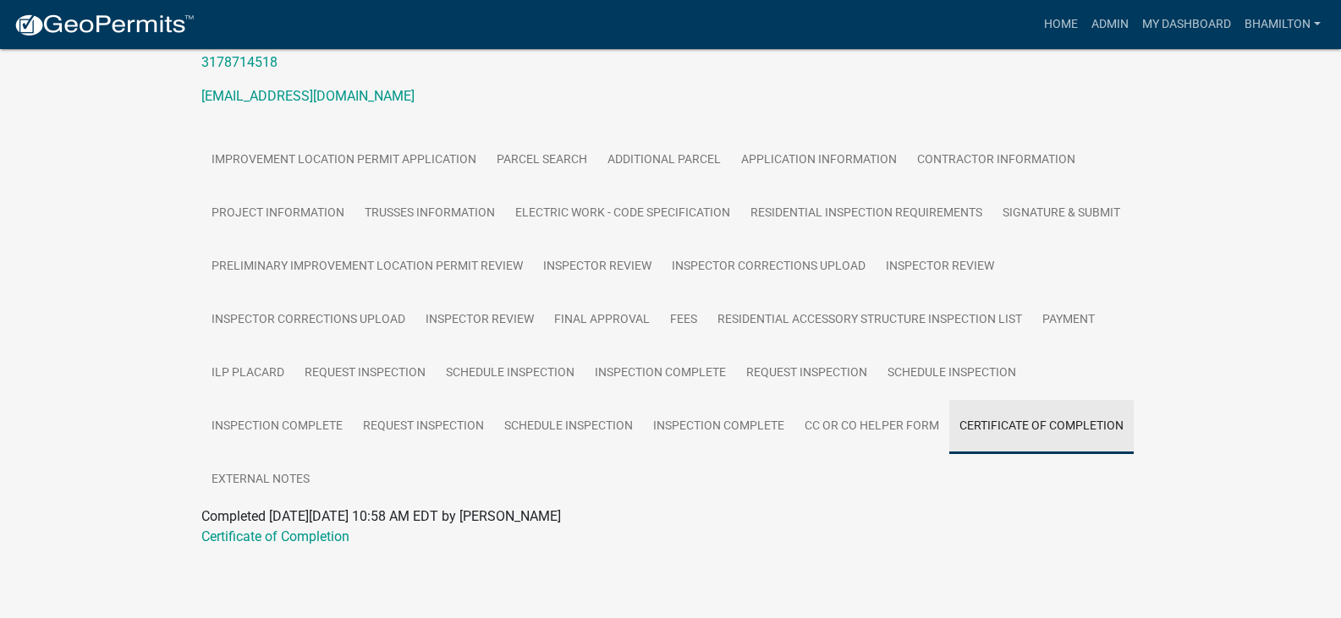
scroll to position [239, 0]
click at [334, 531] on link "Certificate of Completion" at bounding box center [275, 537] width 148 height 16
click at [819, 430] on link "CC or CO Helper Form" at bounding box center [871, 427] width 155 height 54
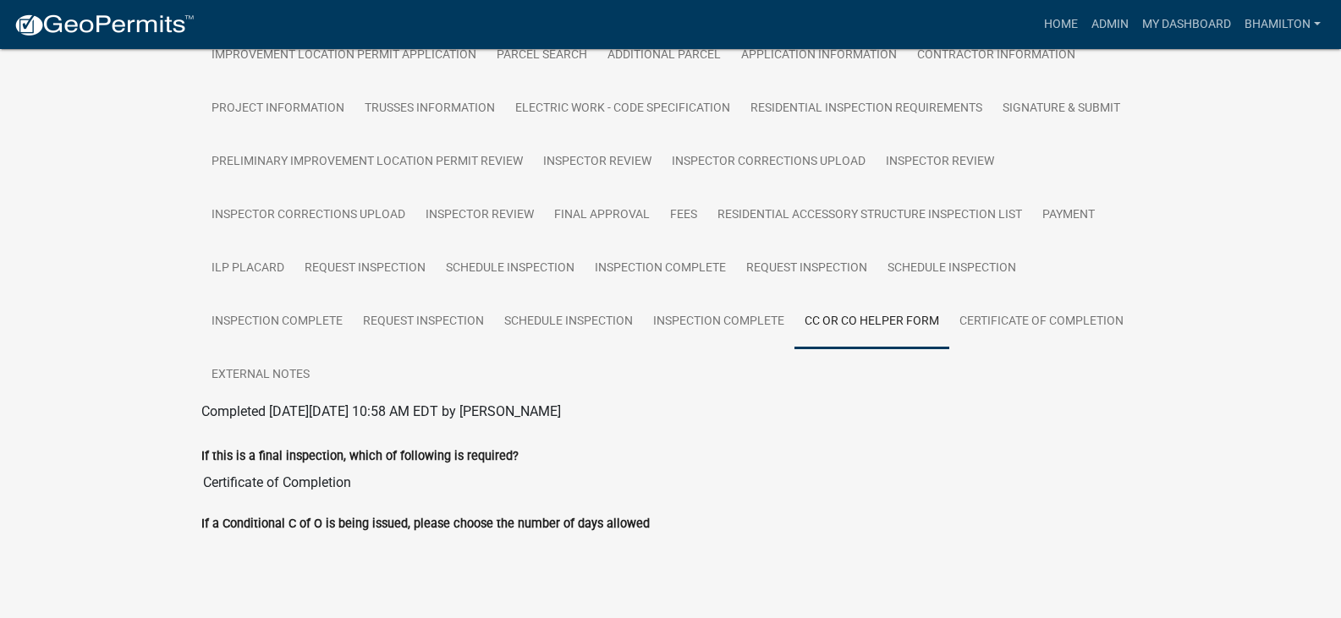
scroll to position [343, 0]
click at [695, 327] on link "Inspection Complete" at bounding box center [718, 322] width 151 height 54
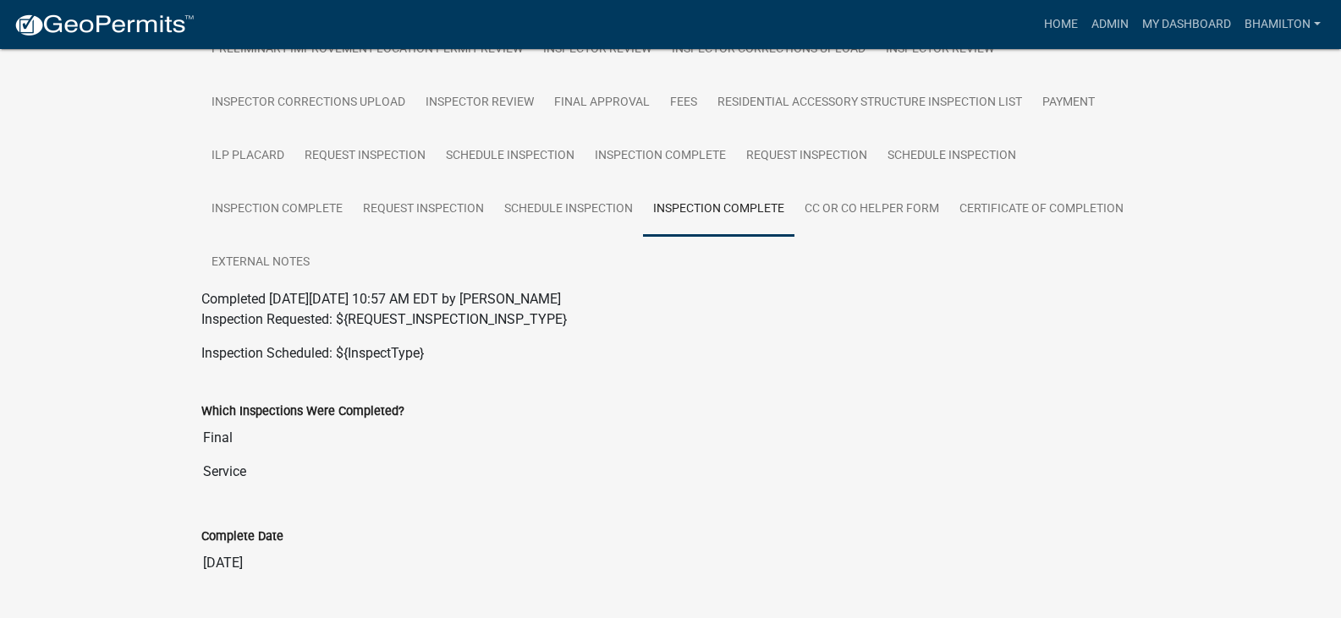
scroll to position [310, 0]
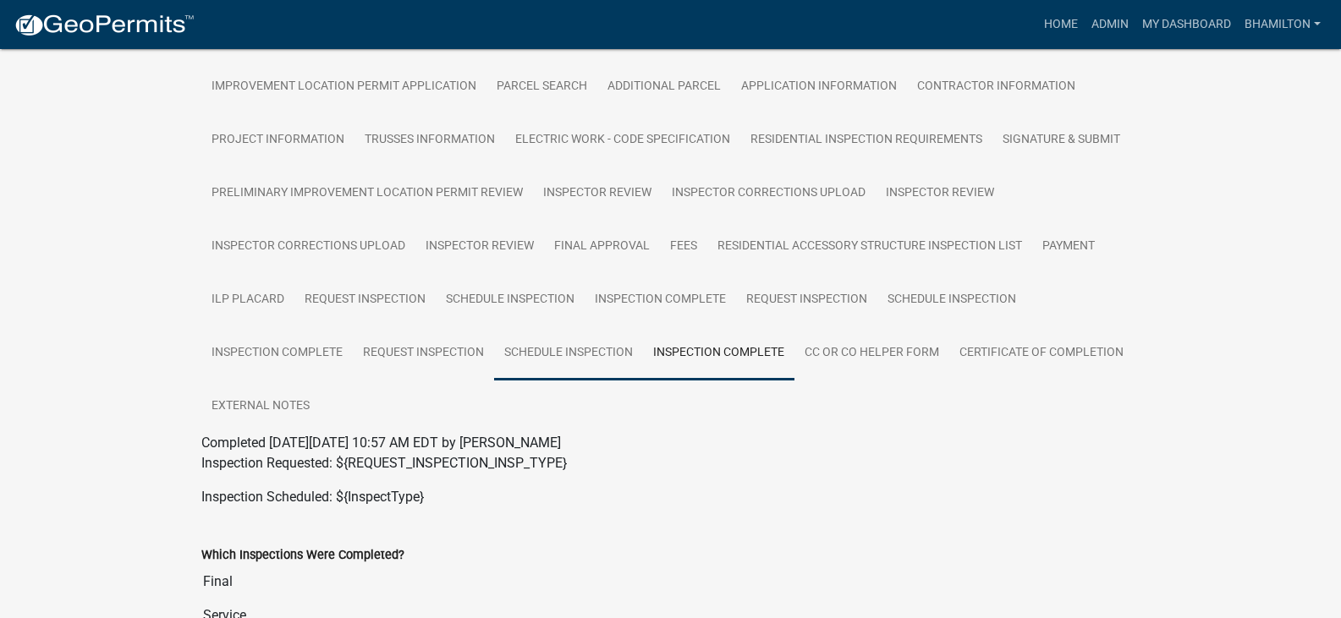
click at [547, 350] on link "Schedule Inspection" at bounding box center [568, 354] width 149 height 54
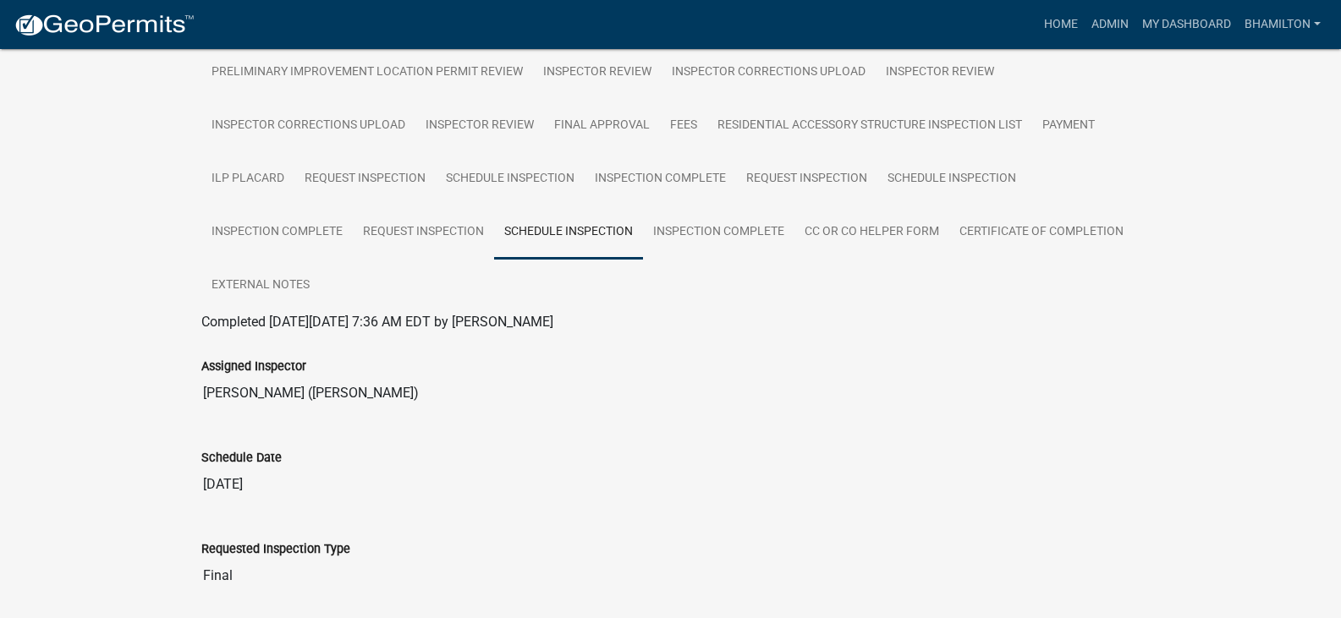
scroll to position [161, 0]
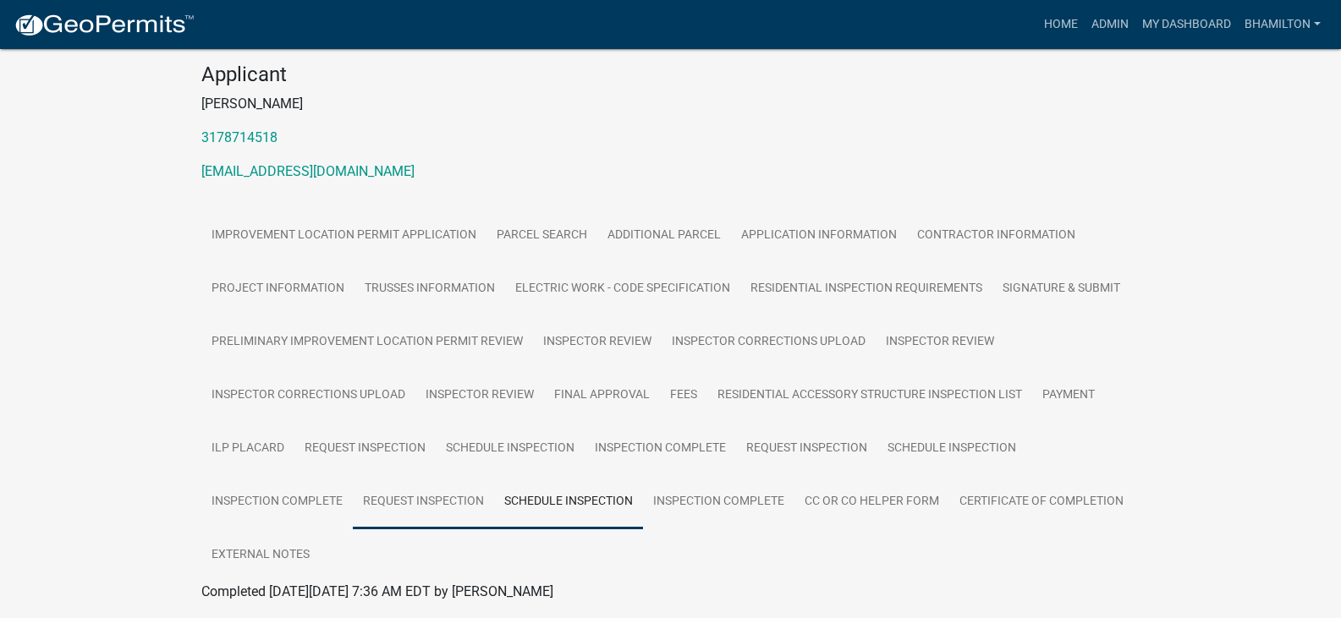
click at [409, 497] on link "Request Inspection" at bounding box center [423, 502] width 141 height 54
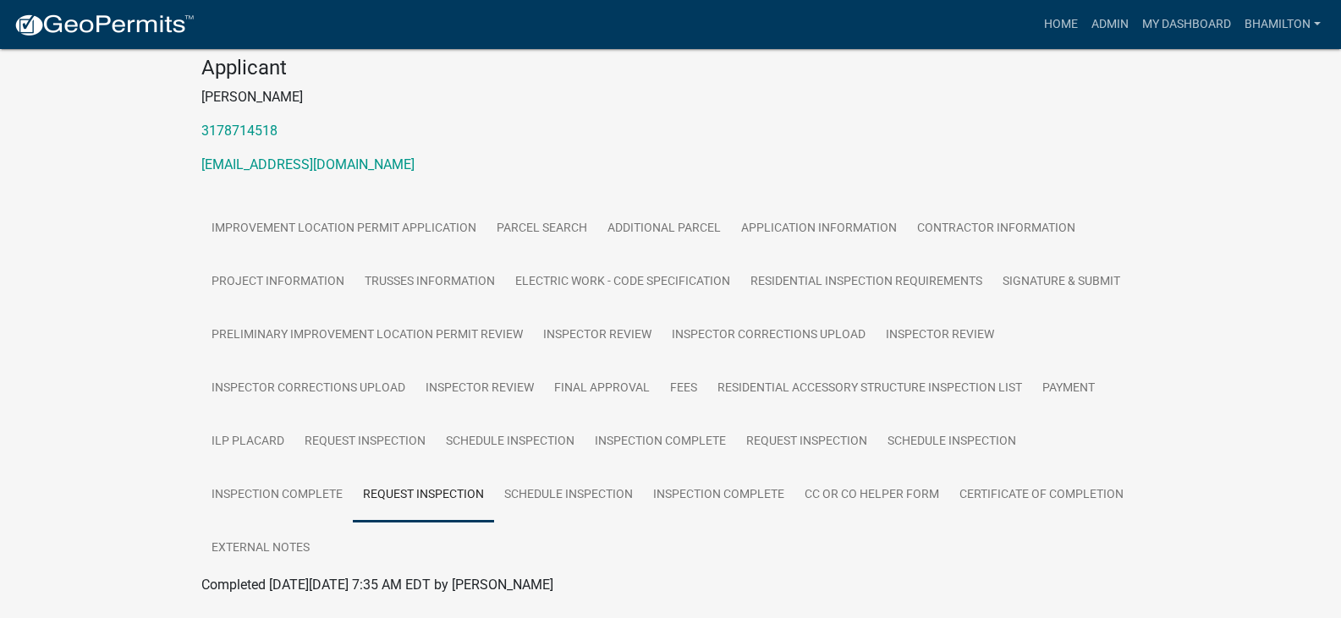
scroll to position [127, 0]
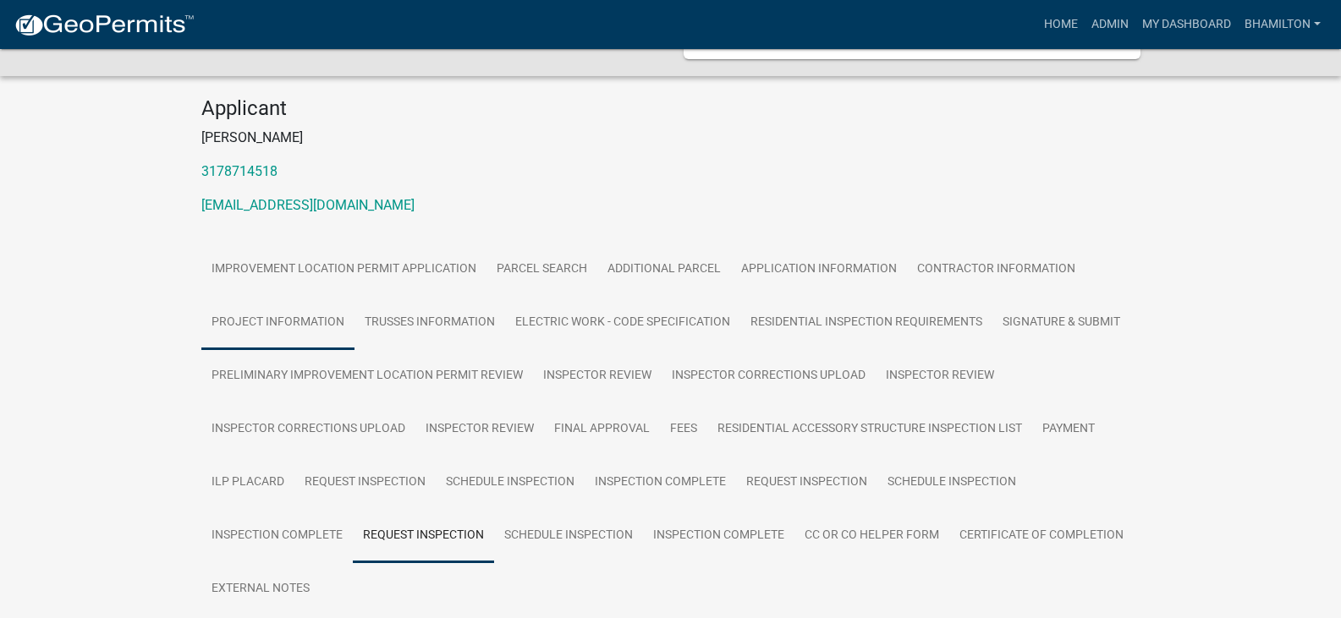
click at [332, 327] on link "Project Information" at bounding box center [277, 323] width 153 height 54
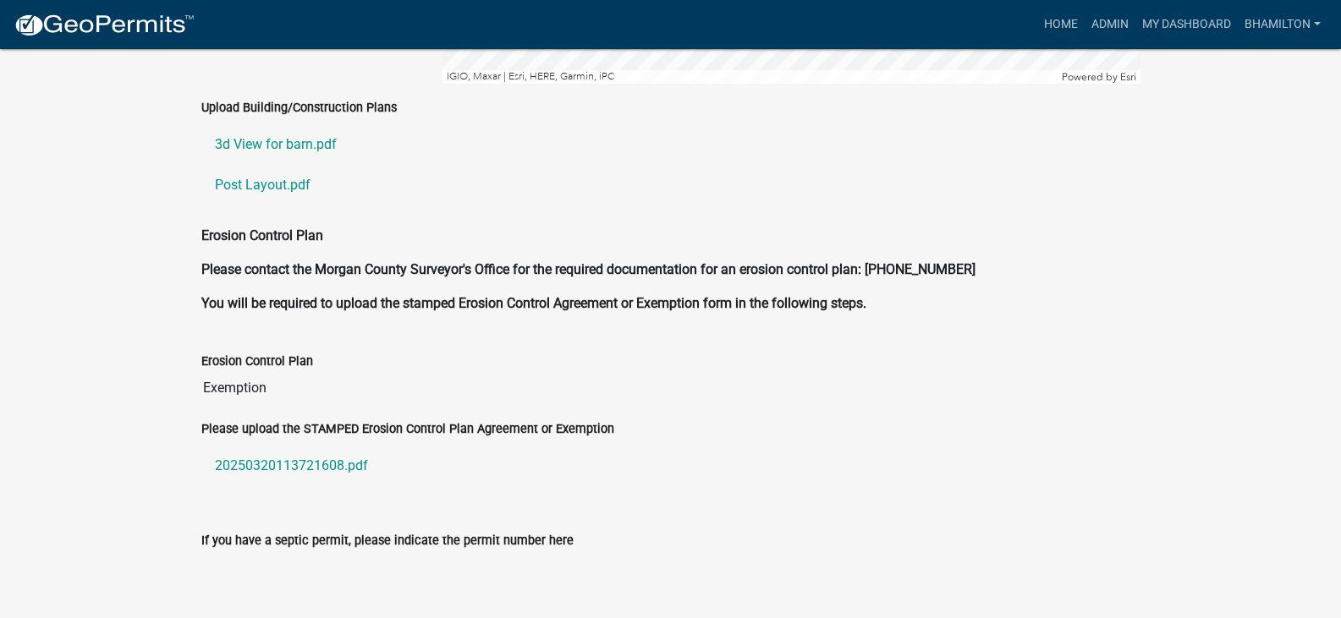
scroll to position [4019, 0]
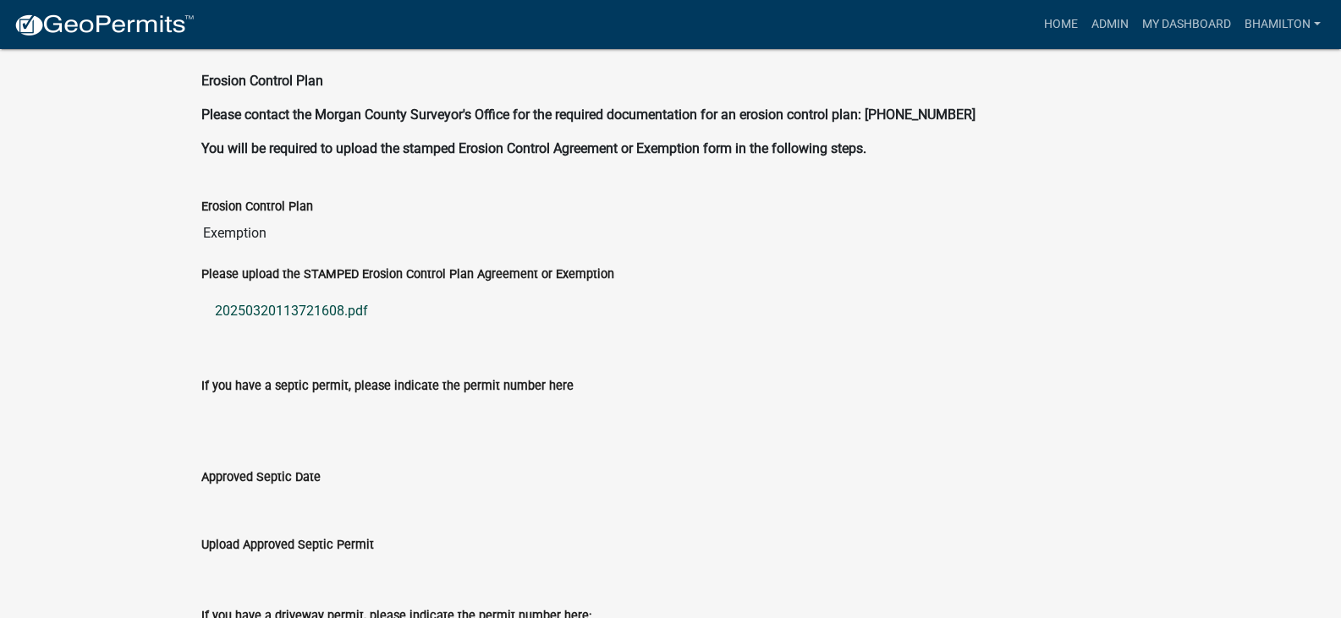
click at [322, 292] on link "20250320113721608.pdf" at bounding box center [670, 311] width 939 height 41
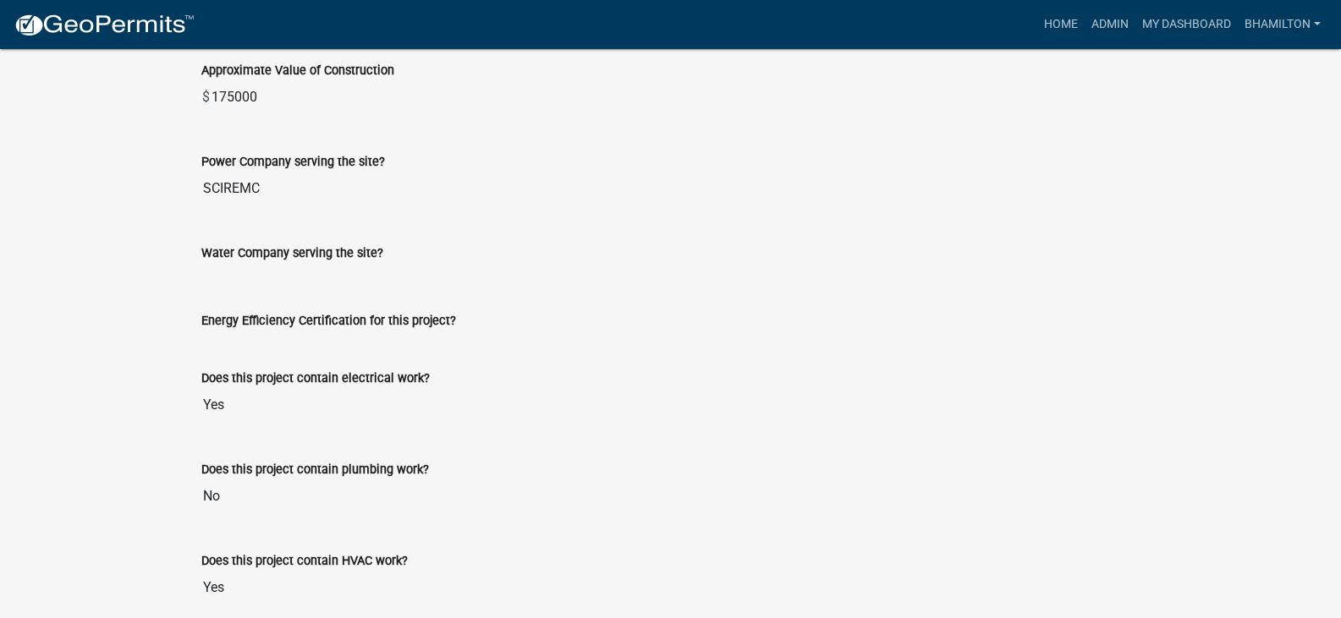
scroll to position [2445, 0]
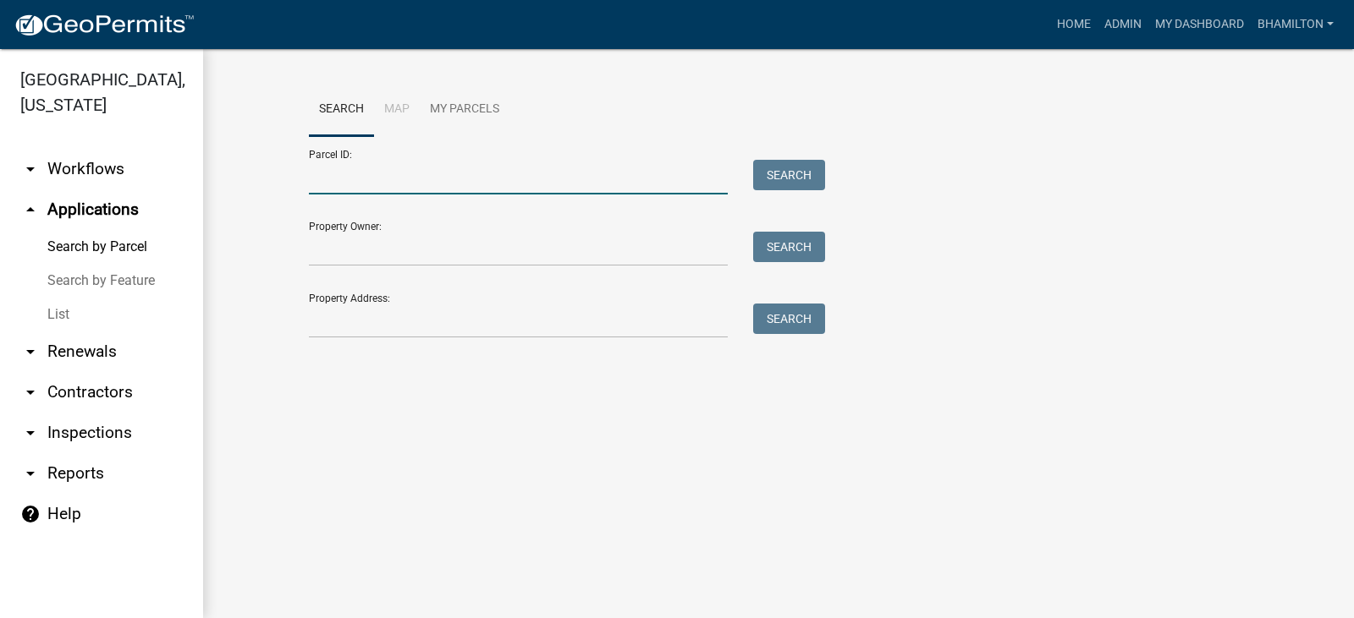
click at [363, 172] on input "Parcel ID:" at bounding box center [518, 177] width 419 height 35
paste input "55-06-02-200-001.001-015"
type input "55-06-02-200-001.001-015"
click at [788, 178] on button "Search" at bounding box center [789, 175] width 72 height 30
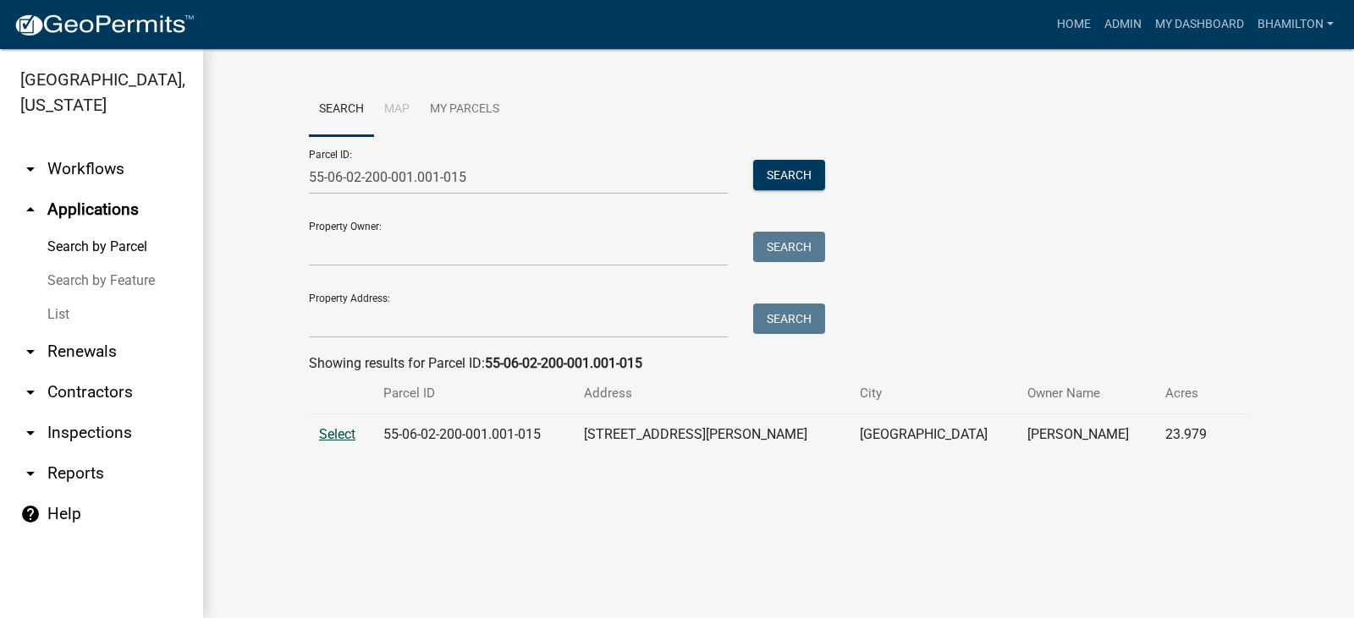
click at [353, 437] on span "Select" at bounding box center [337, 434] width 36 height 16
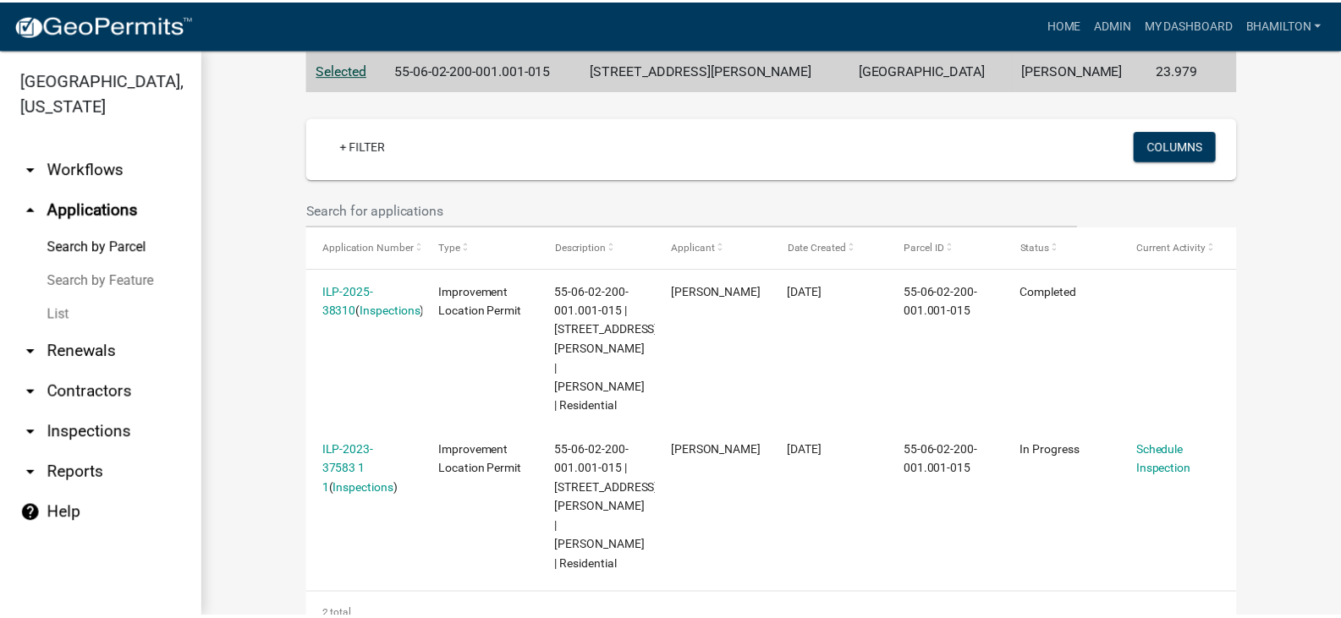
scroll to position [378, 0]
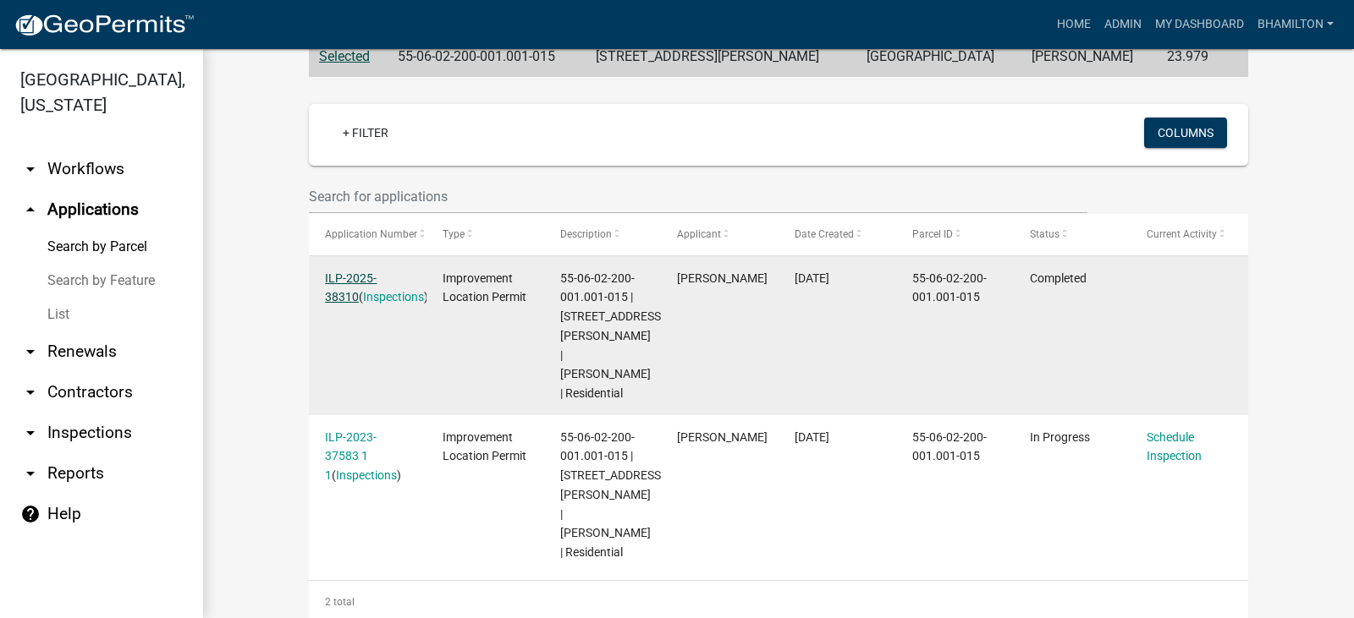
click at [376, 281] on link "ILP-2025-38310" at bounding box center [351, 288] width 52 height 33
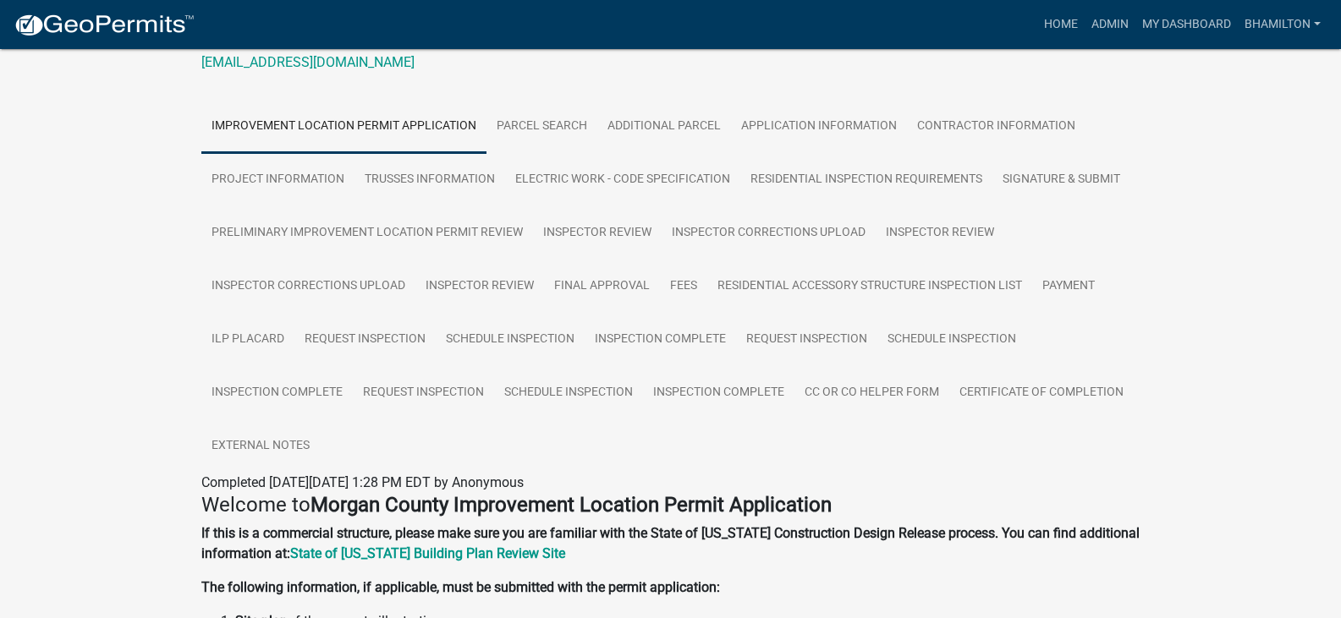
scroll to position [310, 0]
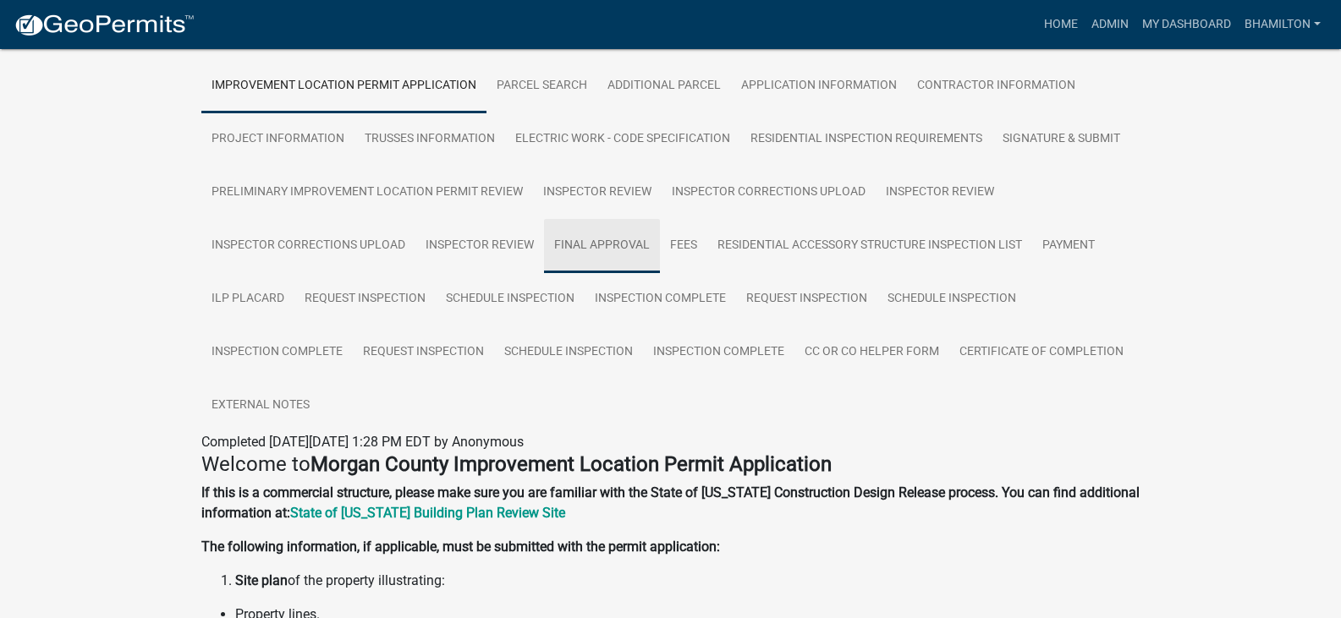
click at [601, 244] on link "Final Approval" at bounding box center [602, 246] width 116 height 54
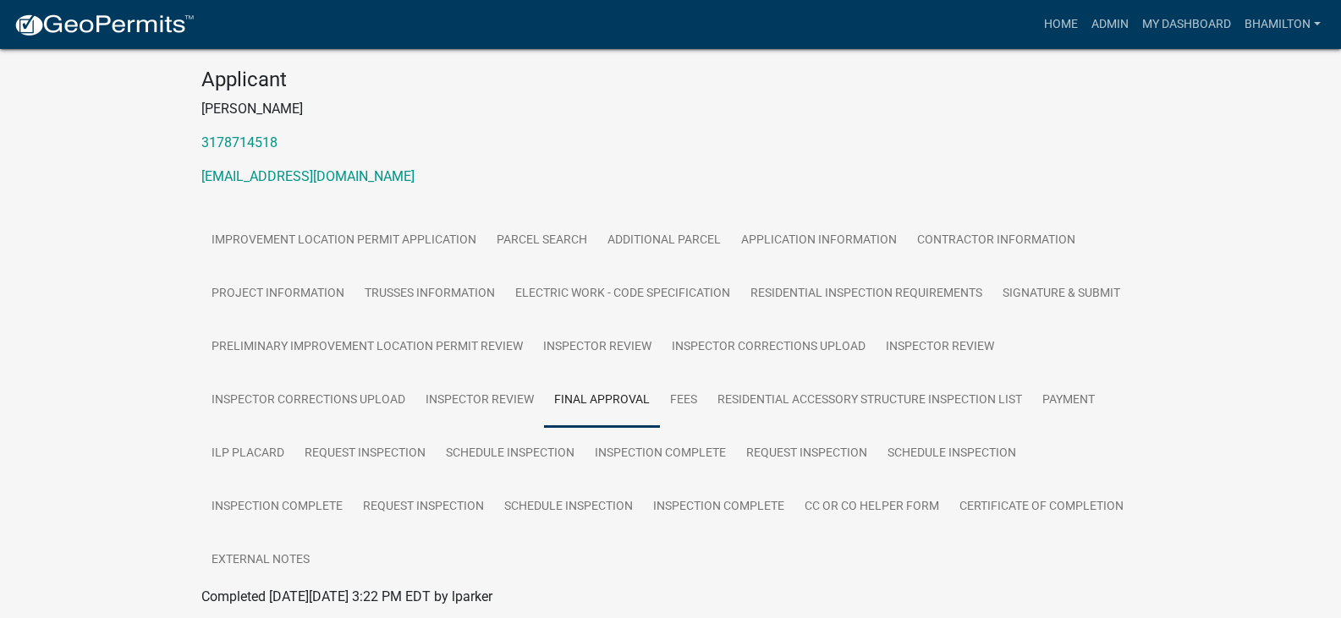
scroll to position [155, 0]
click at [777, 401] on link "Residential Accessory Structure Inspection List" at bounding box center [869, 402] width 325 height 54
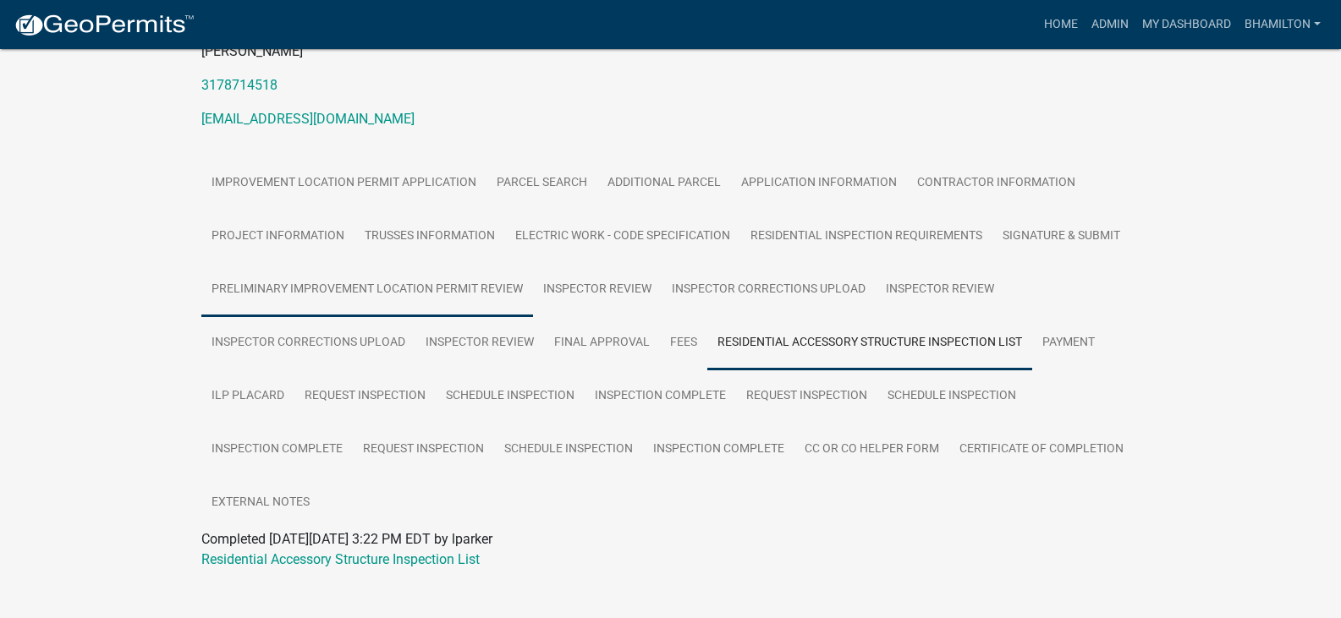
scroll to position [239, 0]
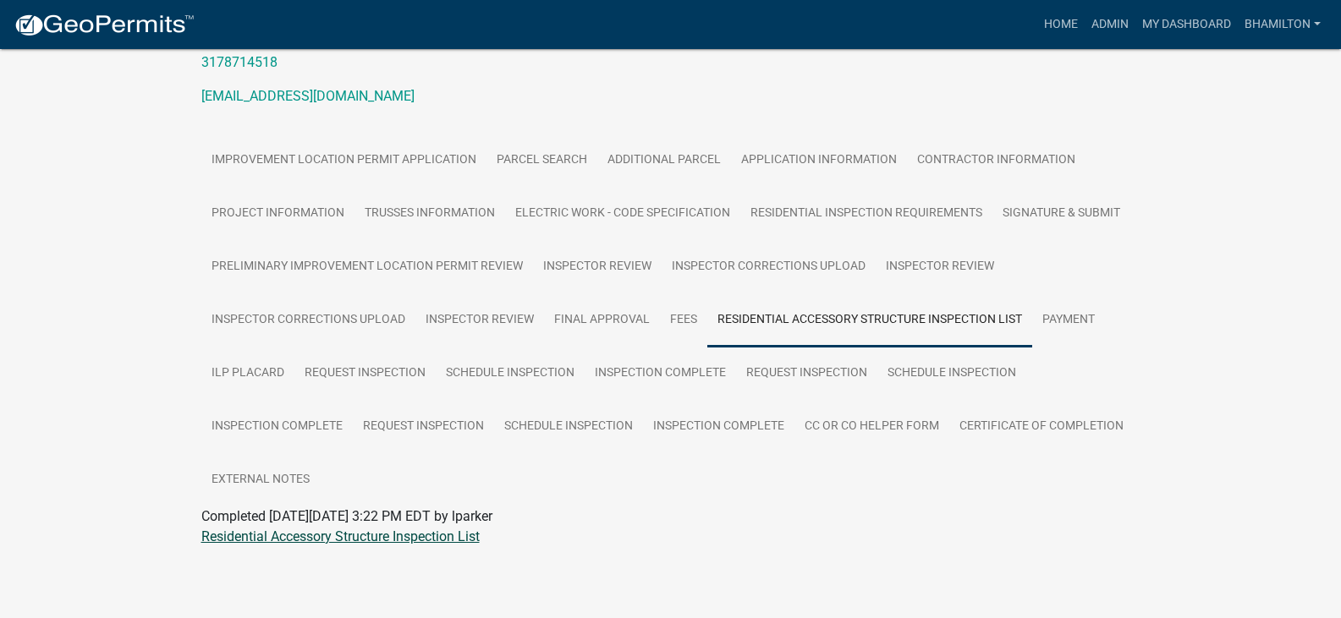
click at [420, 533] on link "Residential Accessory Structure Inspection List" at bounding box center [340, 537] width 278 height 16
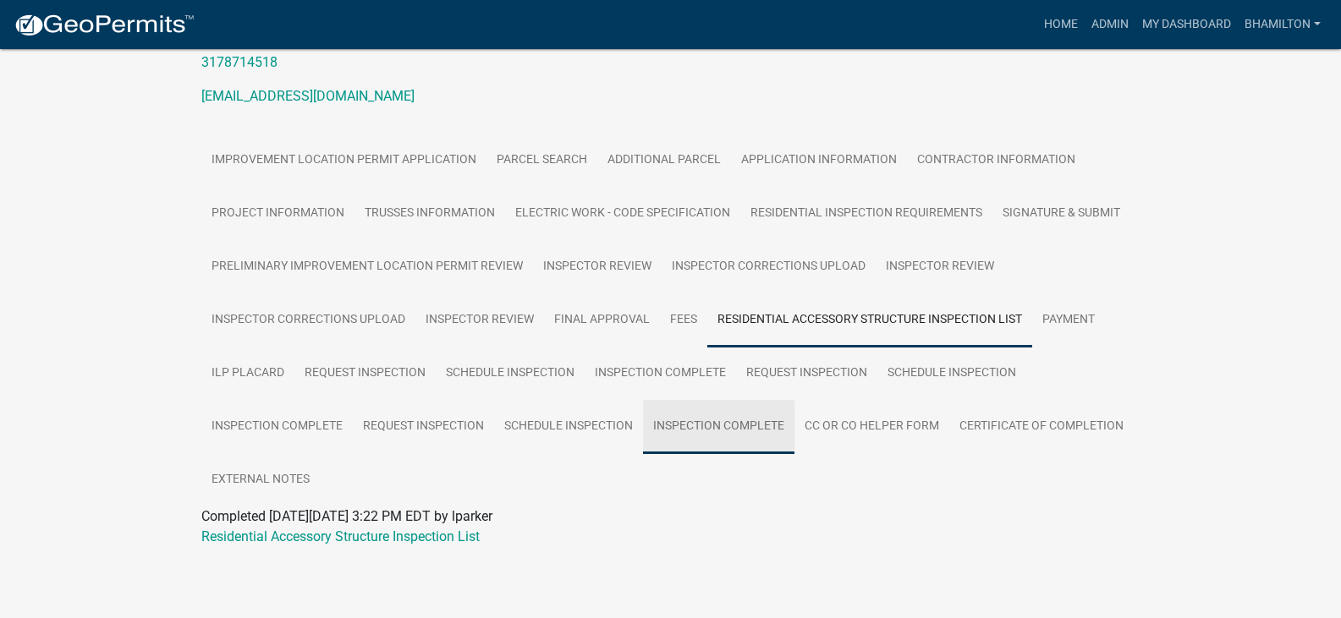
click at [689, 425] on link "Inspection Complete" at bounding box center [718, 427] width 151 height 54
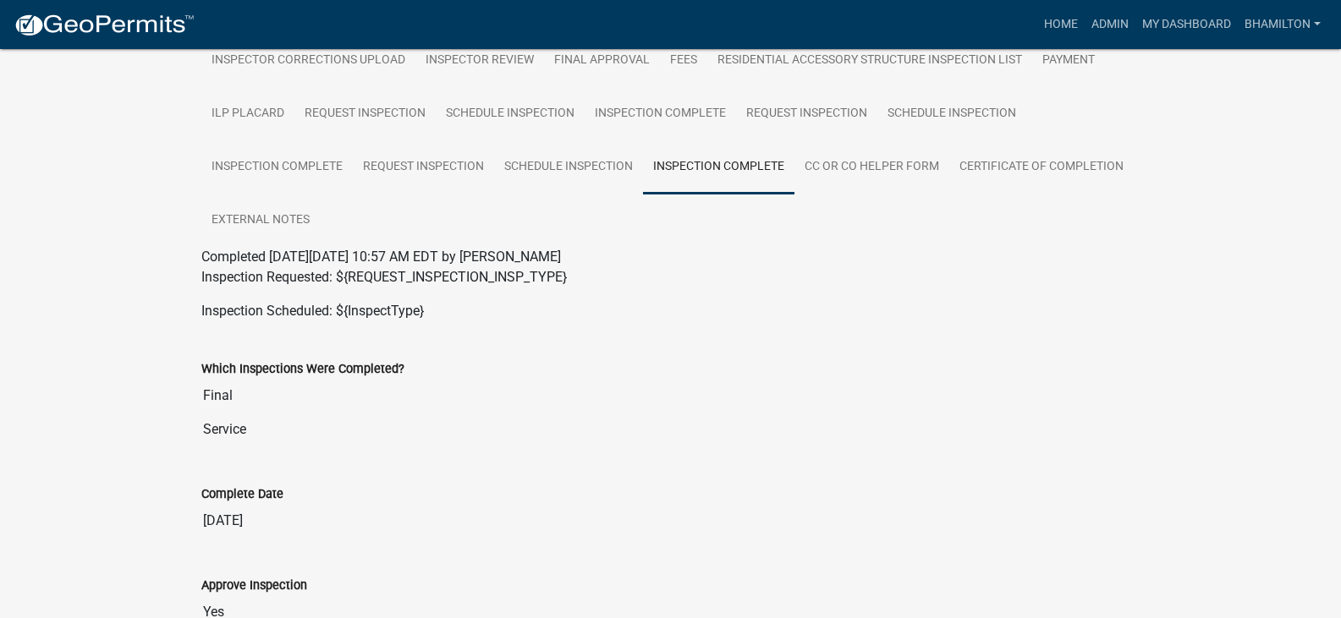
scroll to position [310, 0]
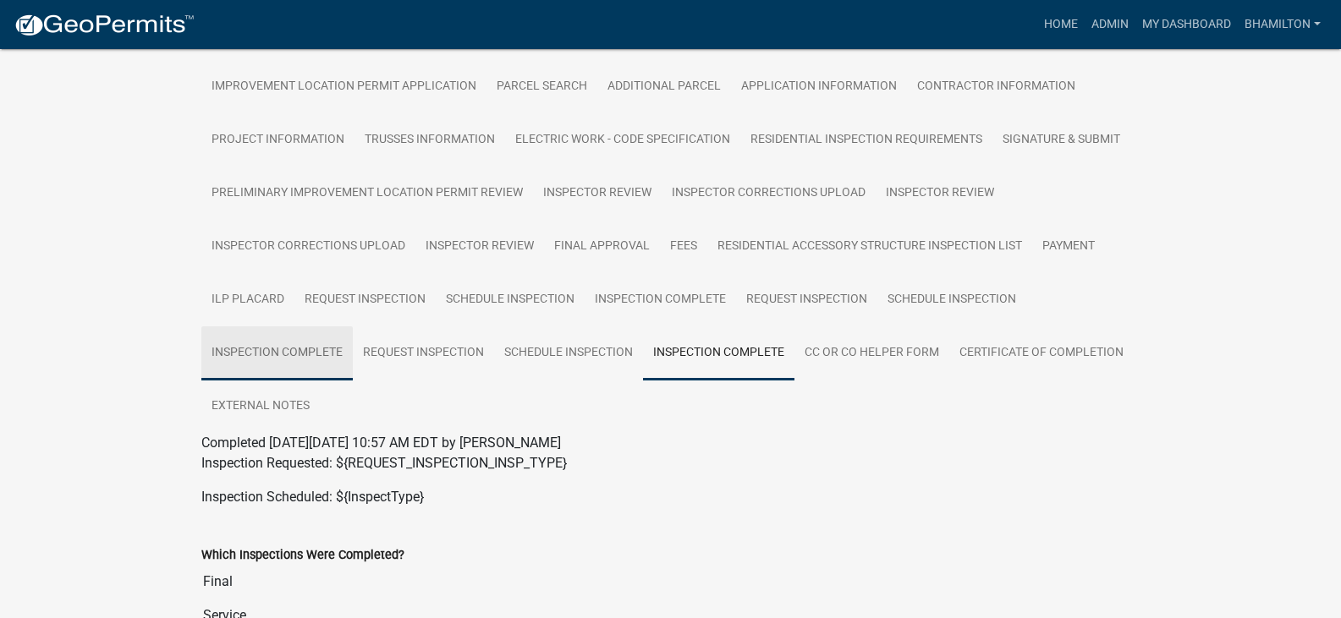
click at [318, 357] on link "Inspection Complete" at bounding box center [276, 354] width 151 height 54
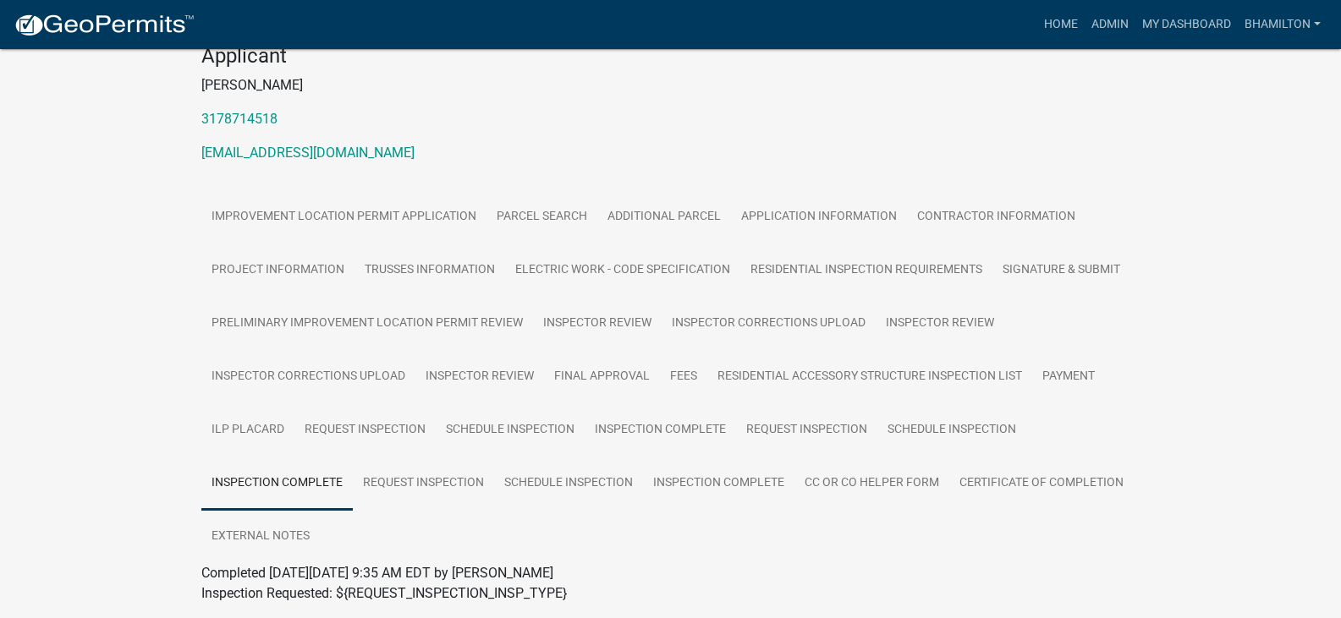
scroll to position [303, 0]
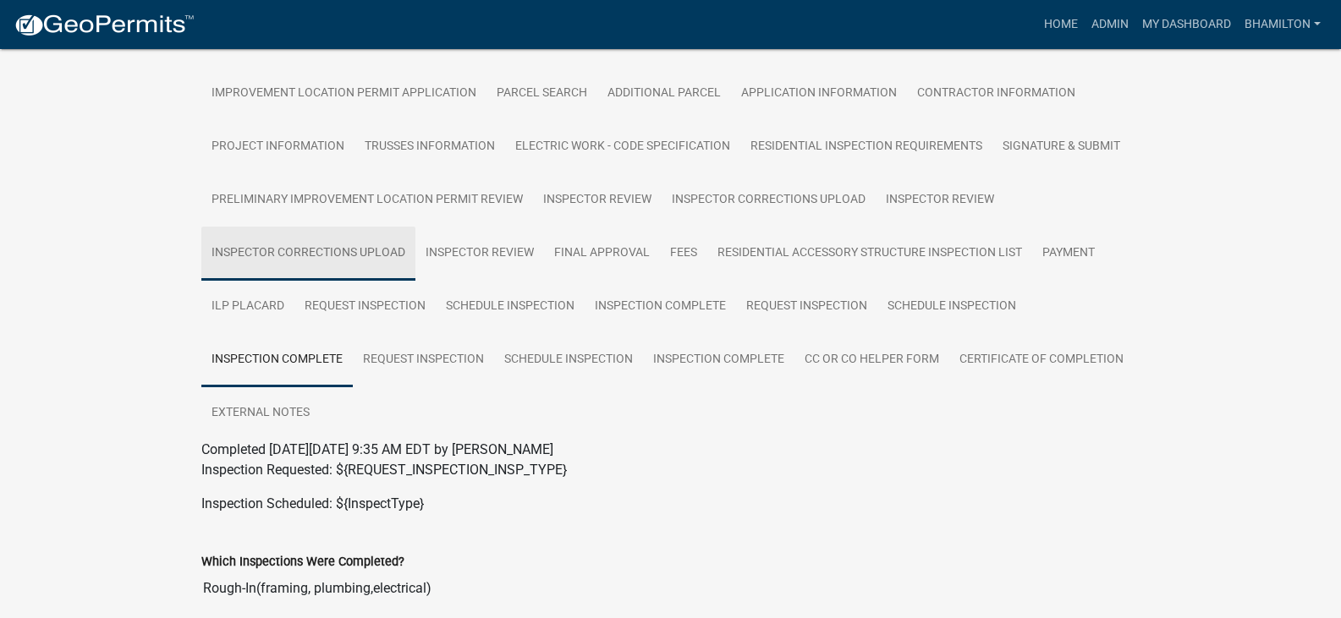
click at [386, 258] on link "Inspector Corrections Upload" at bounding box center [308, 254] width 214 height 54
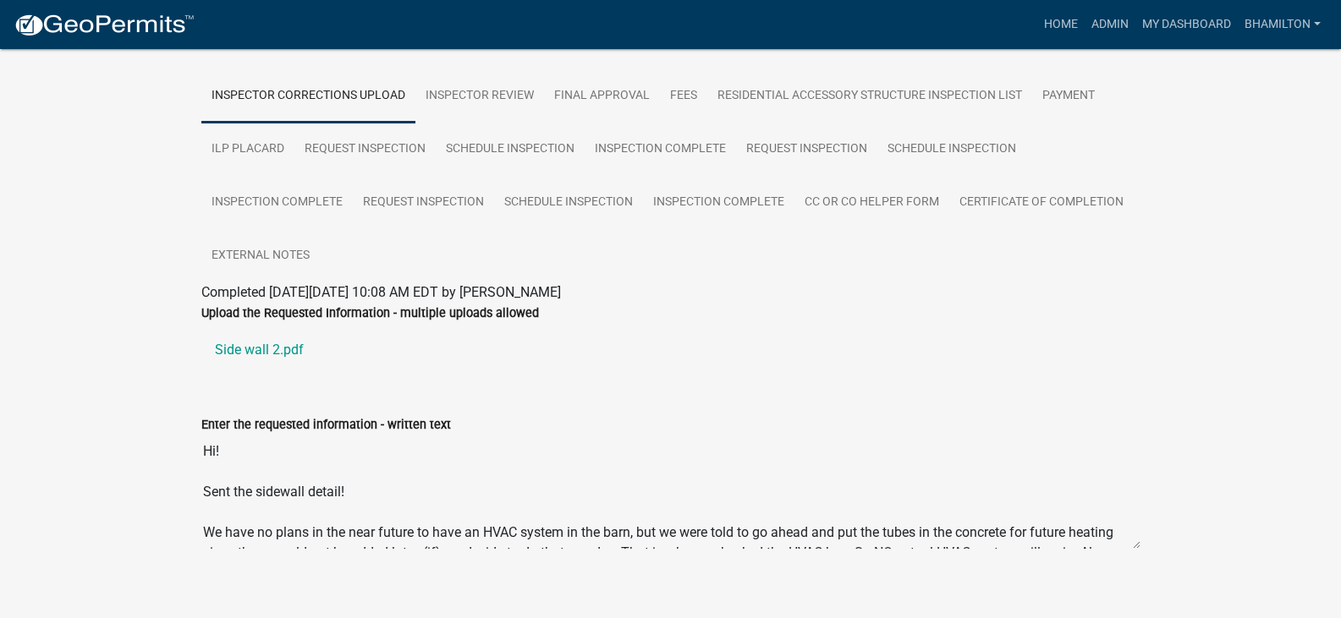
scroll to position [479, 0]
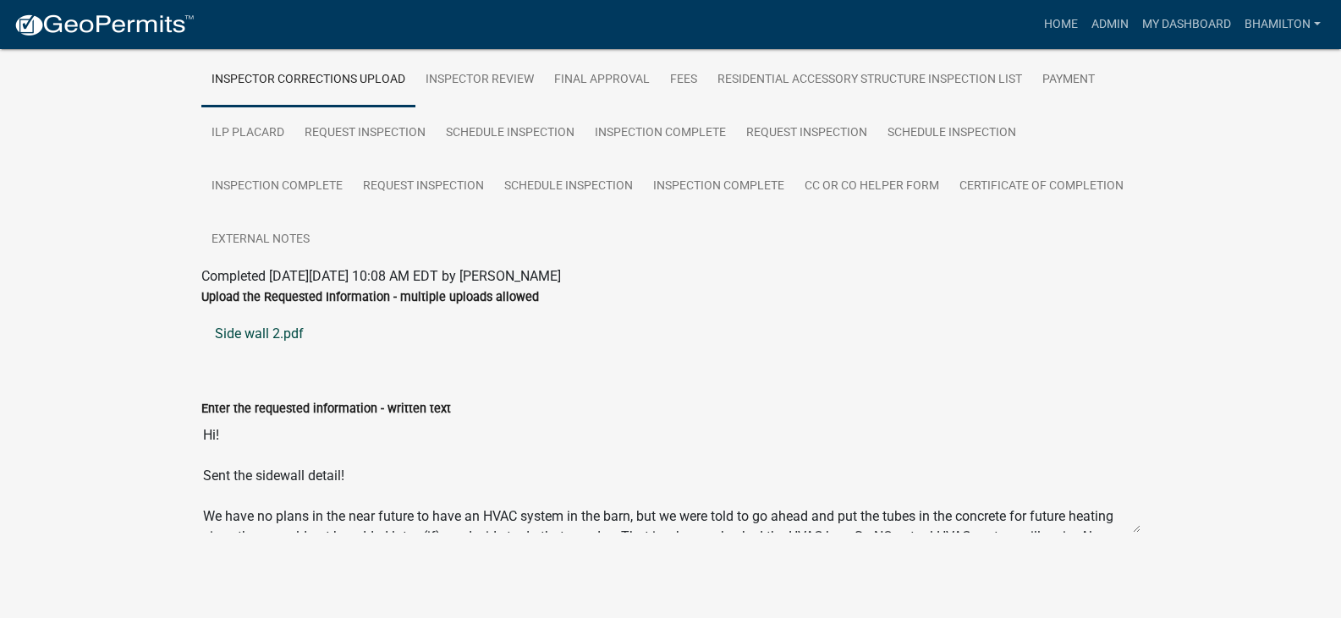
click at [294, 340] on link "Side wall 2.pdf" at bounding box center [670, 334] width 939 height 41
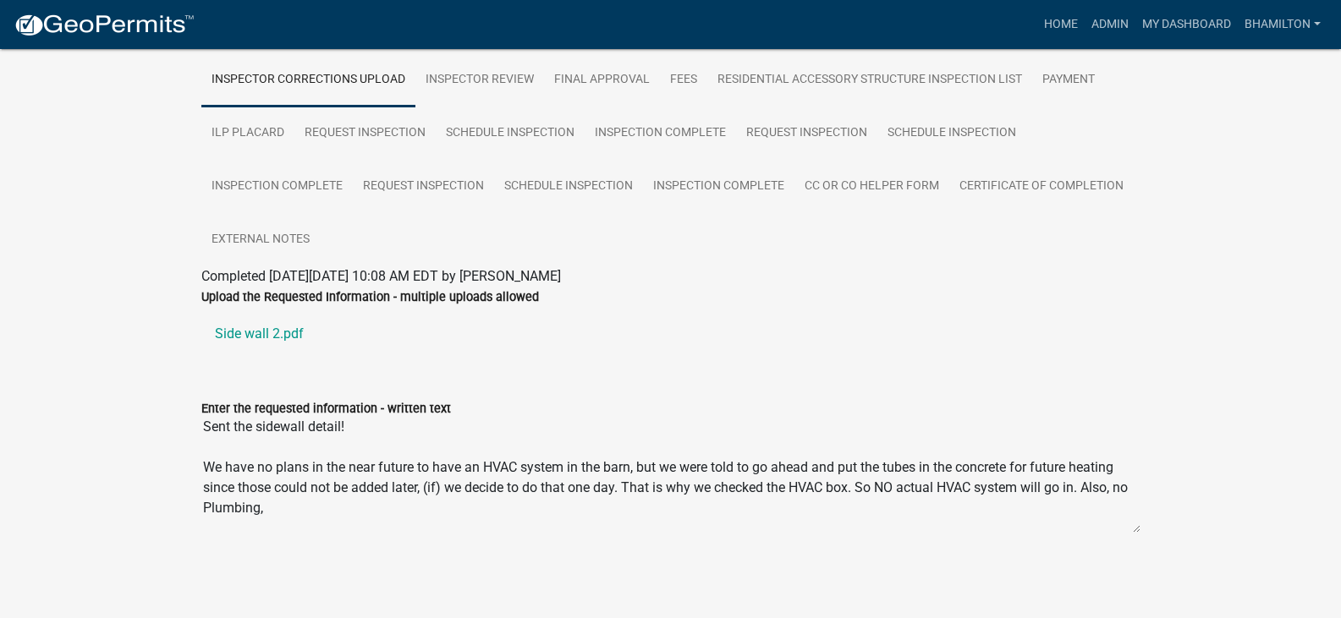
scroll to position [9, 0]
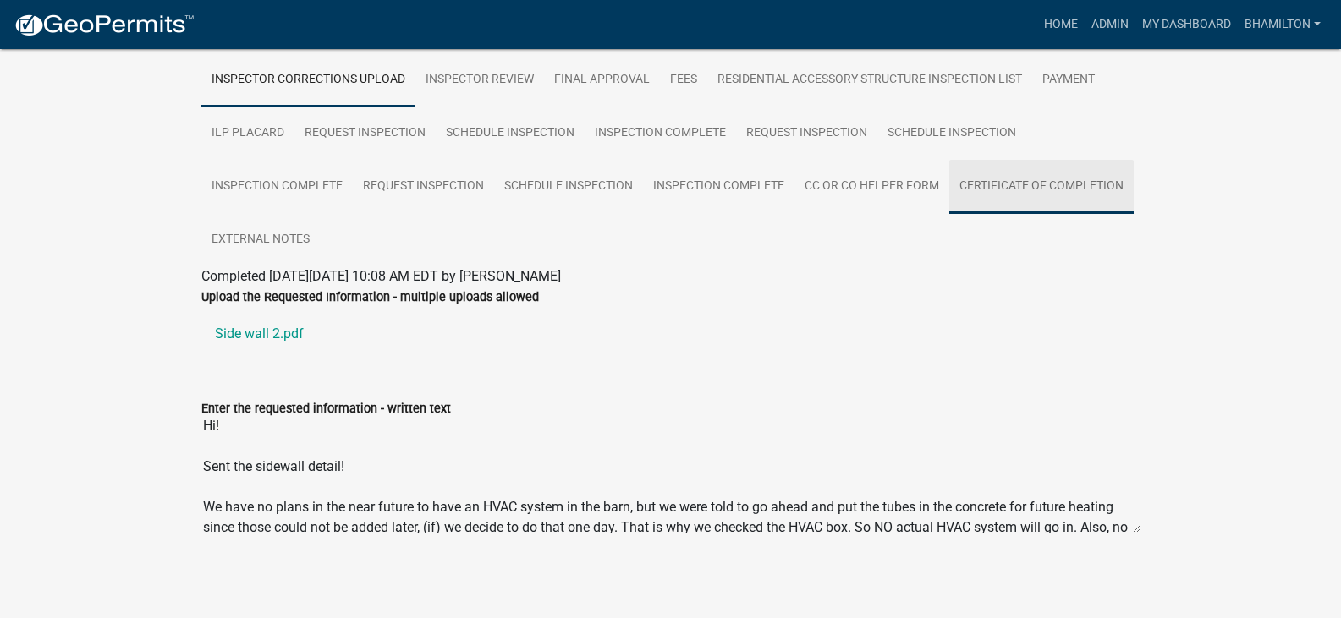
click at [1014, 184] on link "Certificate of Completion" at bounding box center [1041, 187] width 184 height 54
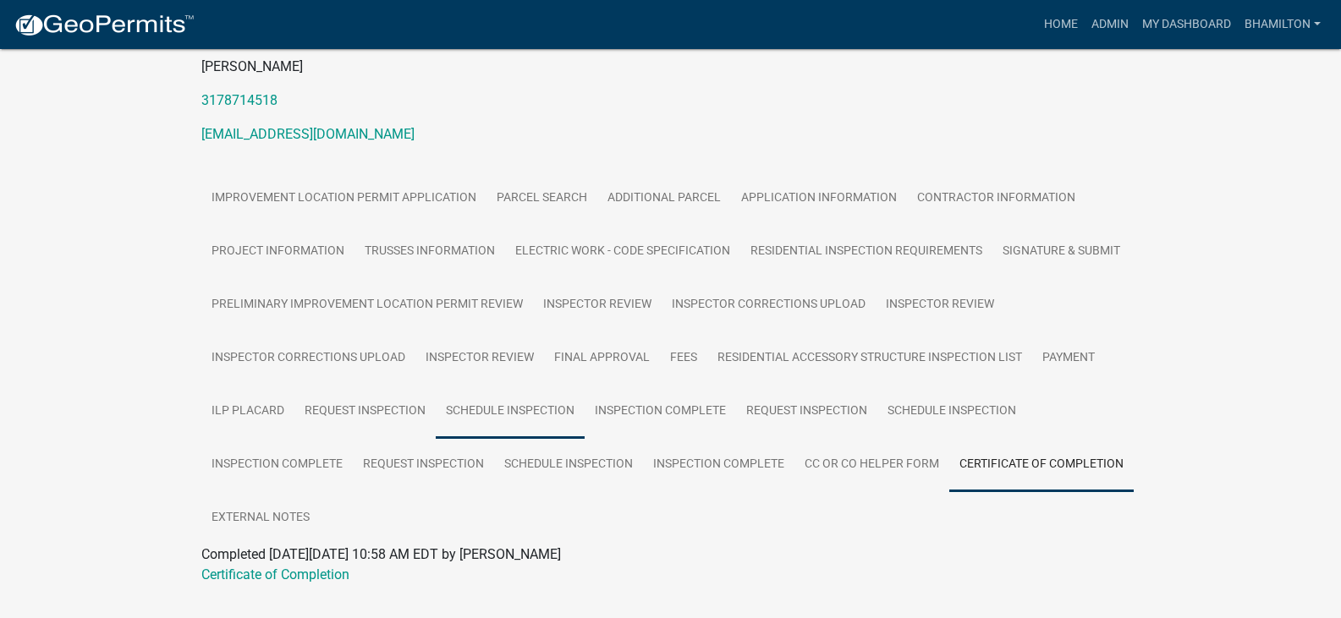
scroll to position [239, 0]
